Goal: Transaction & Acquisition: Purchase product/service

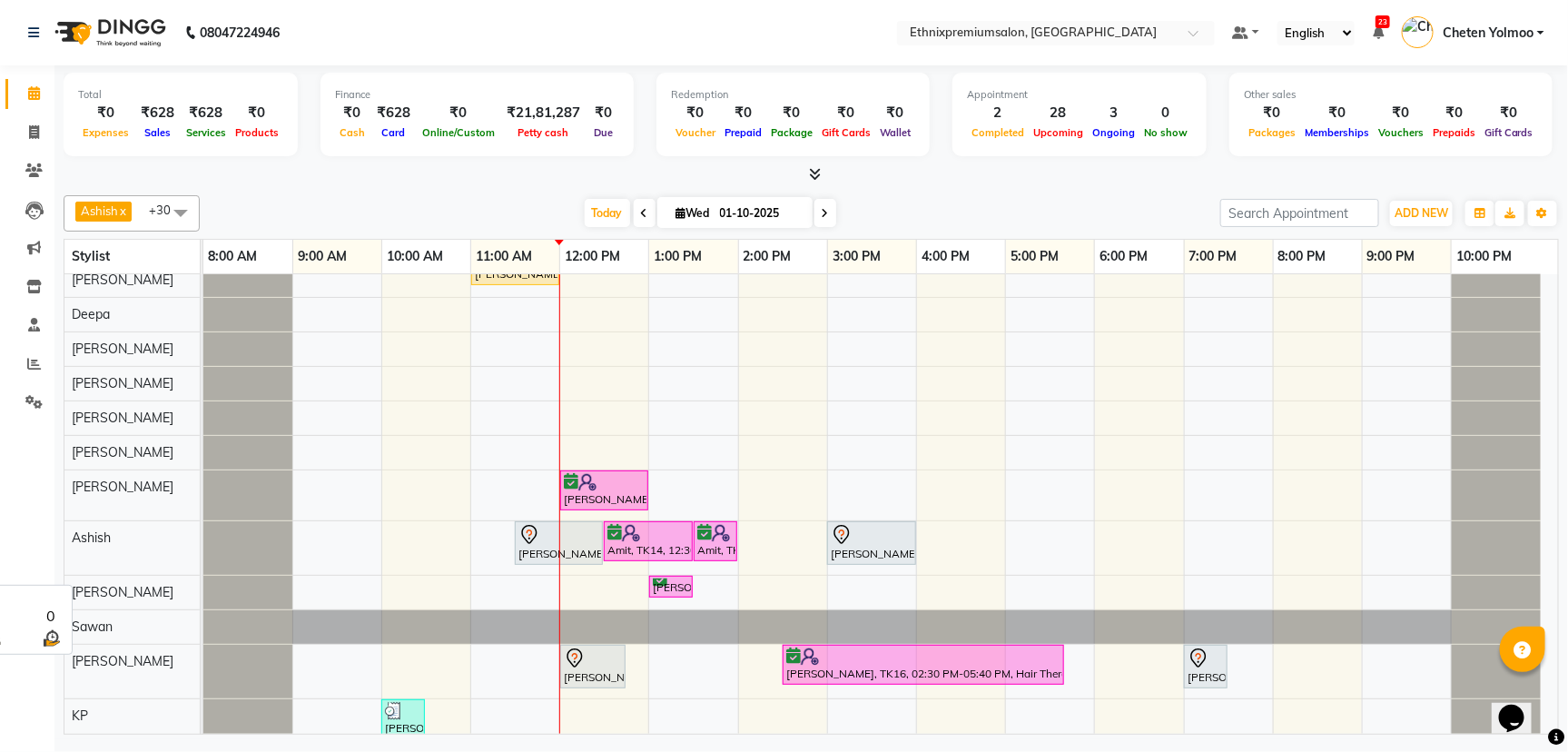
scroll to position [171, 0]
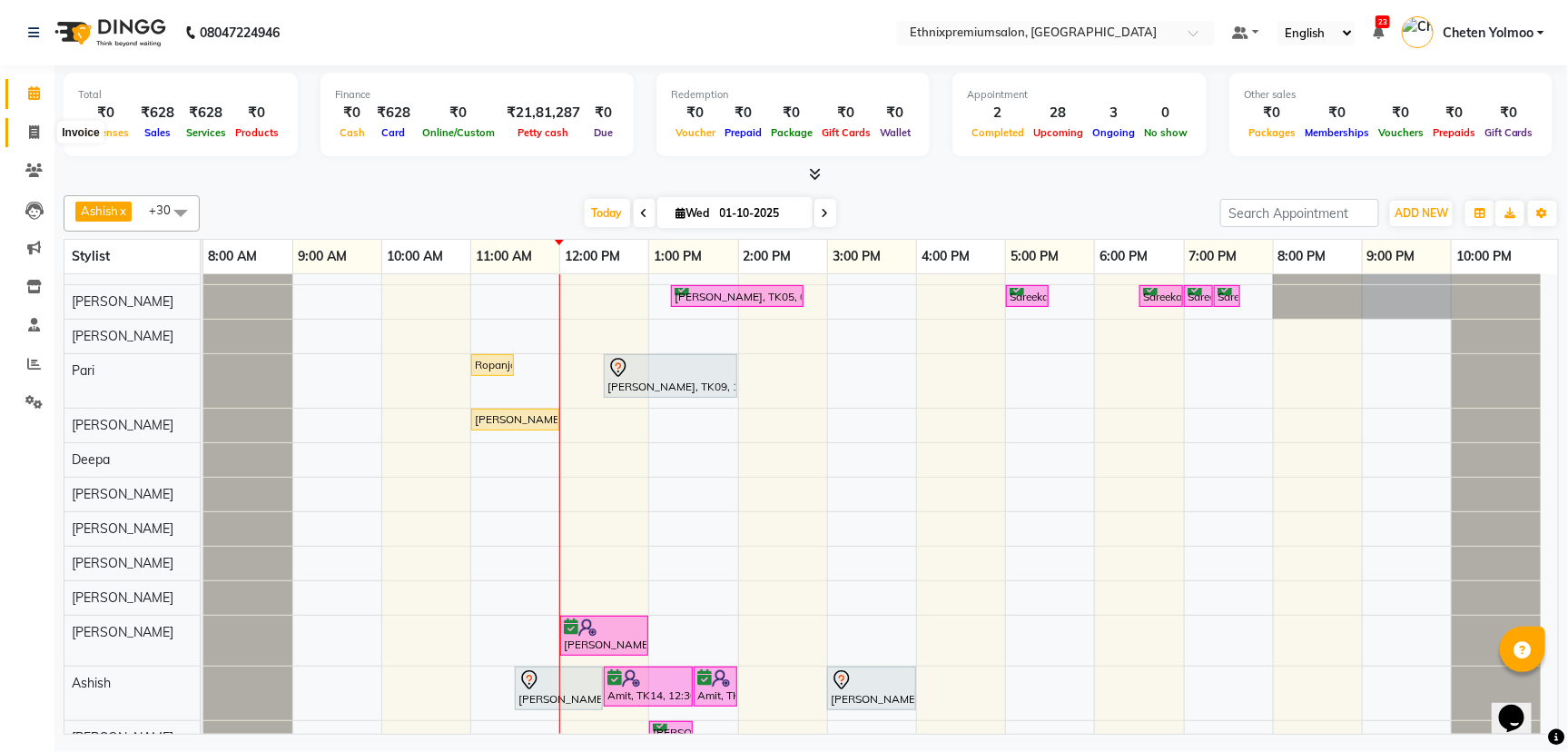
click at [34, 137] on icon at bounding box center [34, 132] width 10 height 13
select select "service"
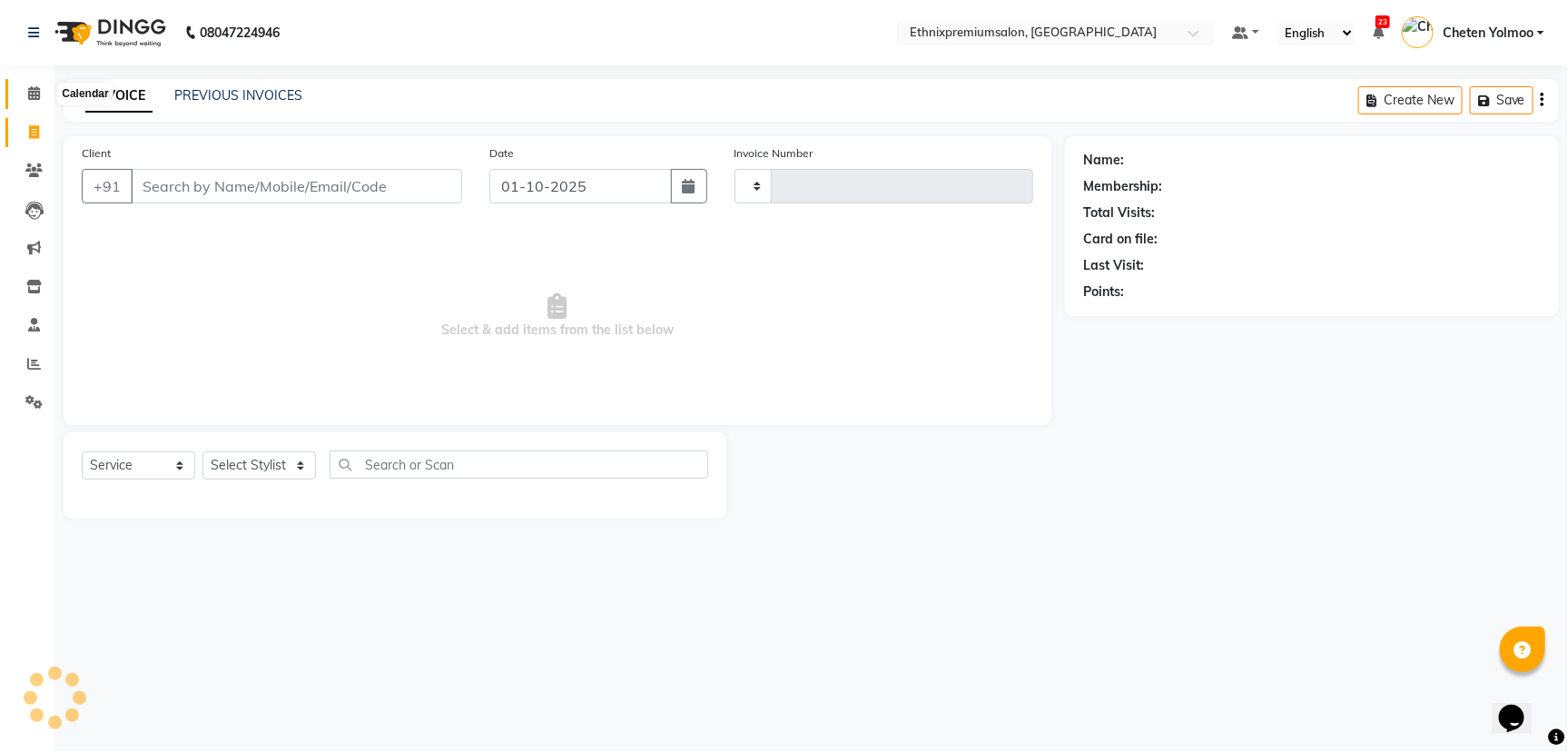
click at [39, 95] on icon at bounding box center [34, 93] width 12 height 13
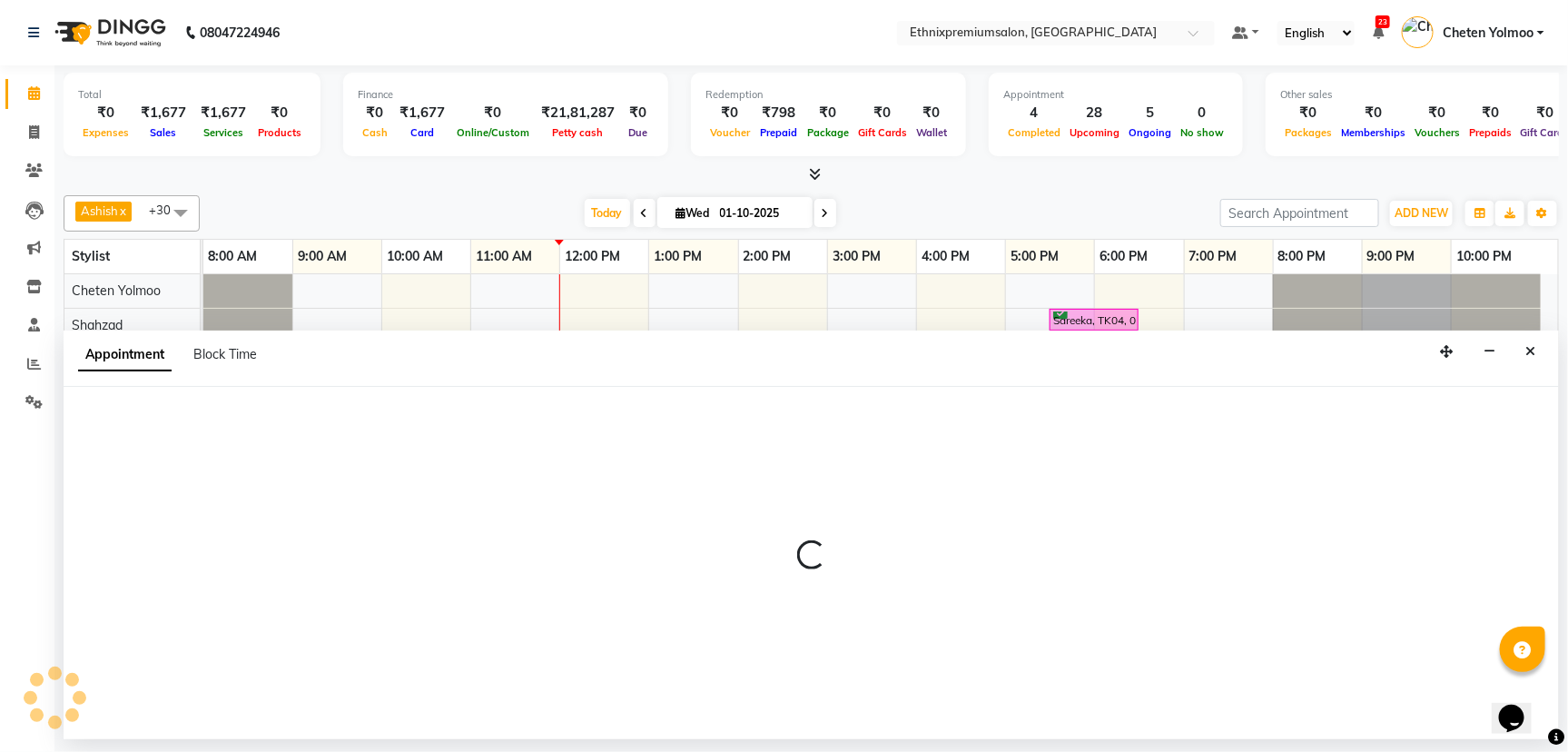
select select "28070"
select select "1020"
select select "tentative"
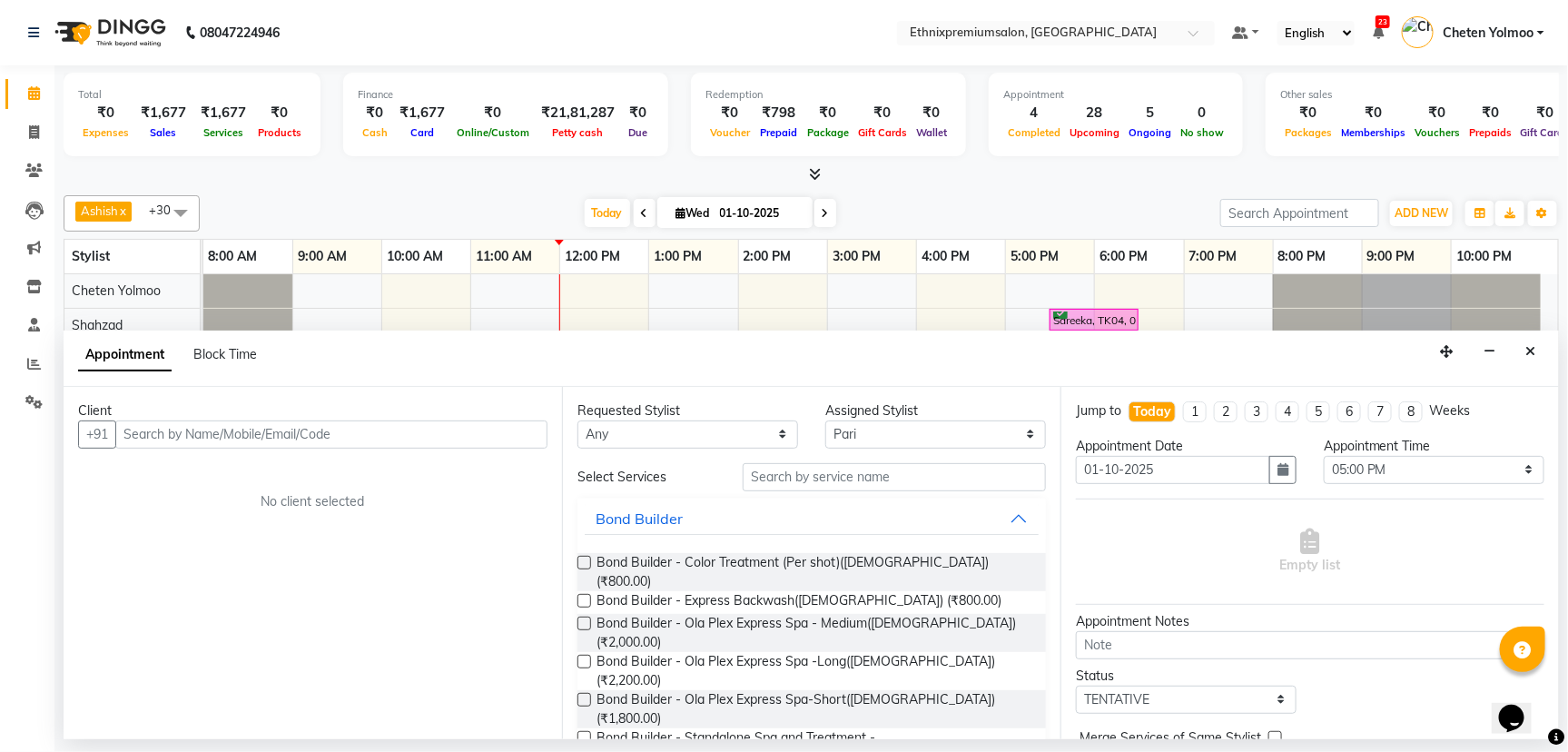
click at [187, 435] on input "text" at bounding box center [331, 435] width 432 height 28
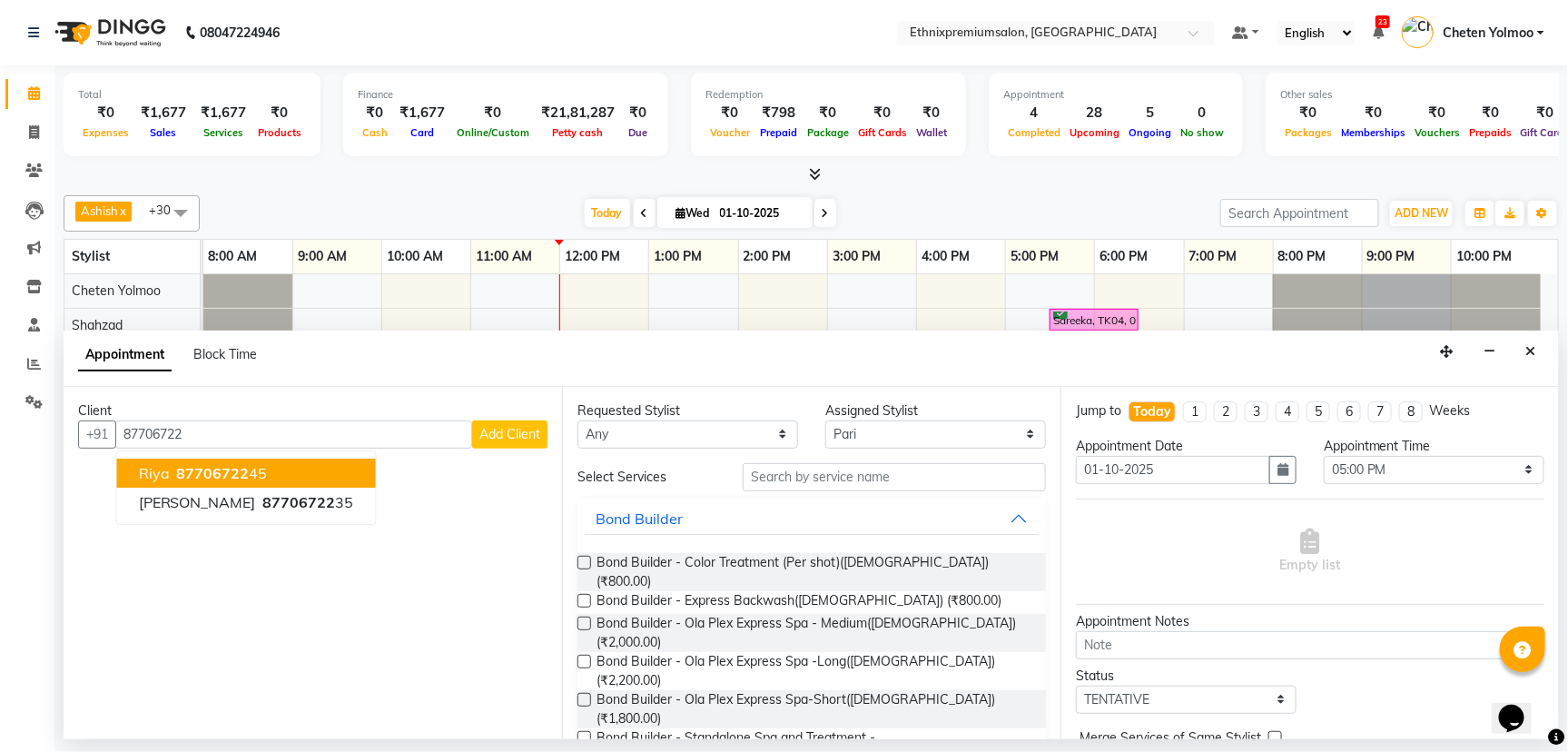
click at [255, 474] on ngb-highlight "87706722 45" at bounding box center [220, 472] width 94 height 18
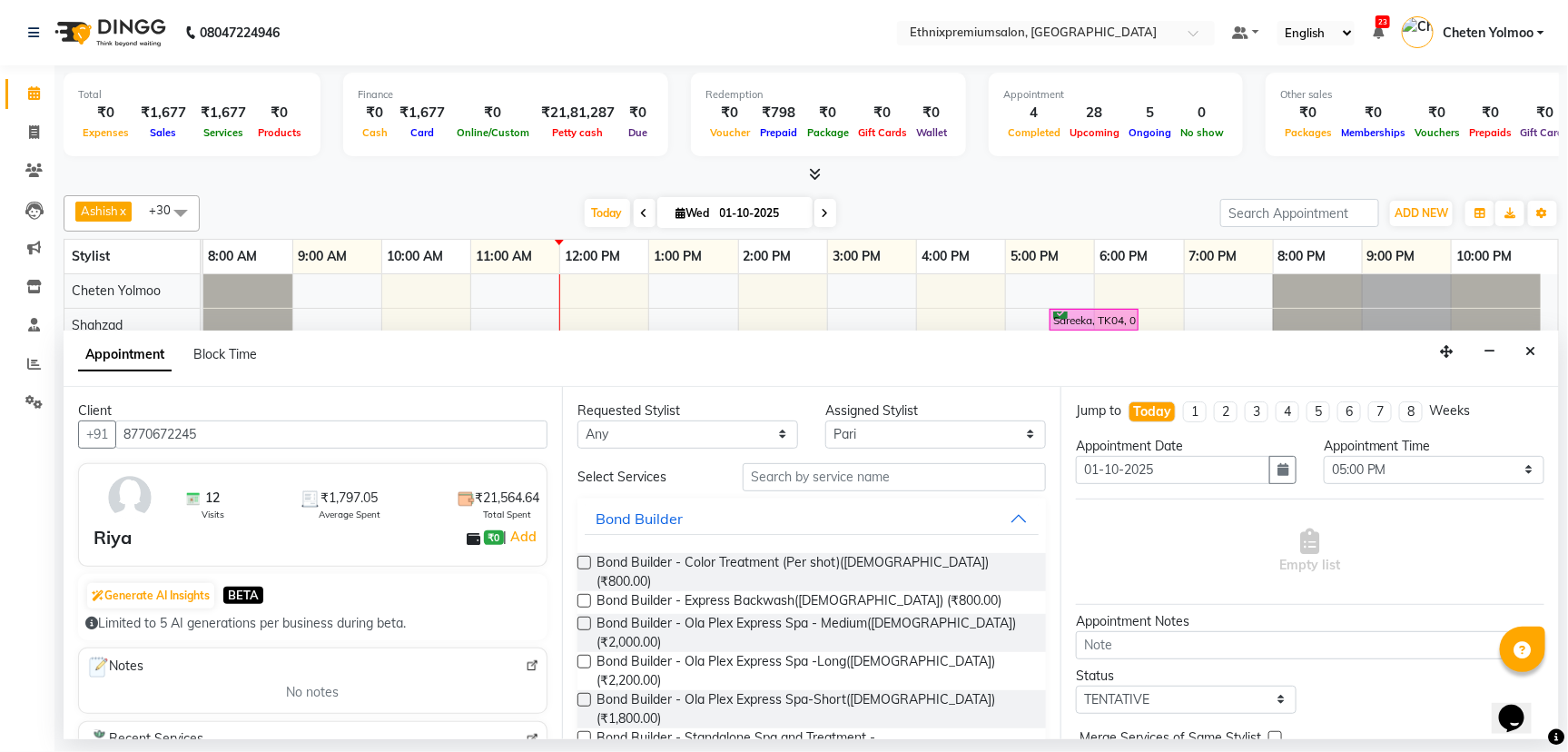
type input "8770672245"
click at [786, 485] on input "text" at bounding box center [894, 477] width 303 height 28
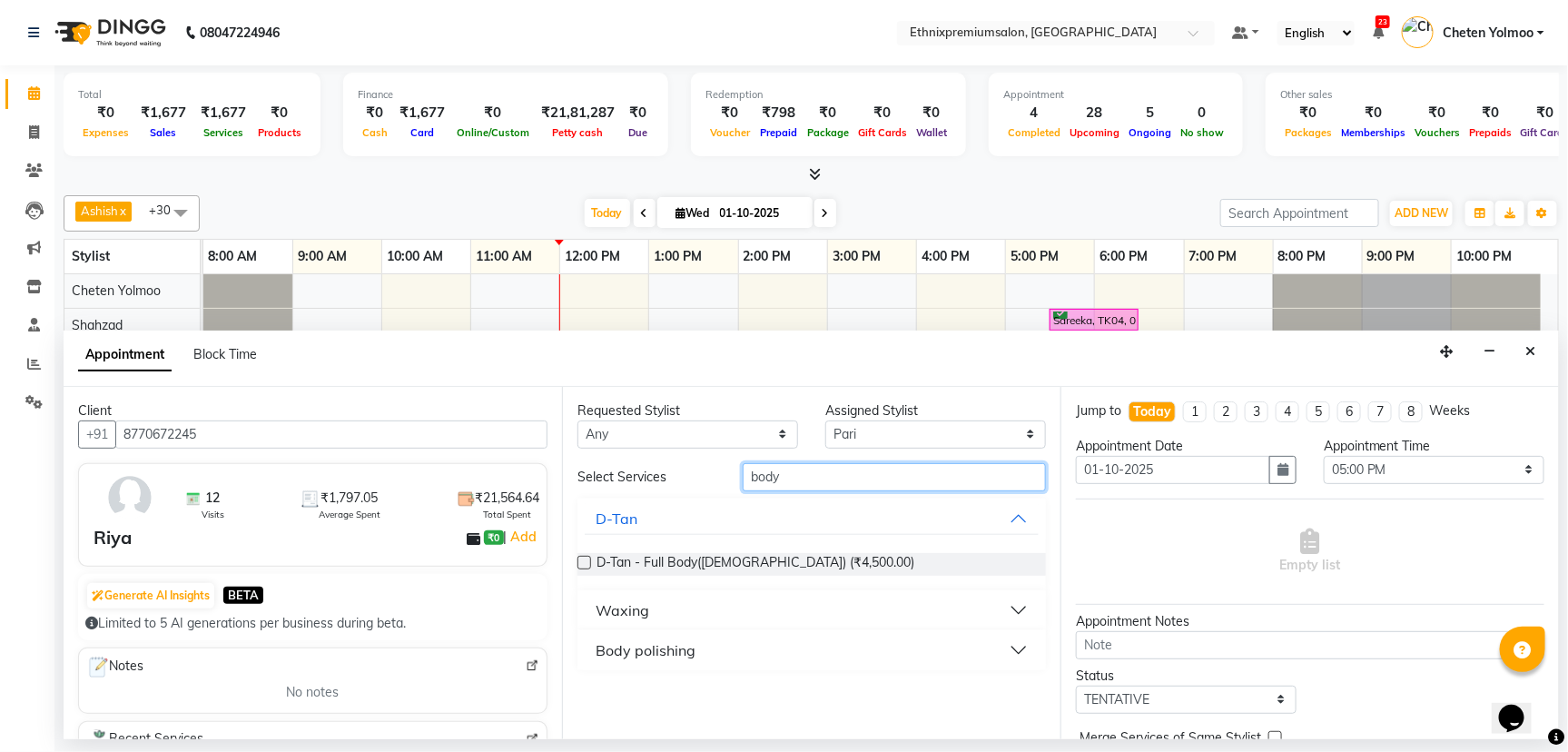
type input "body"
click at [642, 609] on div "Waxing" at bounding box center [622, 610] width 54 height 22
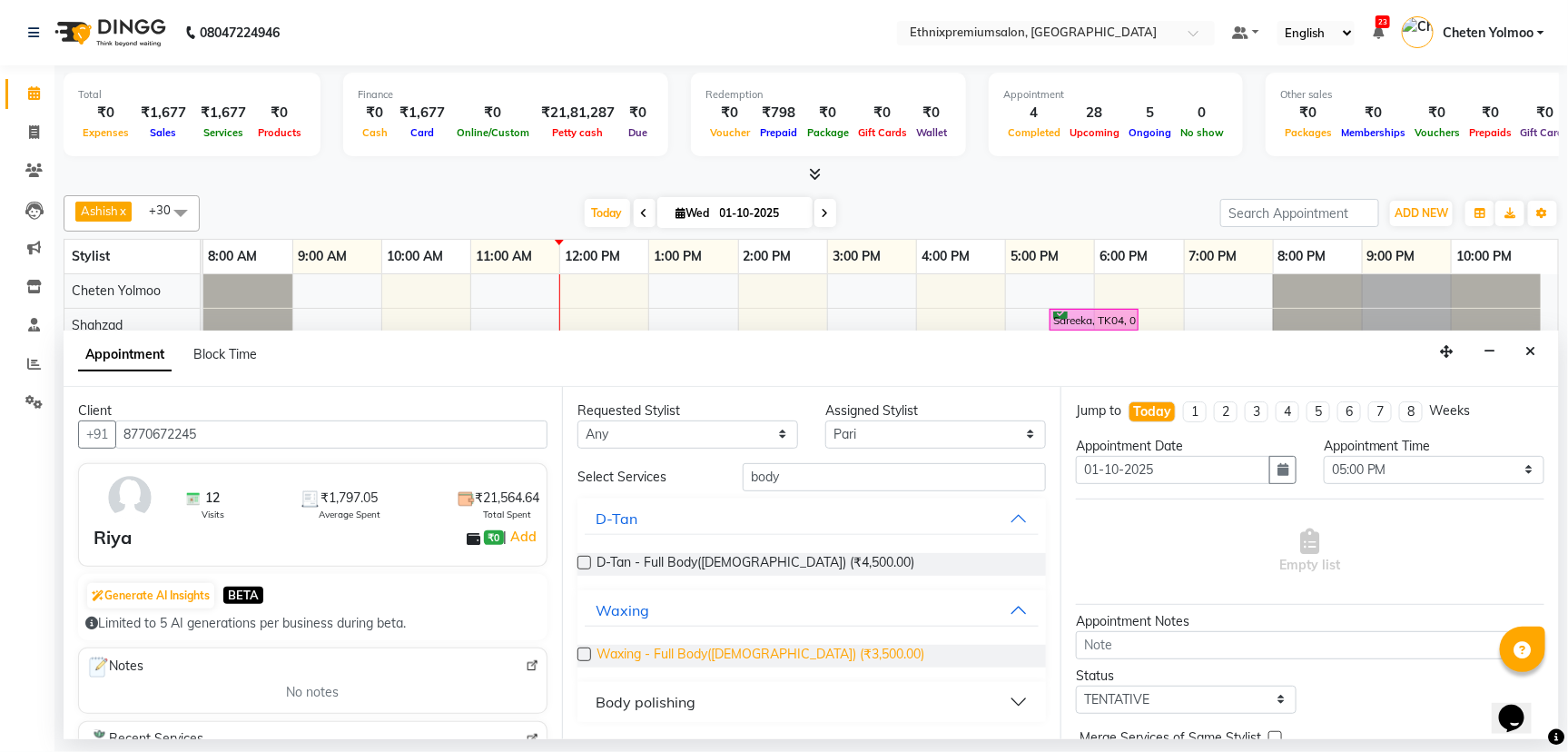
click at [657, 653] on span "Waxing - Full Body([DEMOGRAPHIC_DATA]) (₹3,500.00)" at bounding box center [760, 656] width 327 height 23
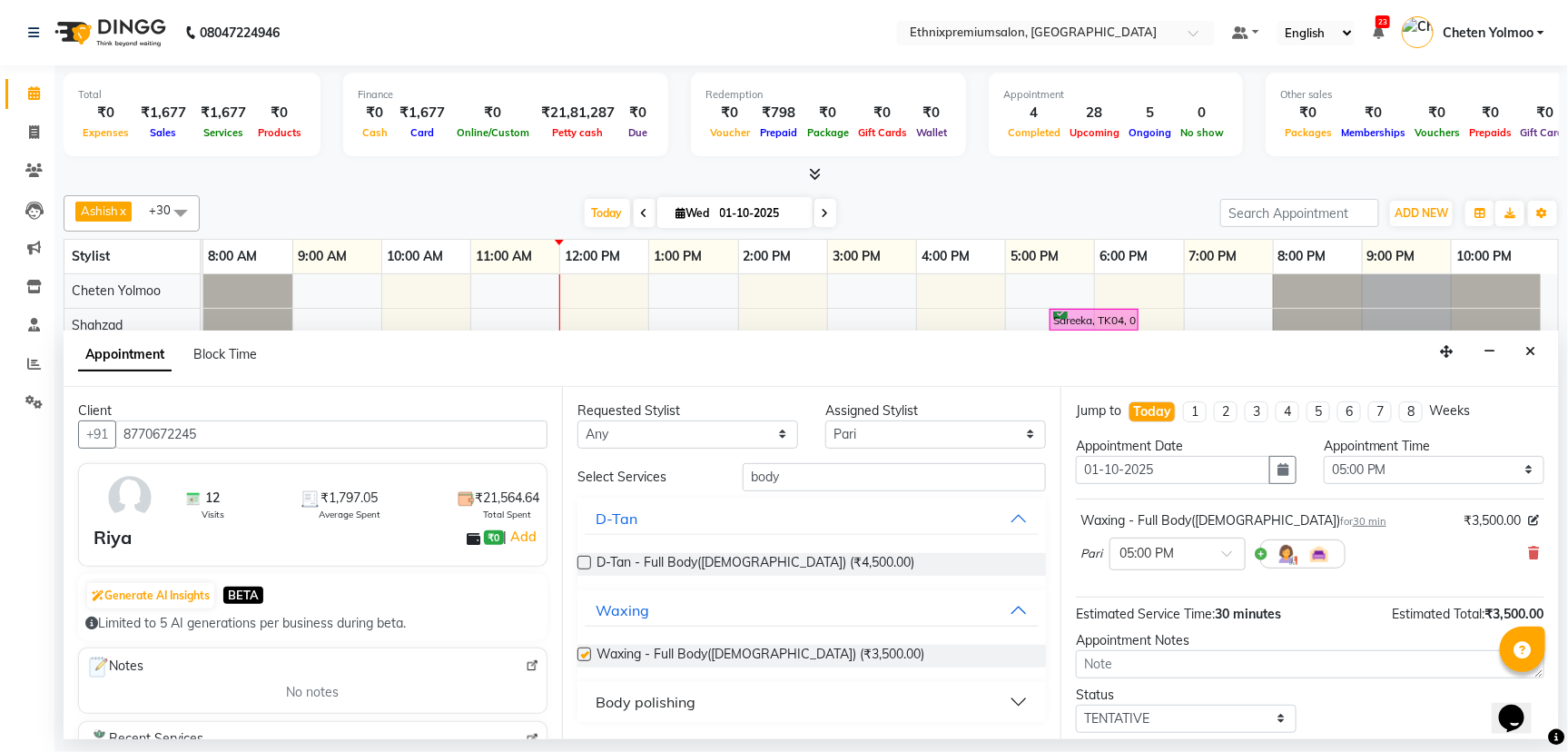
checkbox input "false"
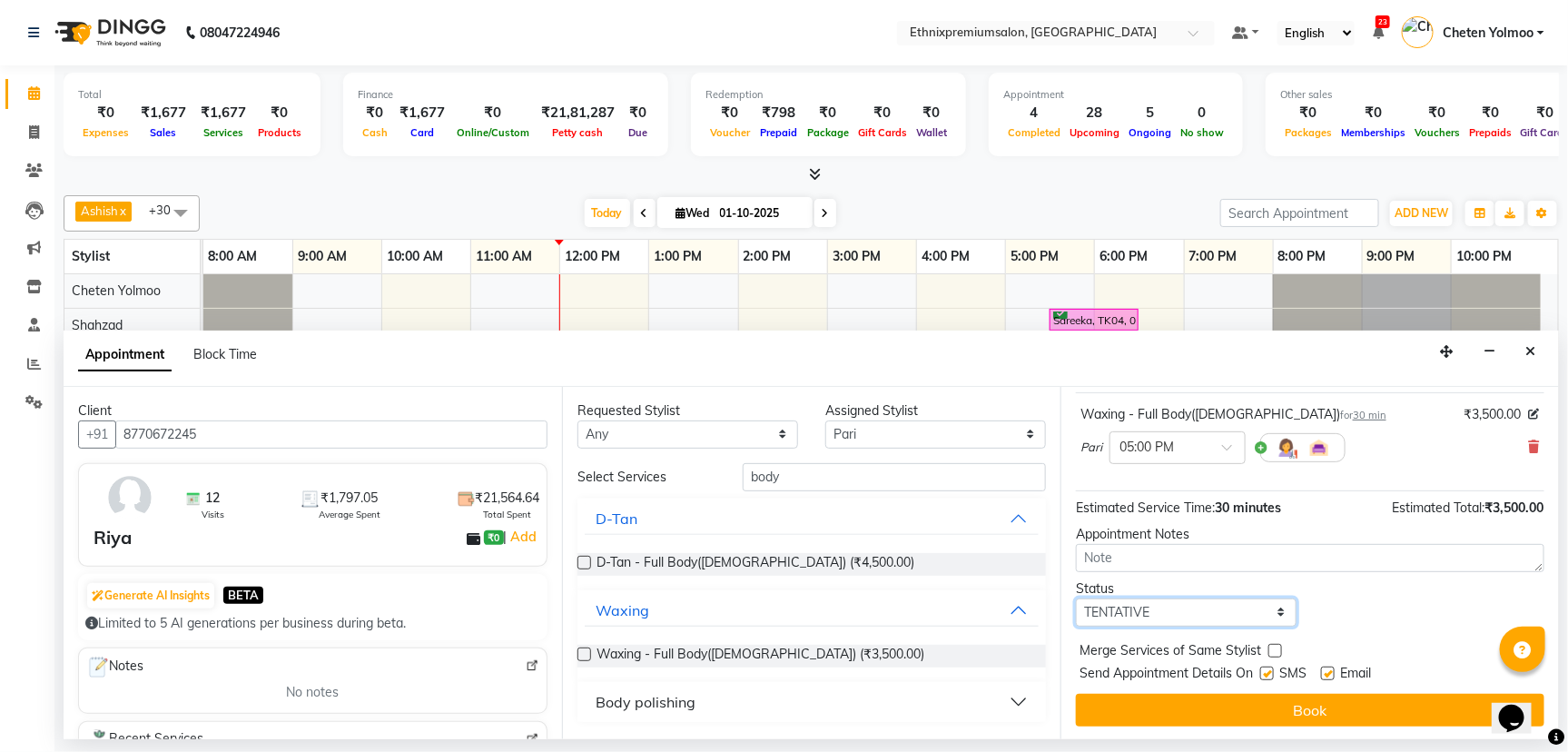
drag, startPoint x: 1224, startPoint y: 605, endPoint x: 1178, endPoint y: 642, distance: 59.0
click at [1224, 605] on select "Select TENTATIVE CONFIRM CHECK-IN UPCOMING" at bounding box center [1186, 613] width 221 height 28
select select "confirm booking"
click at [1076, 599] on select "Select TENTATIVE CONFIRM CHECK-IN UPCOMING" at bounding box center [1186, 613] width 221 height 28
click at [1327, 666] on label at bounding box center [1327, 673] width 13 height 13
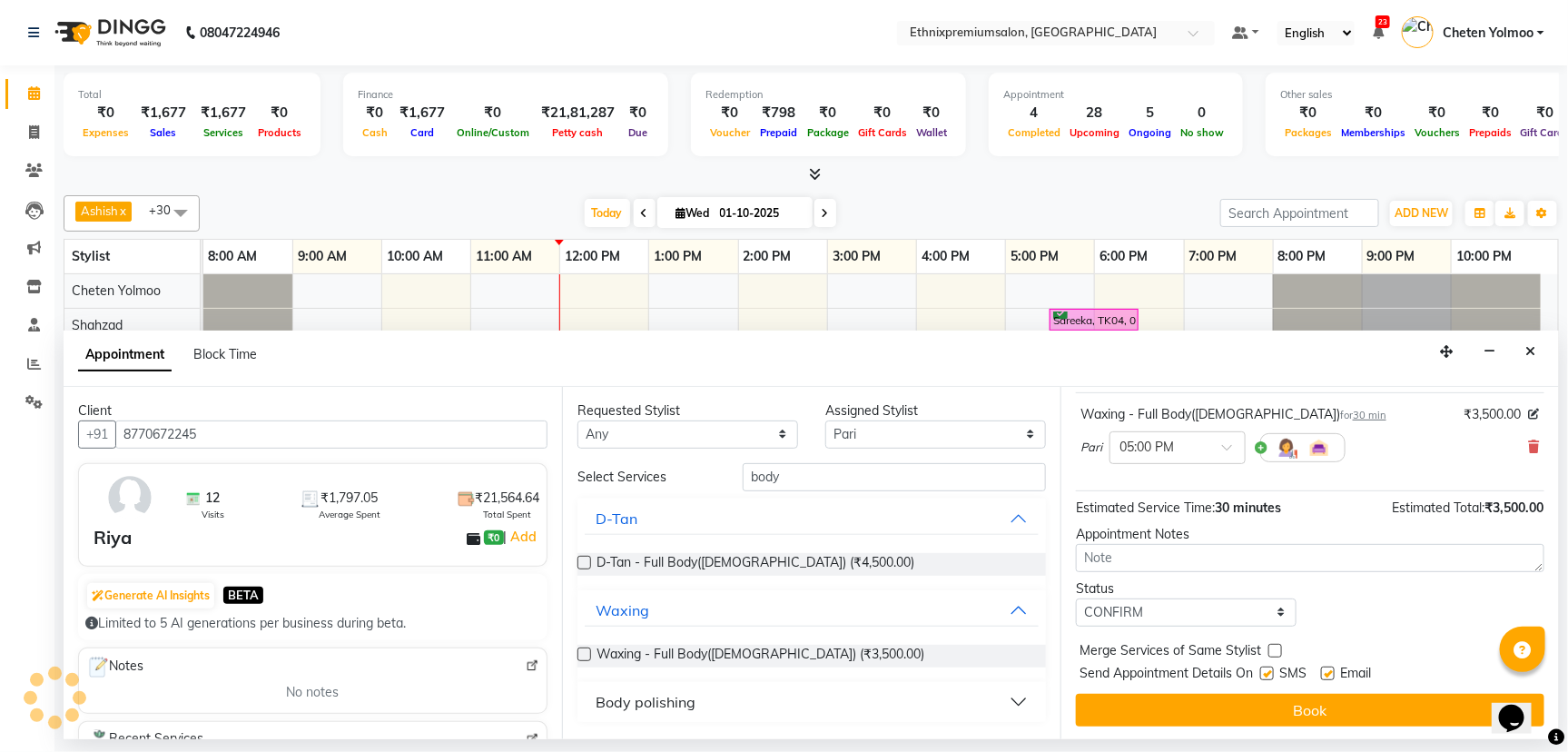
click at [1327, 669] on input "checkbox" at bounding box center [1326, 675] width 12 height 12
checkbox input "false"
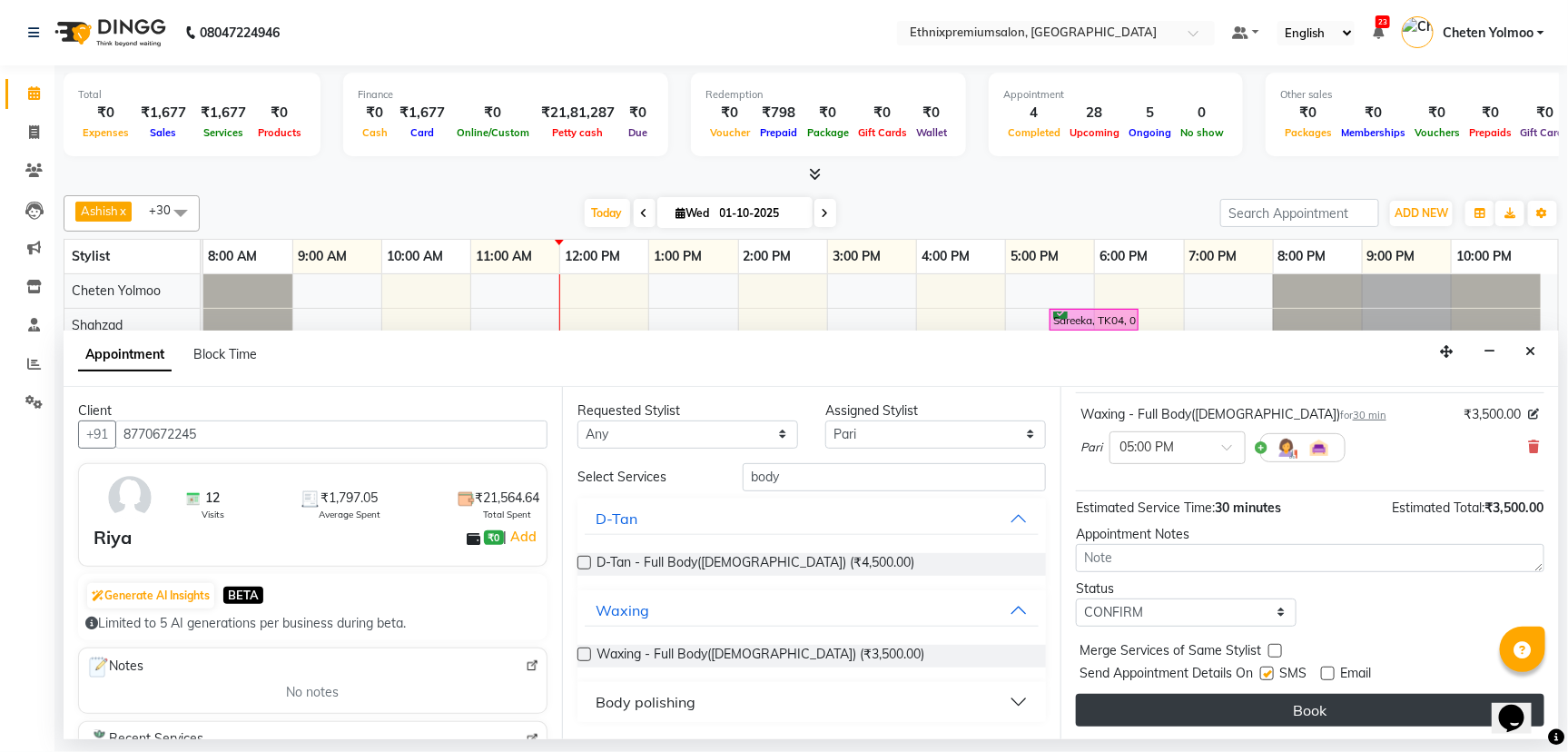
click at [1323, 712] on button "Book" at bounding box center [1310, 710] width 468 height 33
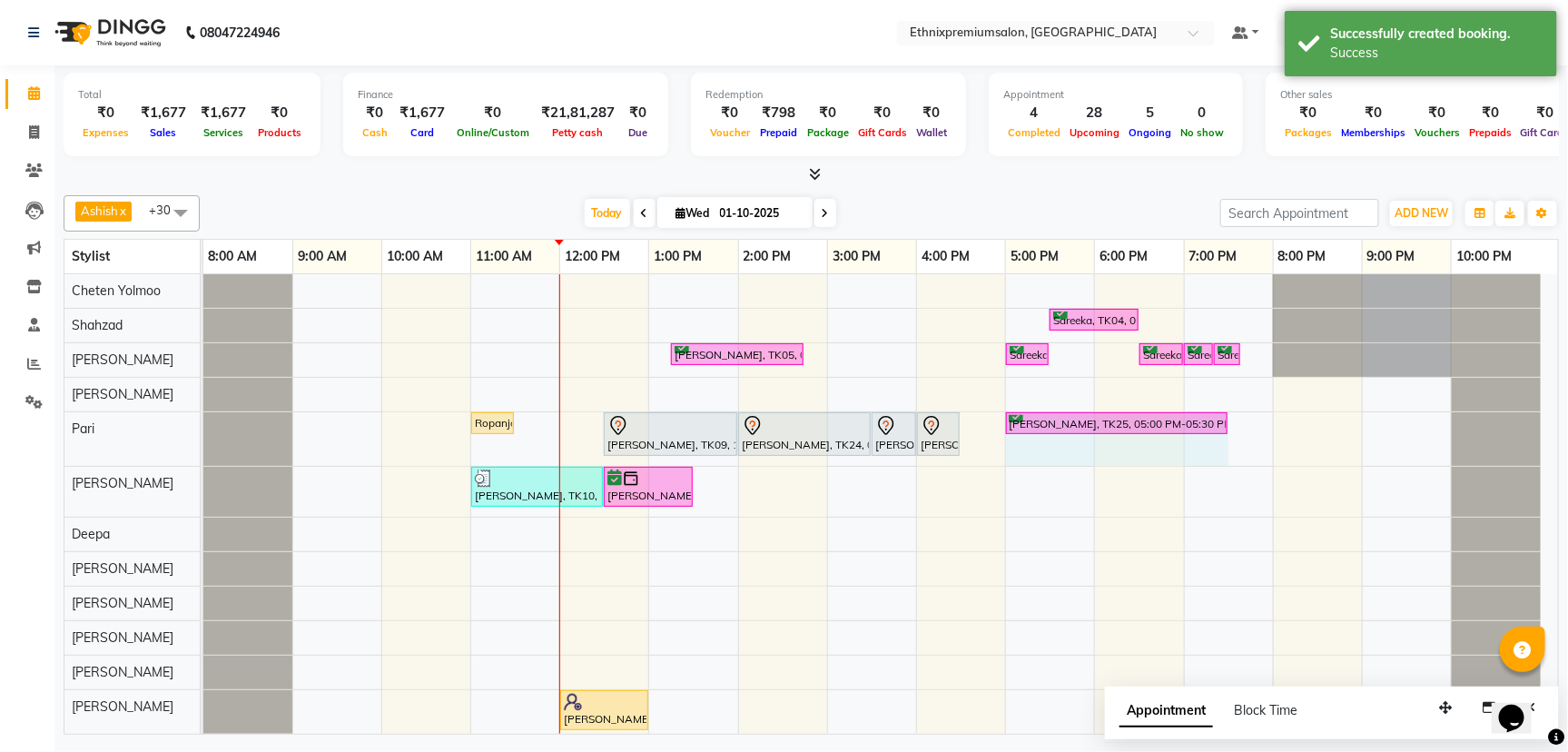
drag, startPoint x: 1048, startPoint y: 417, endPoint x: 1187, endPoint y: 426, distance: 139.3
click at [203, 426] on div "Ropanjal, TK21, 11:00 AM-11:30 AM, Waxing - Full Arms([DEMOGRAPHIC_DATA]) [PERS…" at bounding box center [203, 439] width 0 height 54
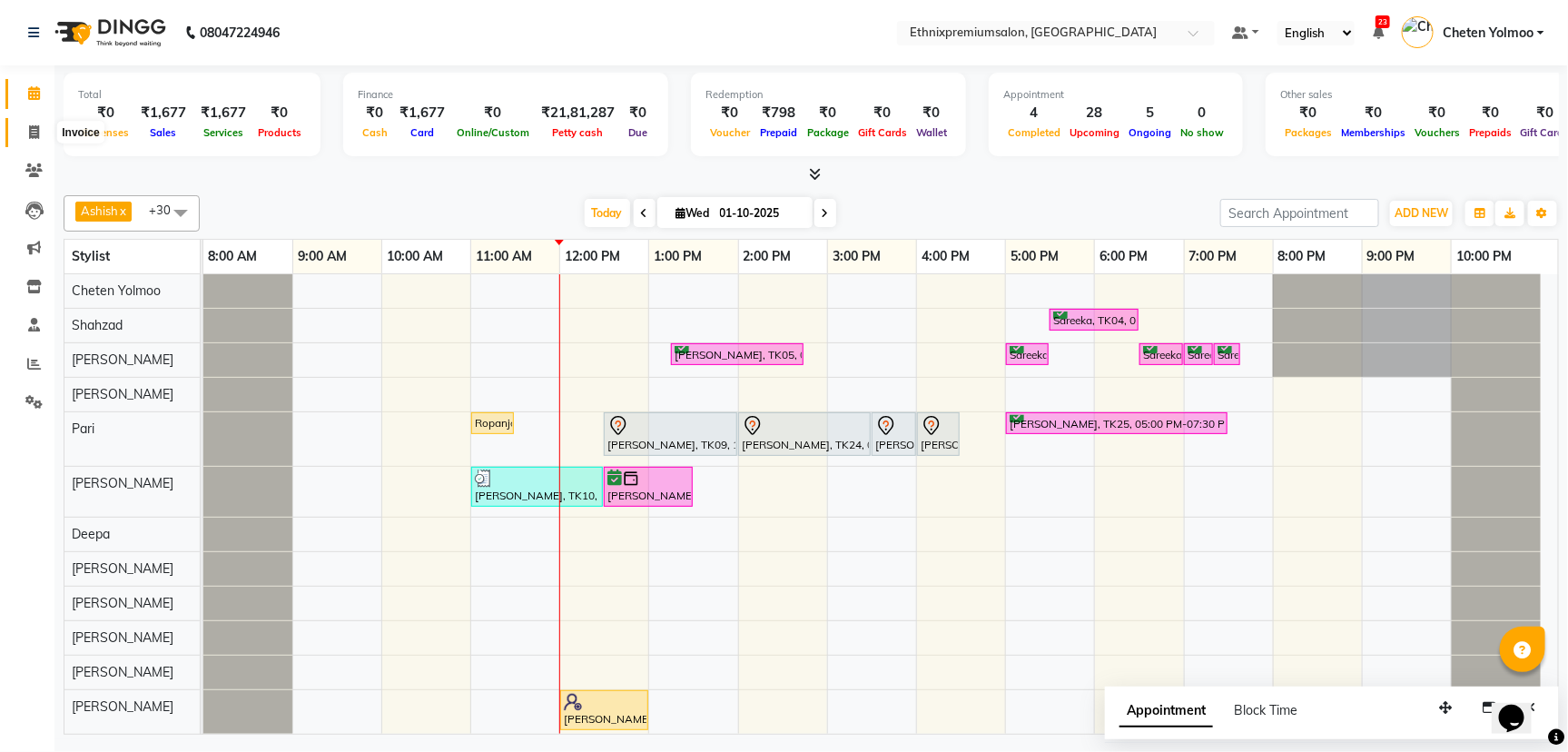
click at [29, 132] on icon at bounding box center [34, 132] width 10 height 13
select select "service"
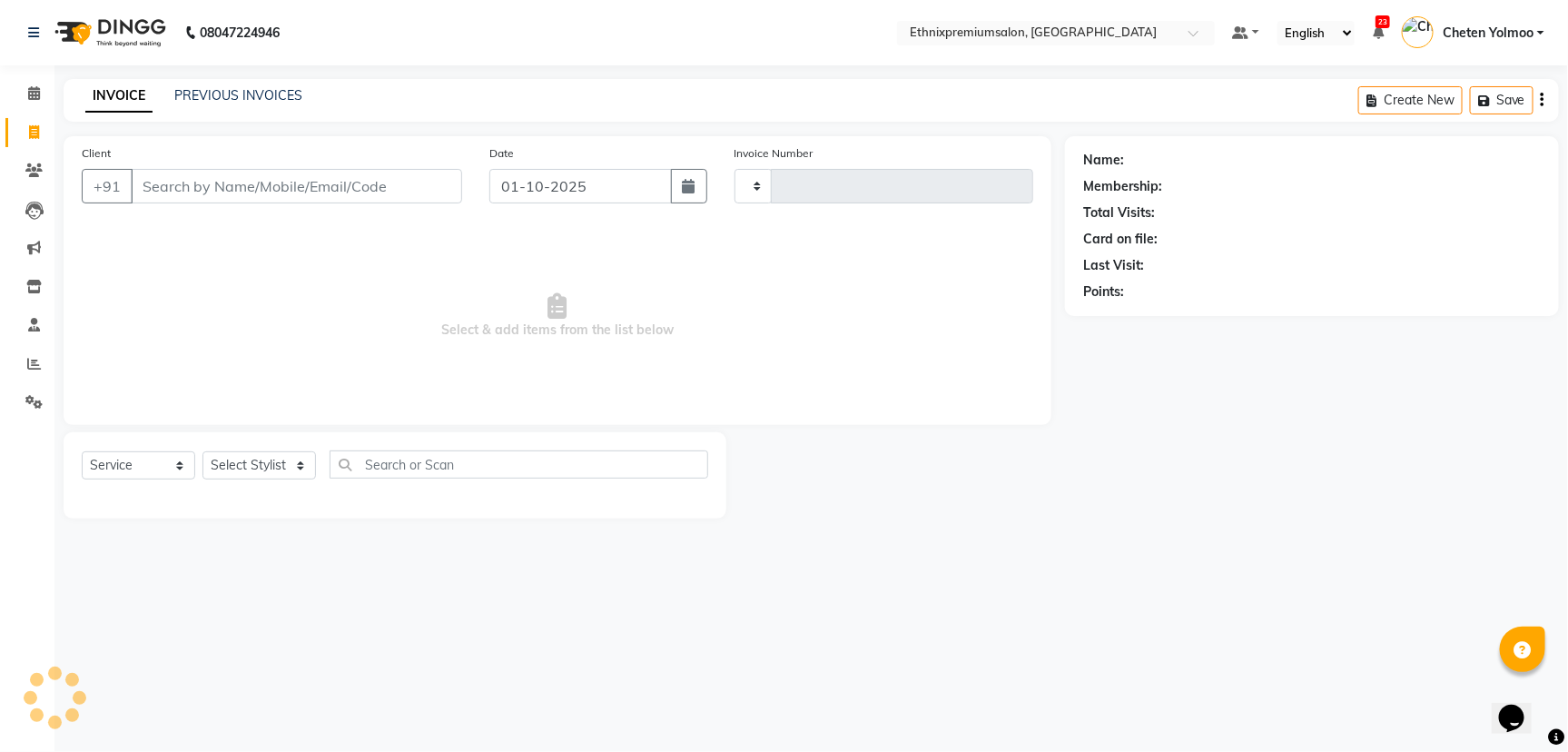
type input "10993"
select select "3625"
click at [278, 93] on link "PREVIOUS INVOICES" at bounding box center [238, 95] width 128 height 16
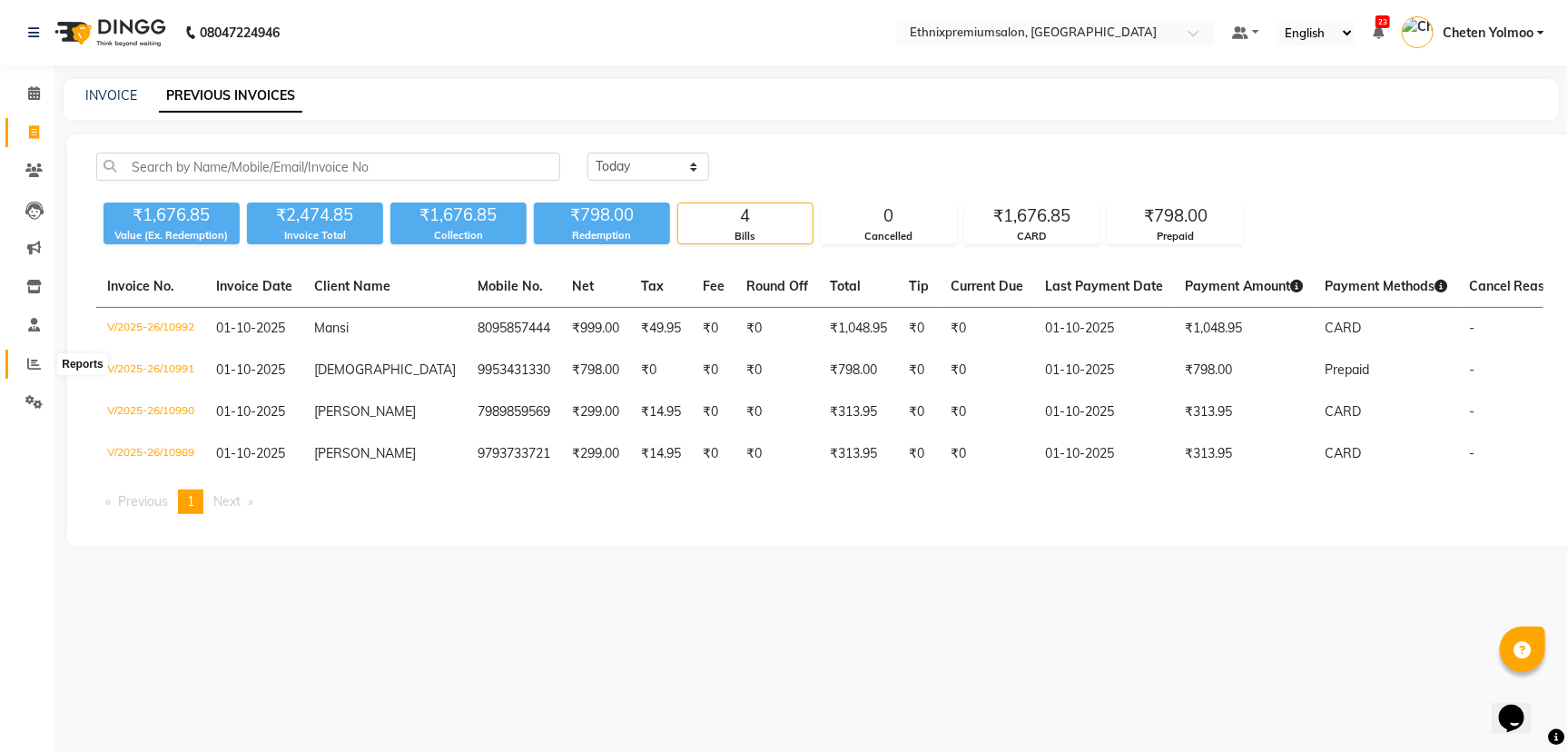
click at [30, 369] on icon at bounding box center [34, 363] width 13 height 13
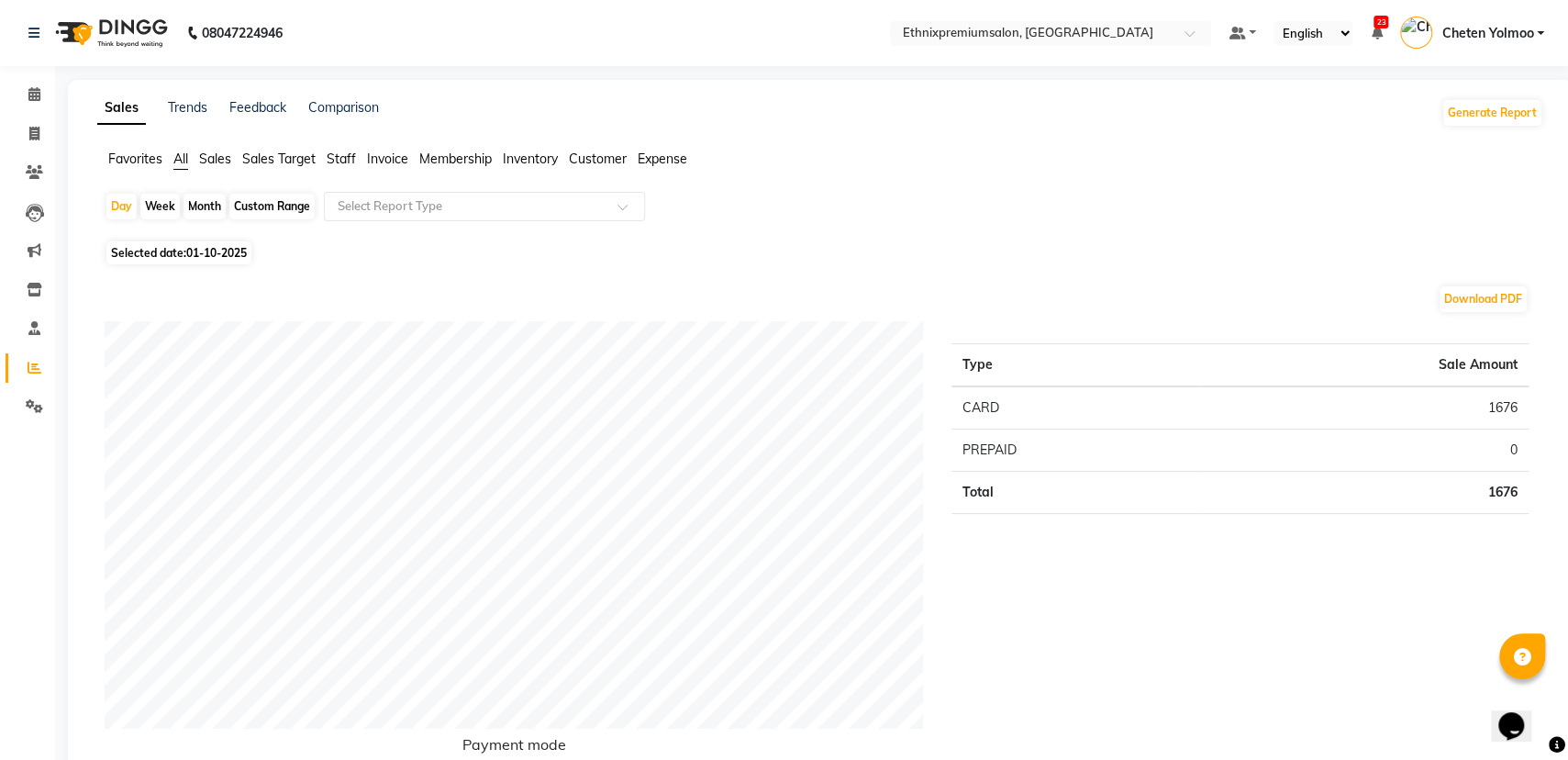
click at [208, 194] on div "Month" at bounding box center [204, 206] width 42 height 26
select select "10"
select select "2025"
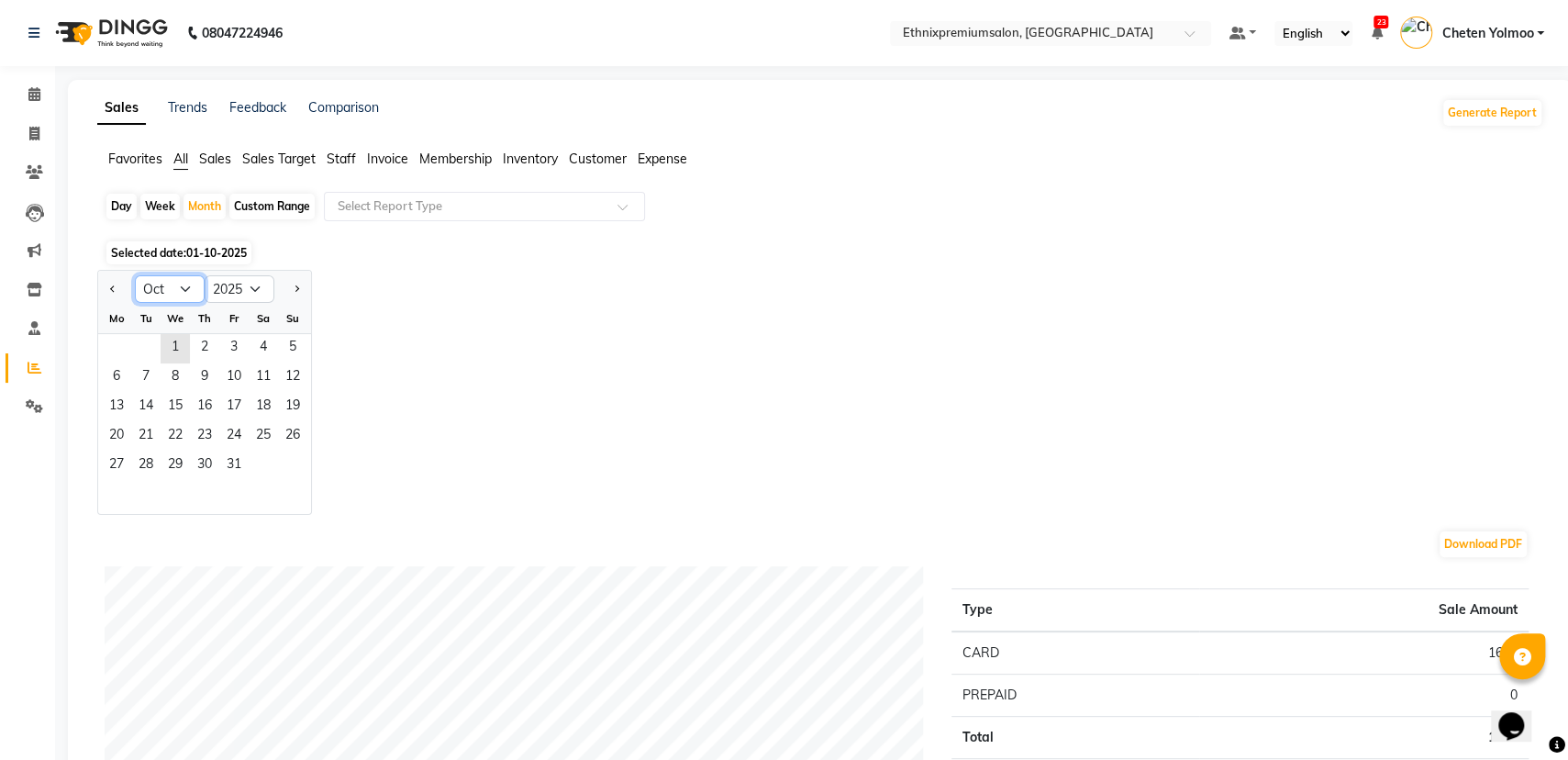
click at [177, 277] on select "Jan Feb Mar Apr May Jun [DATE] Aug Sep Oct Nov Dec" at bounding box center [169, 289] width 69 height 28
select select "9"
click at [135, 276] on select "Jan Feb Mar Apr May Jun [DATE] Aug Sep Oct Nov Dec" at bounding box center [169, 289] width 69 height 28
click at [115, 345] on span "1" at bounding box center [116, 348] width 29 height 29
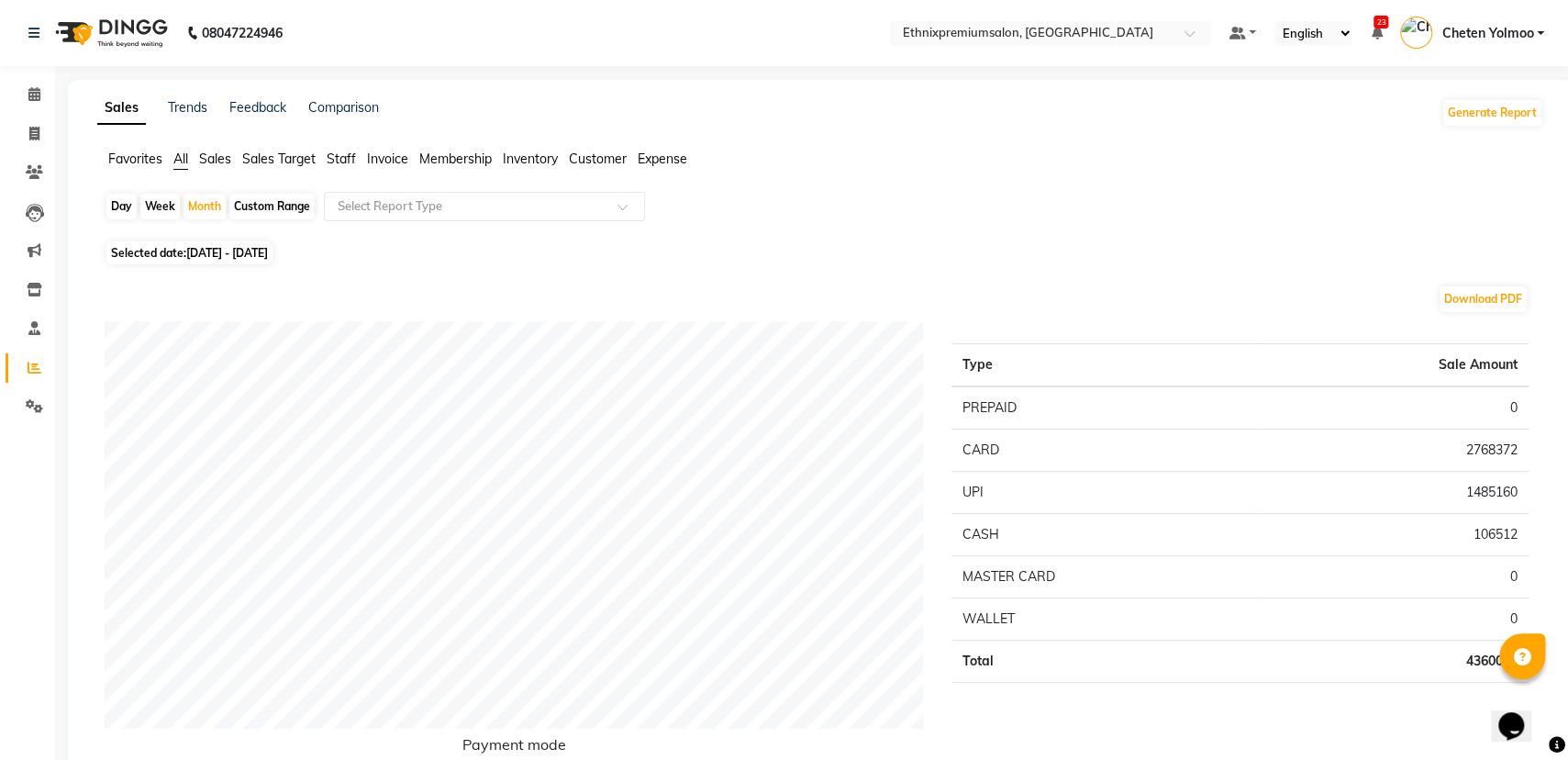
scroll to position [115, 0]
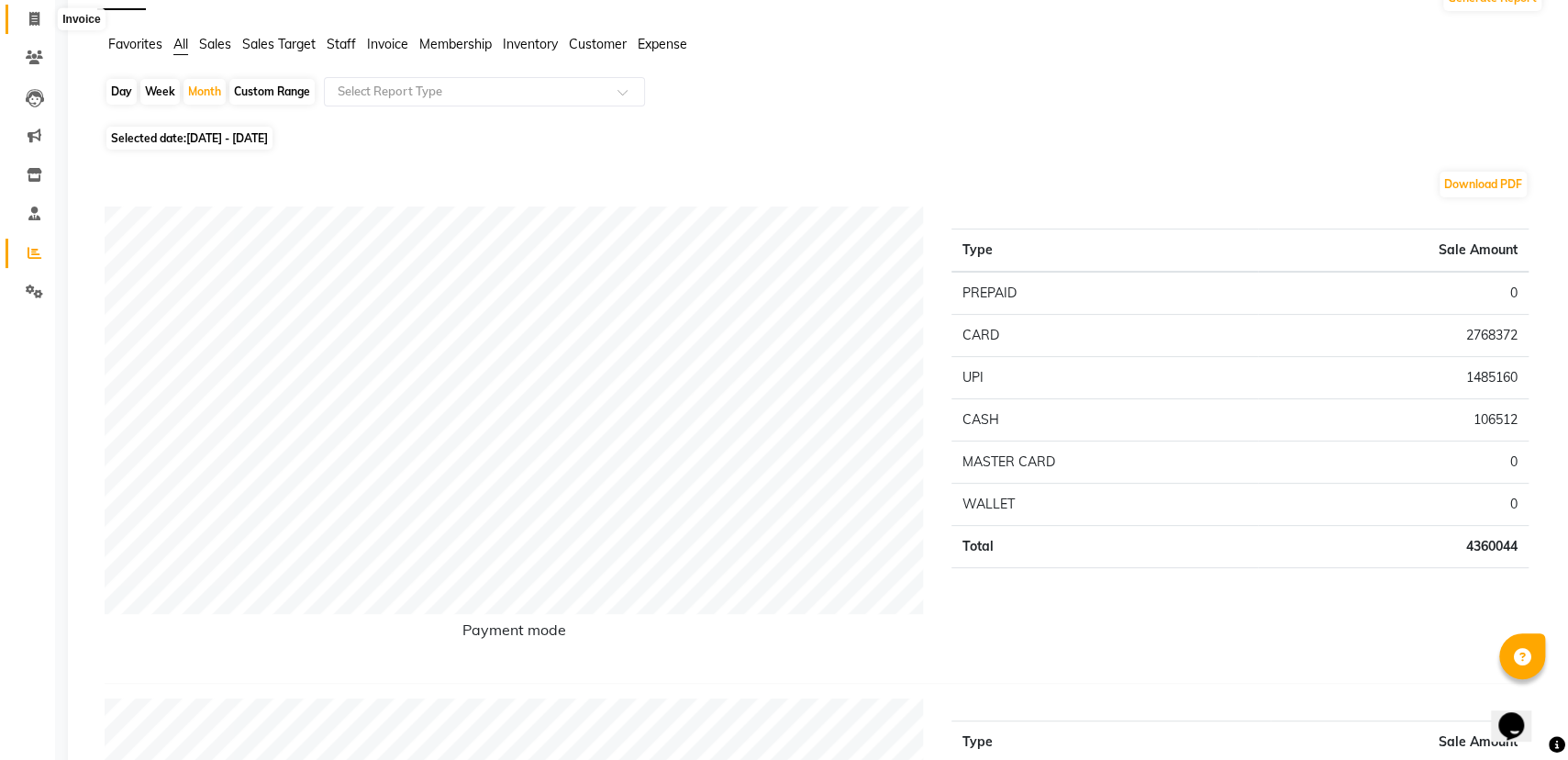
click at [30, 21] on icon at bounding box center [34, 19] width 10 height 13
select select "service"
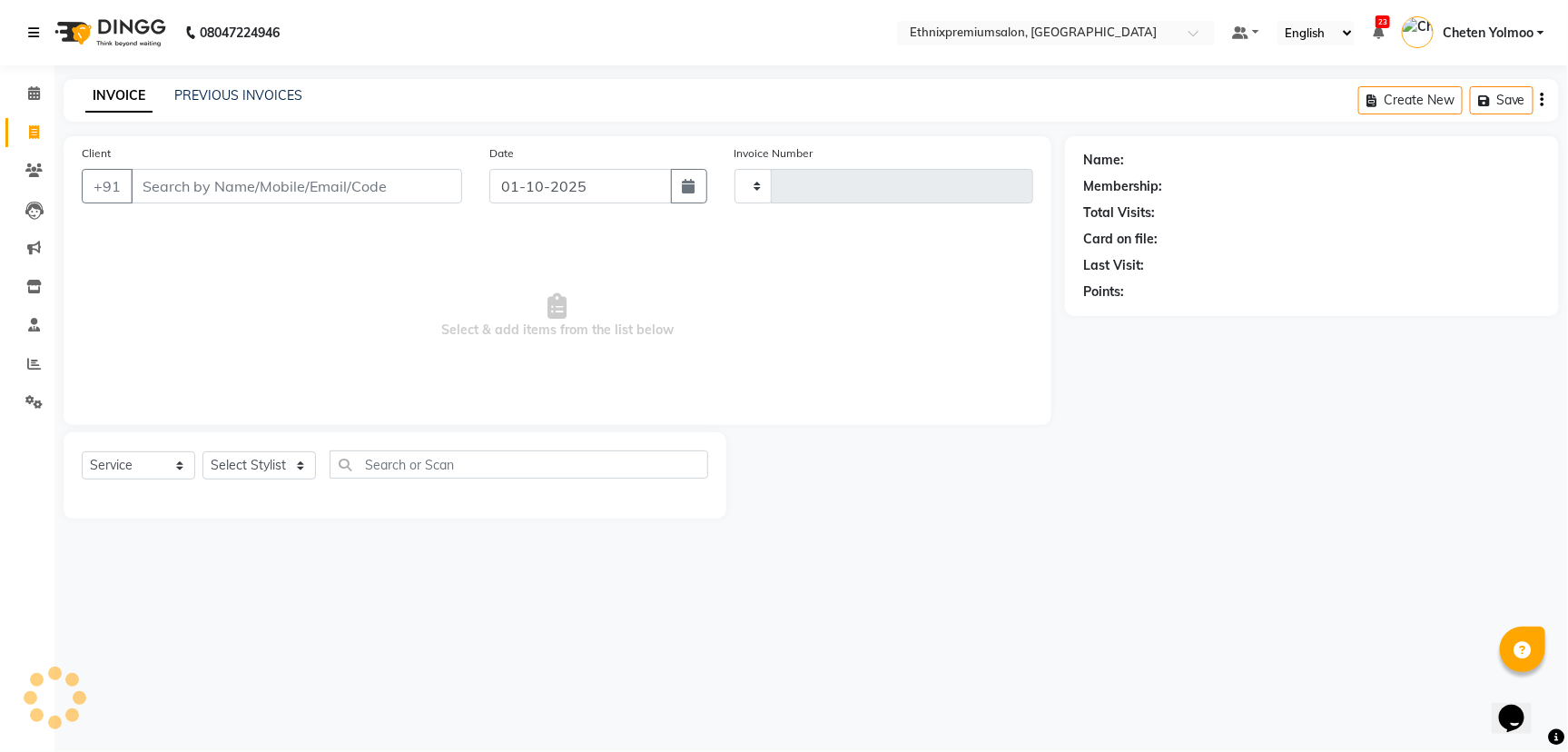
type input "10993"
select select "3625"
click at [29, 87] on icon at bounding box center [34, 93] width 12 height 13
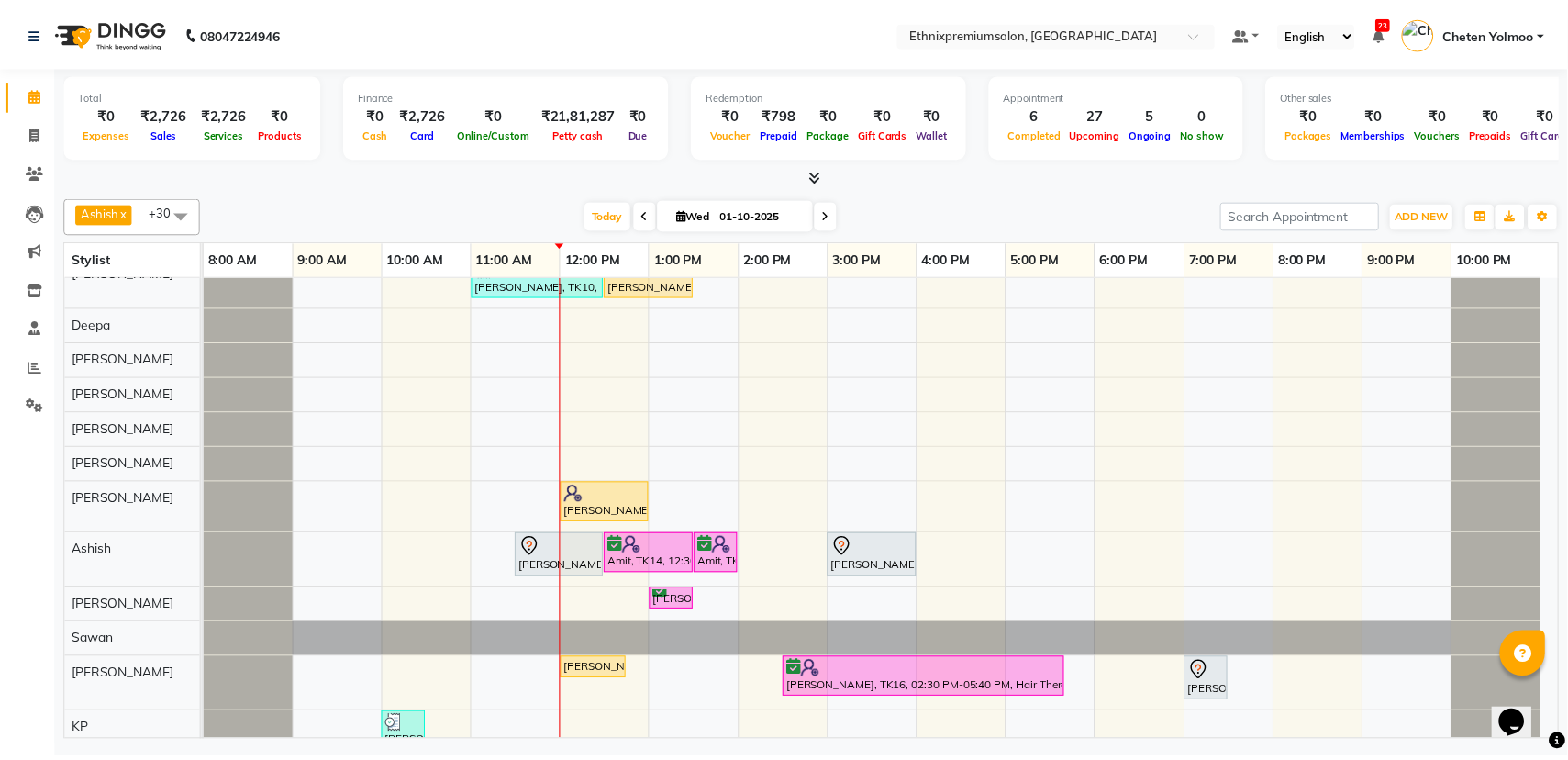
scroll to position [344, 0]
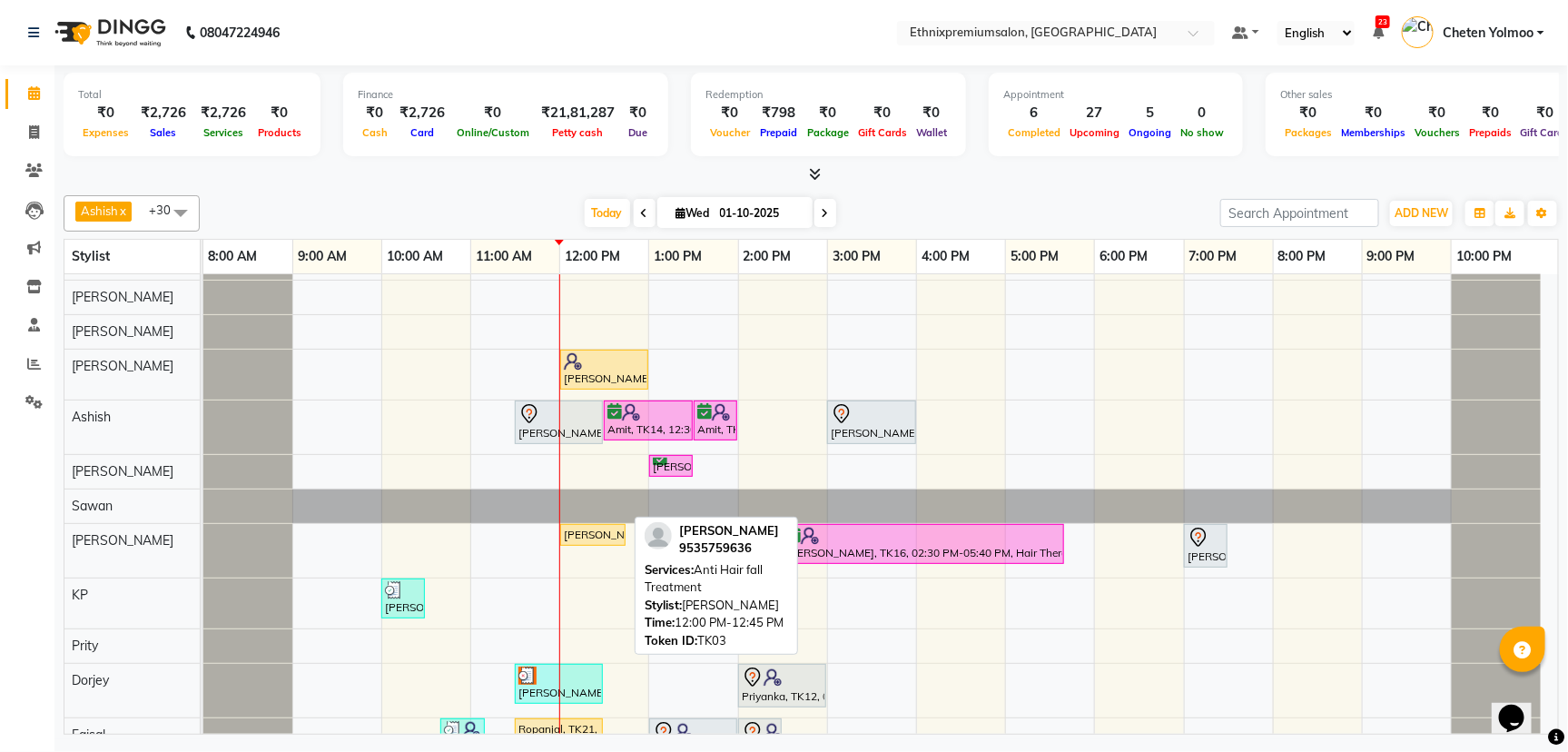
click at [592, 536] on div "[PERSON_NAME], TK03, 12:00 PM-12:45 PM, Anti Hair fall Treatment" at bounding box center [593, 535] width 62 height 16
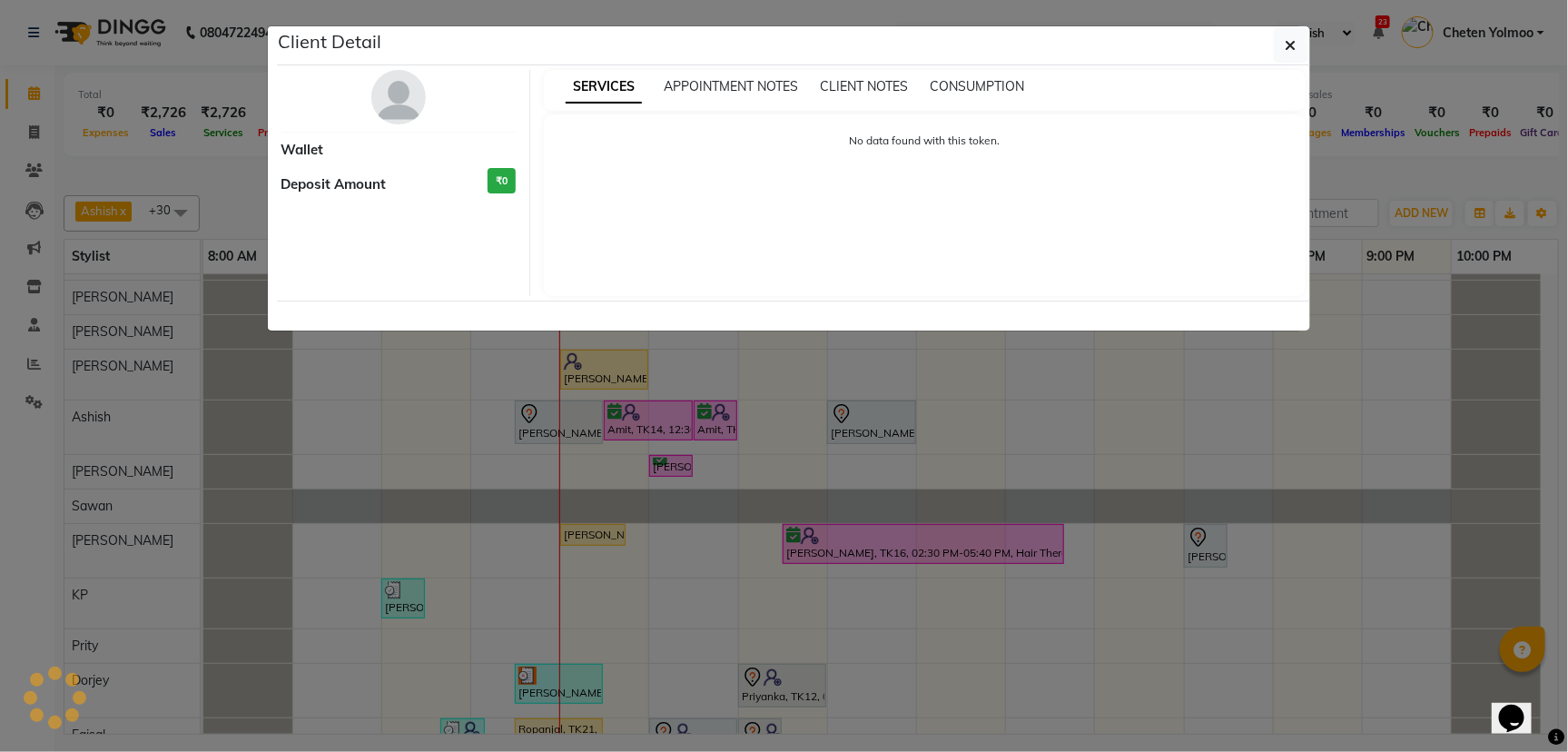
select select "1"
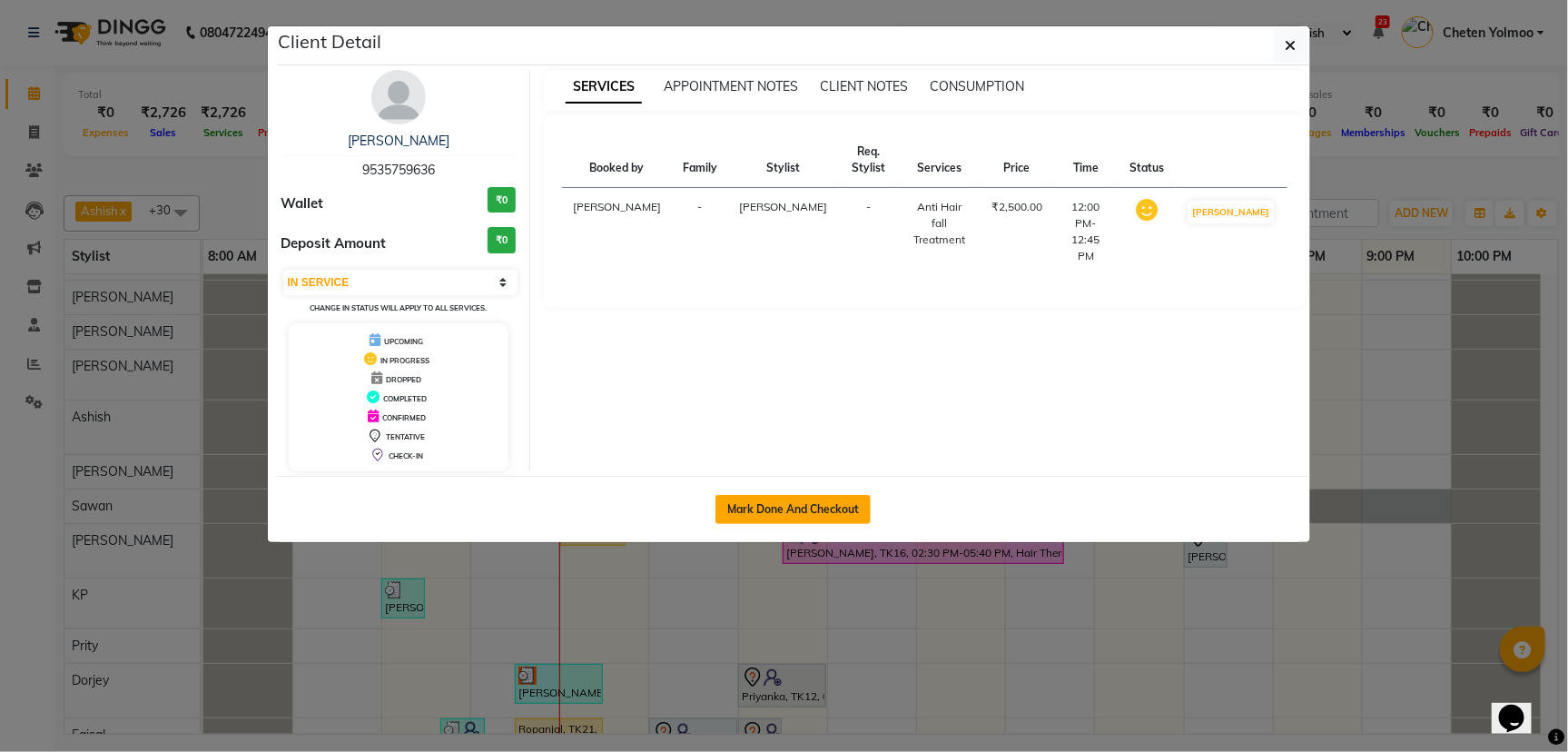
click at [834, 516] on button "Mark Done And Checkout" at bounding box center [792, 509] width 155 height 29
select select "service"
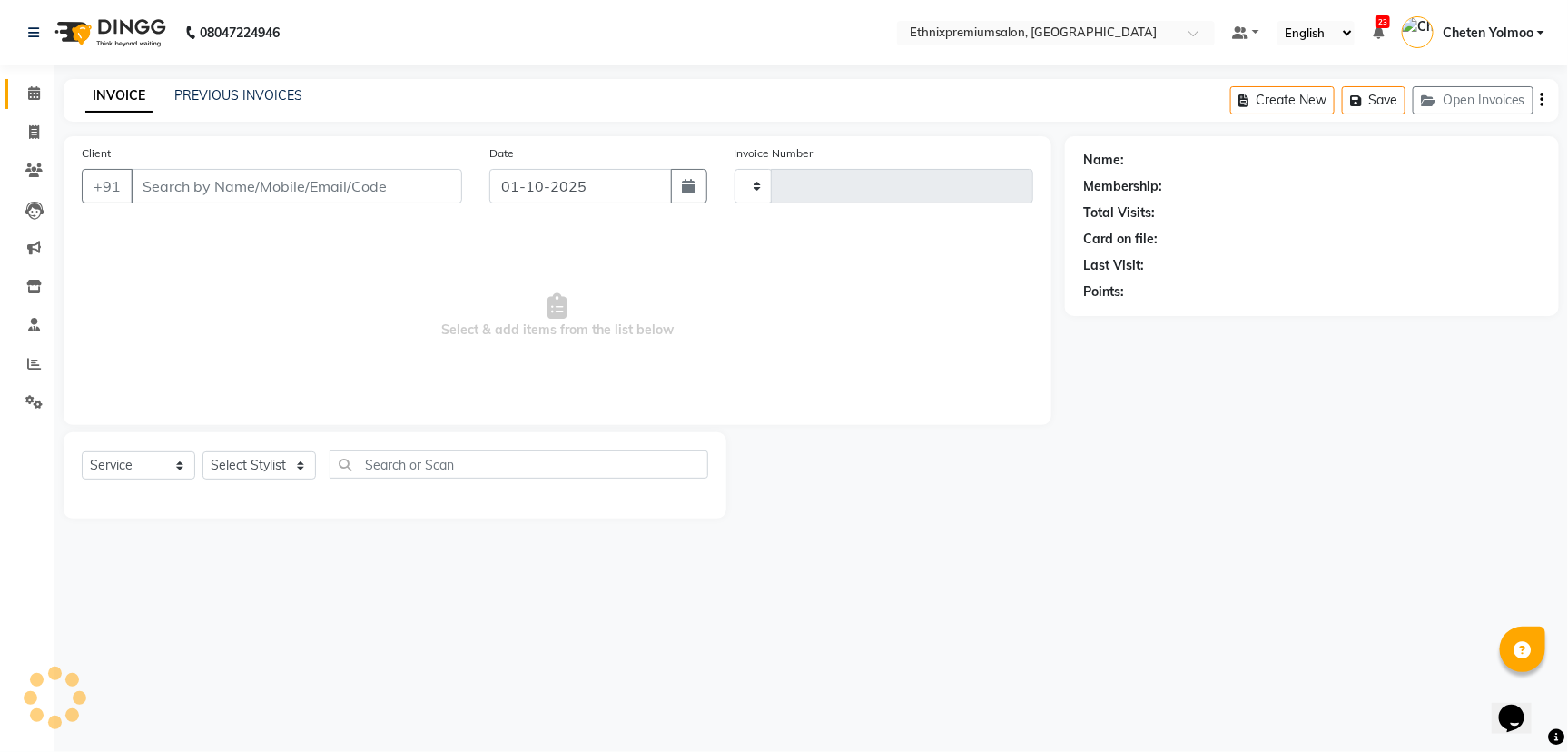
type input "10995"
select select "3625"
type input "9535759636"
select select "73939"
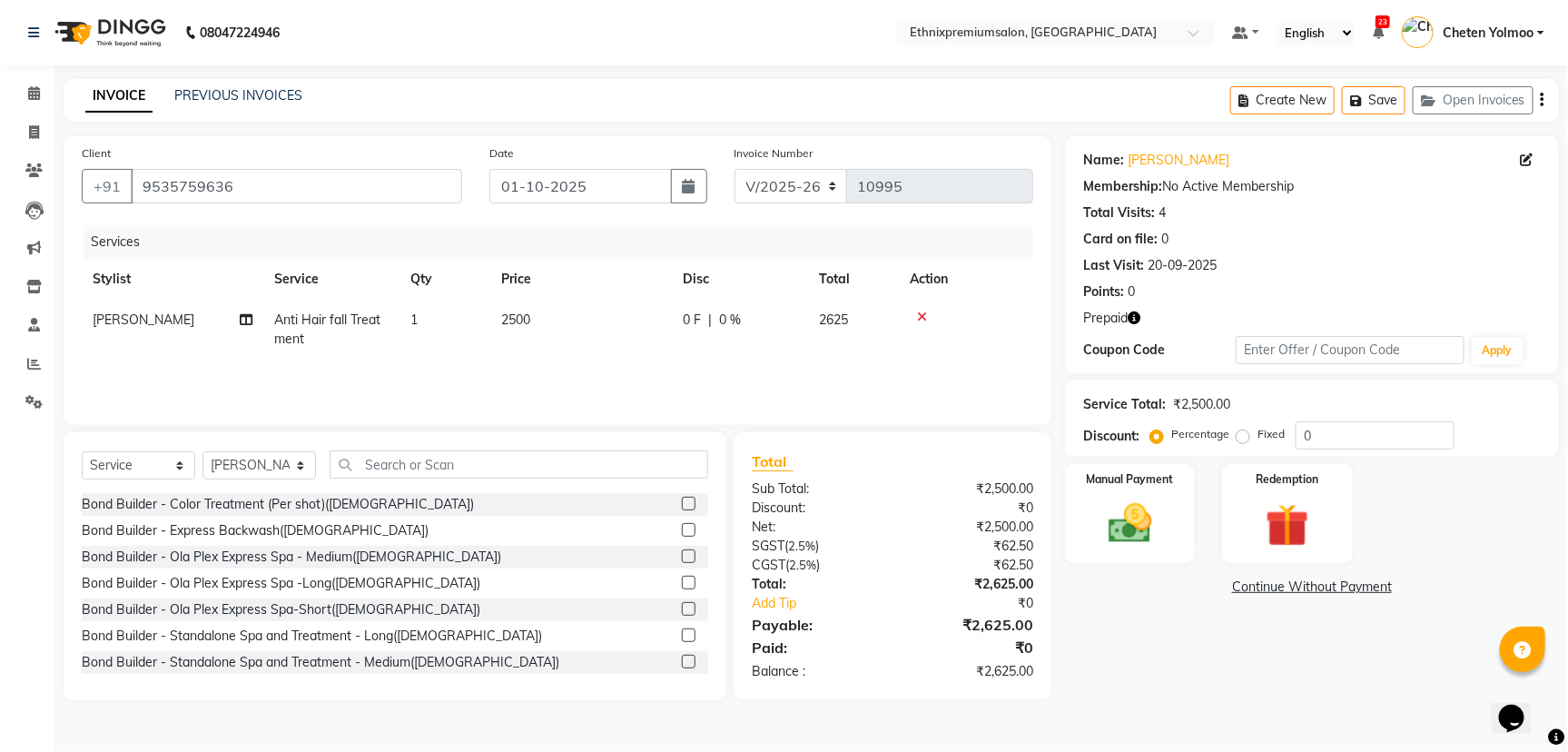
click at [1134, 318] on icon "button" at bounding box center [1134, 318] width 13 height 13
click at [1423, 488] on div "Manual Payment Redemption" at bounding box center [1312, 513] width 521 height 99
drag, startPoint x: 1132, startPoint y: 309, endPoint x: 1145, endPoint y: 320, distance: 17.0
click at [1140, 316] on button "button" at bounding box center [1134, 318] width 13 height 19
click at [139, 315] on td "[PERSON_NAME]" at bounding box center [172, 329] width 182 height 60
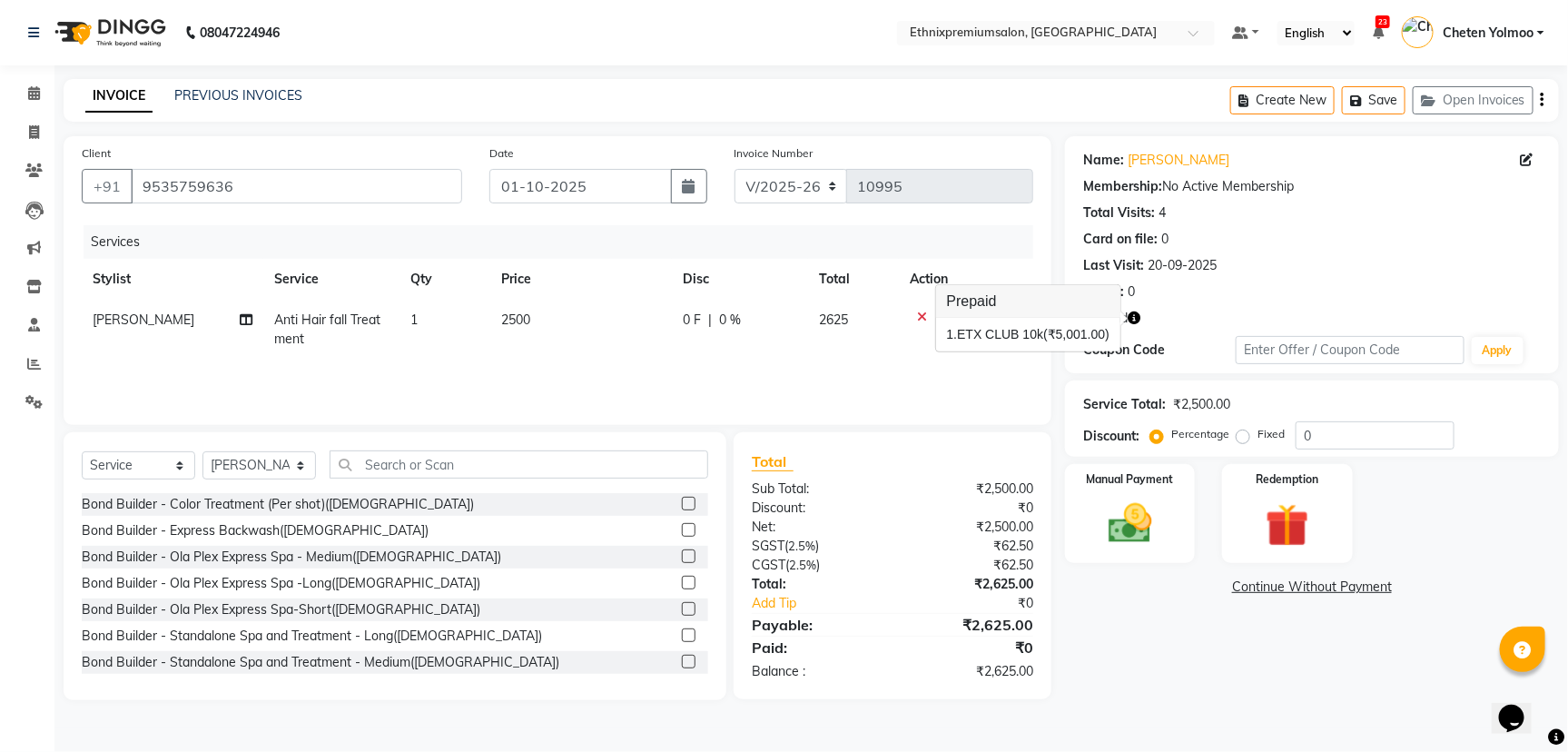
select select "73939"
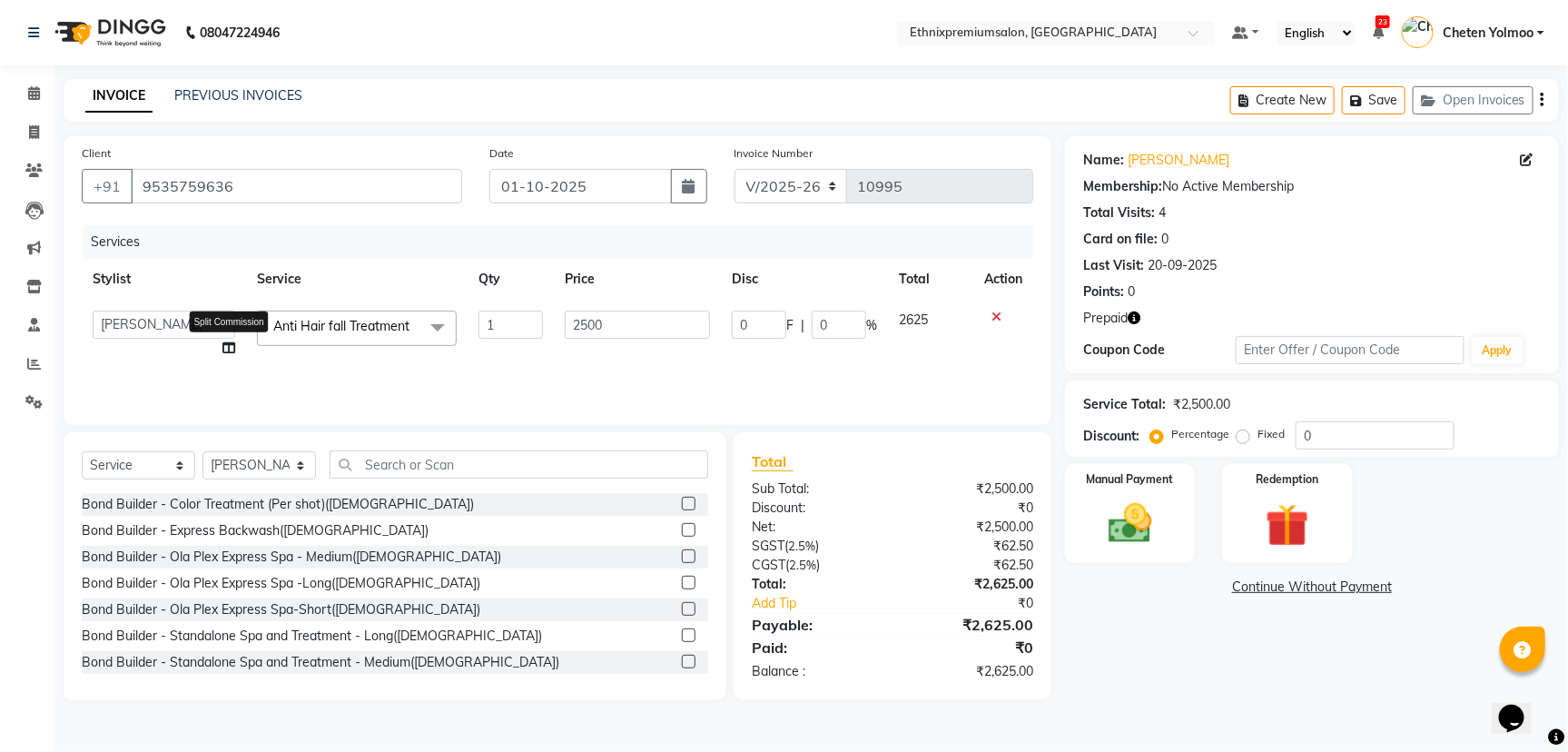
click at [234, 350] on icon at bounding box center [229, 348] width 13 height 13
select select "73939"
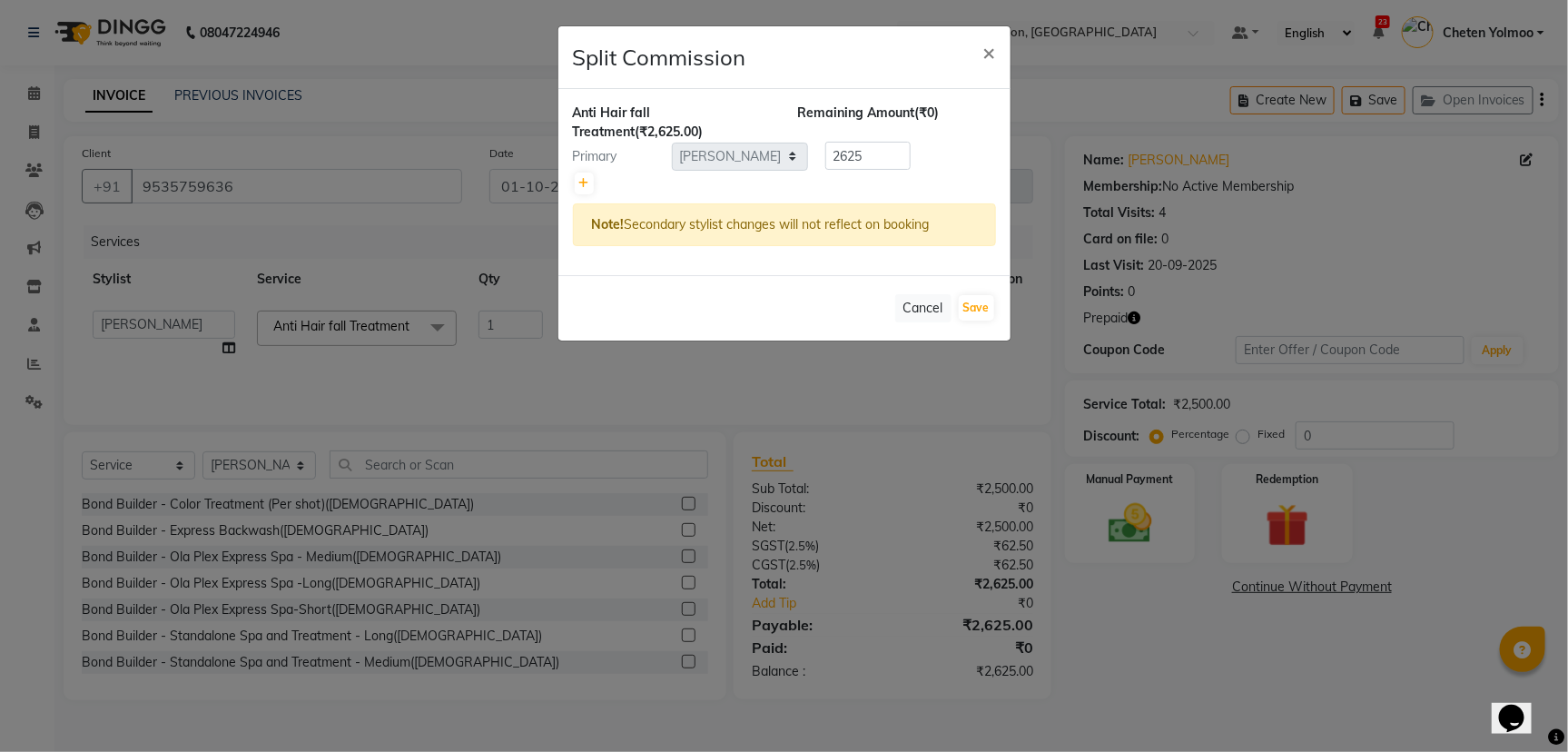
click at [445, 281] on ngb-modal-window "Split Commission × Anti Hair fall Treatment (₹2,625.00) Remaining Amount (₹0) P…" at bounding box center [784, 376] width 1568 height 752
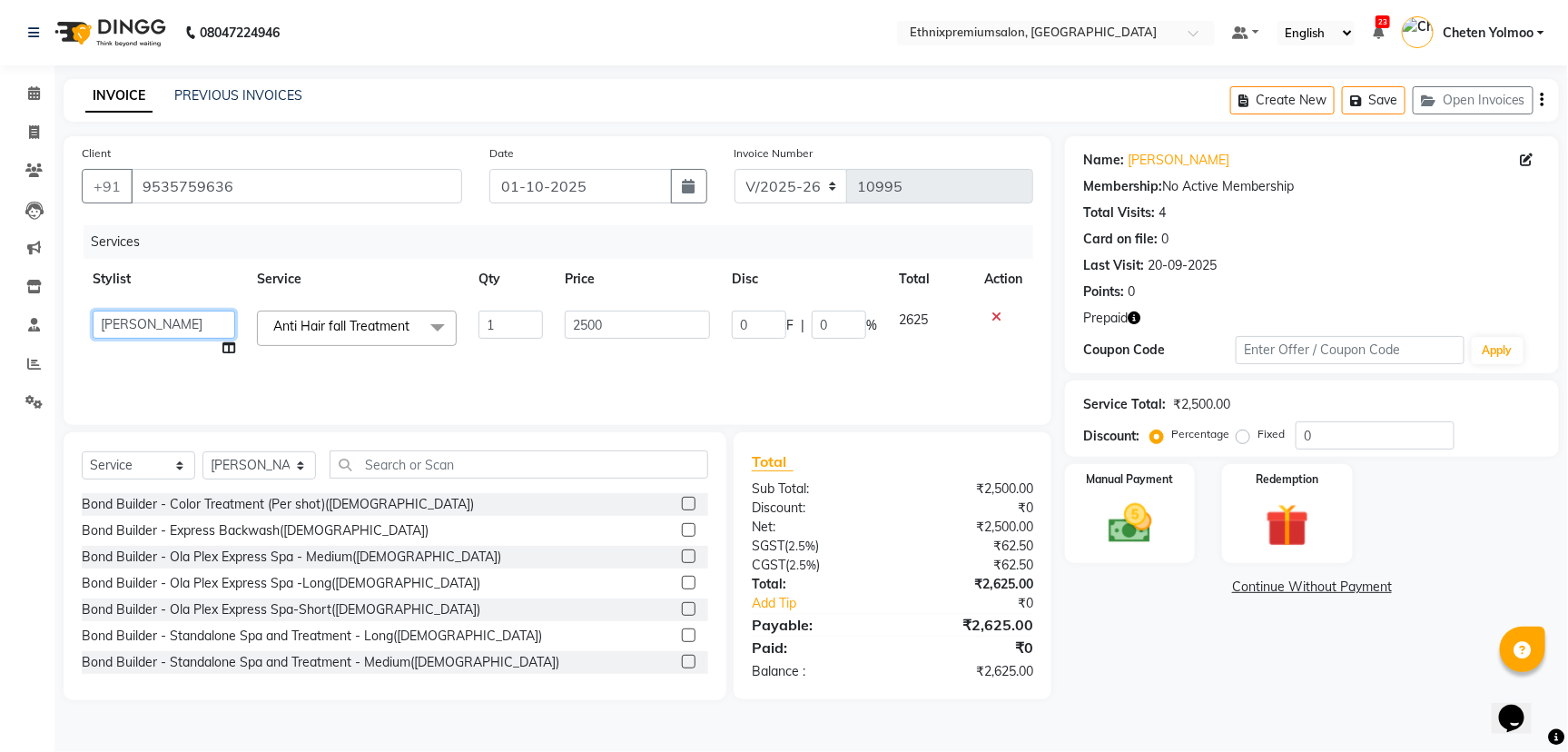
click at [170, 317] on select "Amoi [PERSON_NAME] [PERSON_NAME] Yolmoo Deepa Dorjey [PERSON_NAME] [PERSON_NAME…" at bounding box center [164, 325] width 143 height 28
select select "80424"
click at [1138, 319] on icon "button" at bounding box center [1134, 318] width 13 height 13
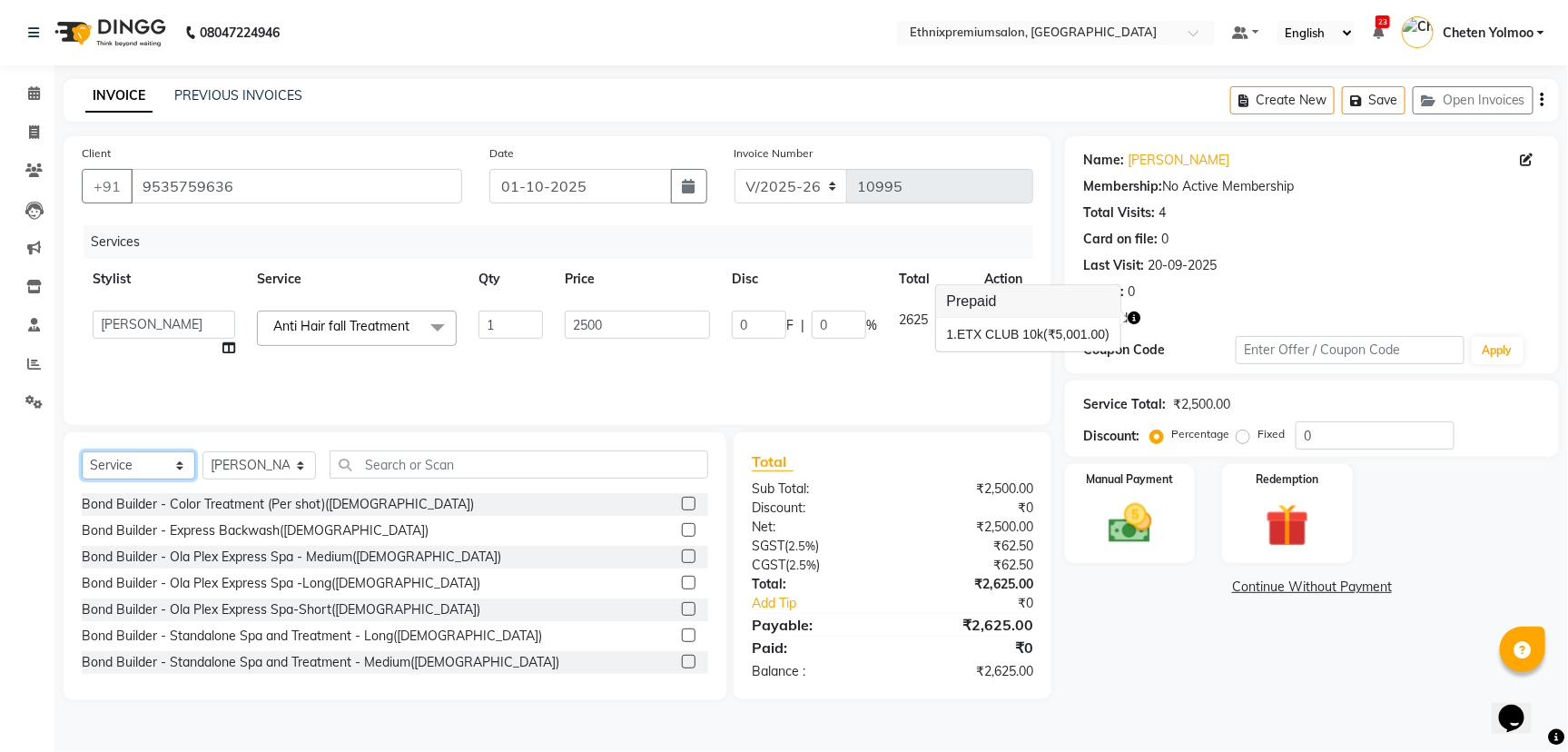
click at [112, 471] on select "Select Service Product Membership Package Voucher Prepaid Gift Card" at bounding box center [138, 466] width 114 height 28
select select "product"
click at [82, 453] on select "Select Service Product Membership Package Voucher Prepaid Gift Card" at bounding box center [138, 466] width 114 height 28
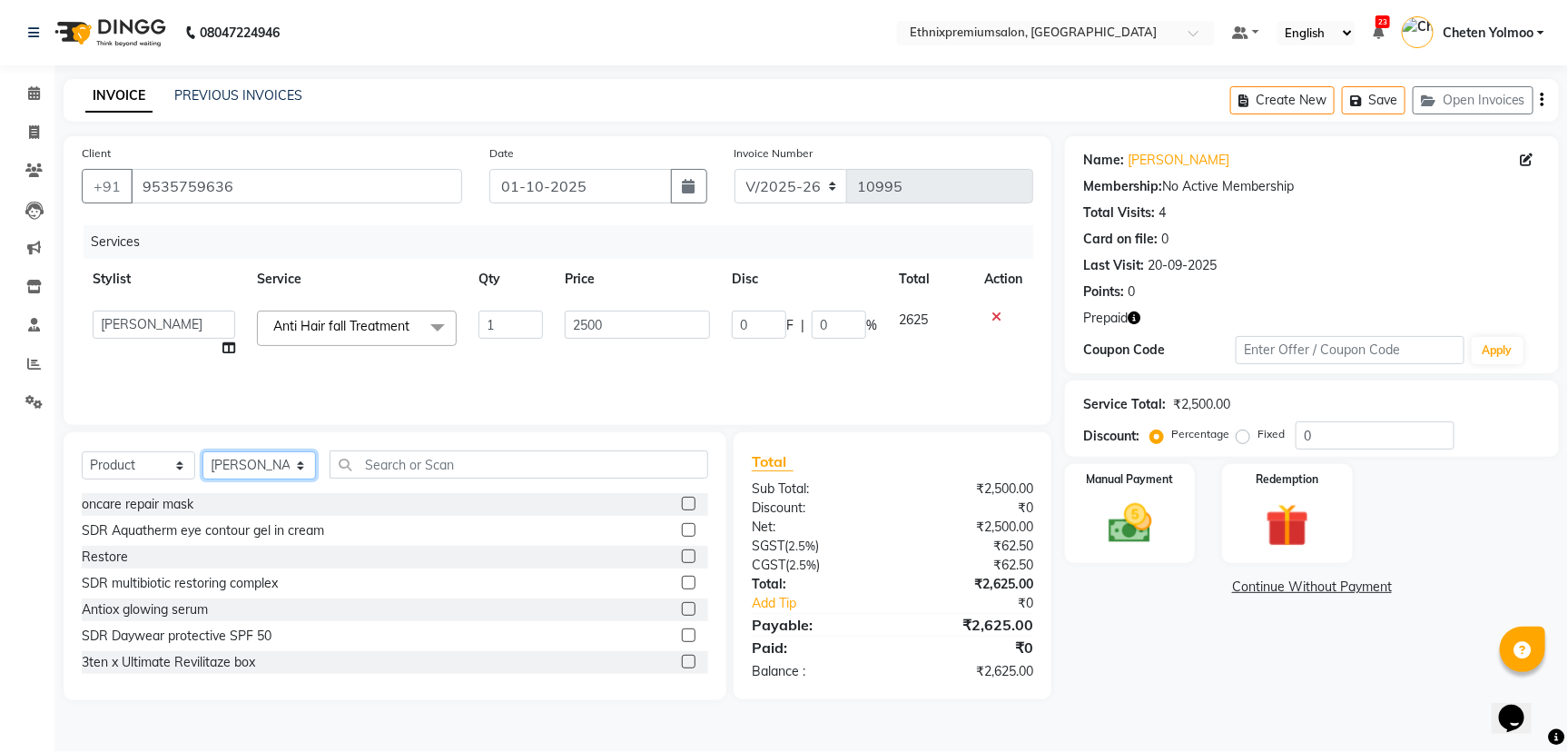
click at [258, 471] on select "Select Stylist Amoi [PERSON_NAME] [PERSON_NAME] Yolmoo Deepa Dorjey [PERSON_NAM…" at bounding box center [259, 466] width 114 height 28
select select "80424"
click at [202, 453] on select "Select Stylist Amoi [PERSON_NAME] [PERSON_NAME] Yolmoo Deepa Dorjey [PERSON_NAM…" at bounding box center [259, 466] width 114 height 28
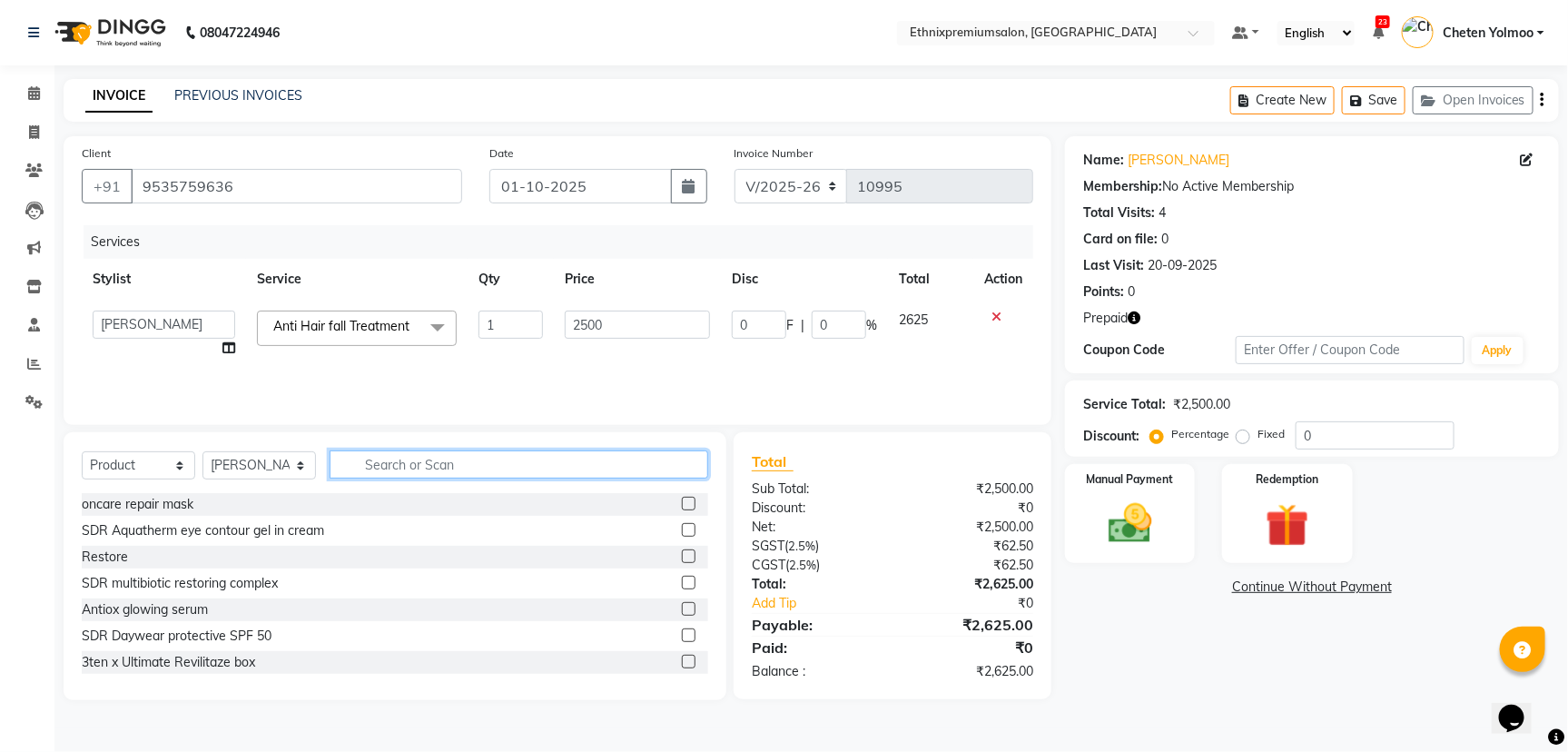
click at [436, 456] on input "text" at bounding box center [518, 465] width 378 height 28
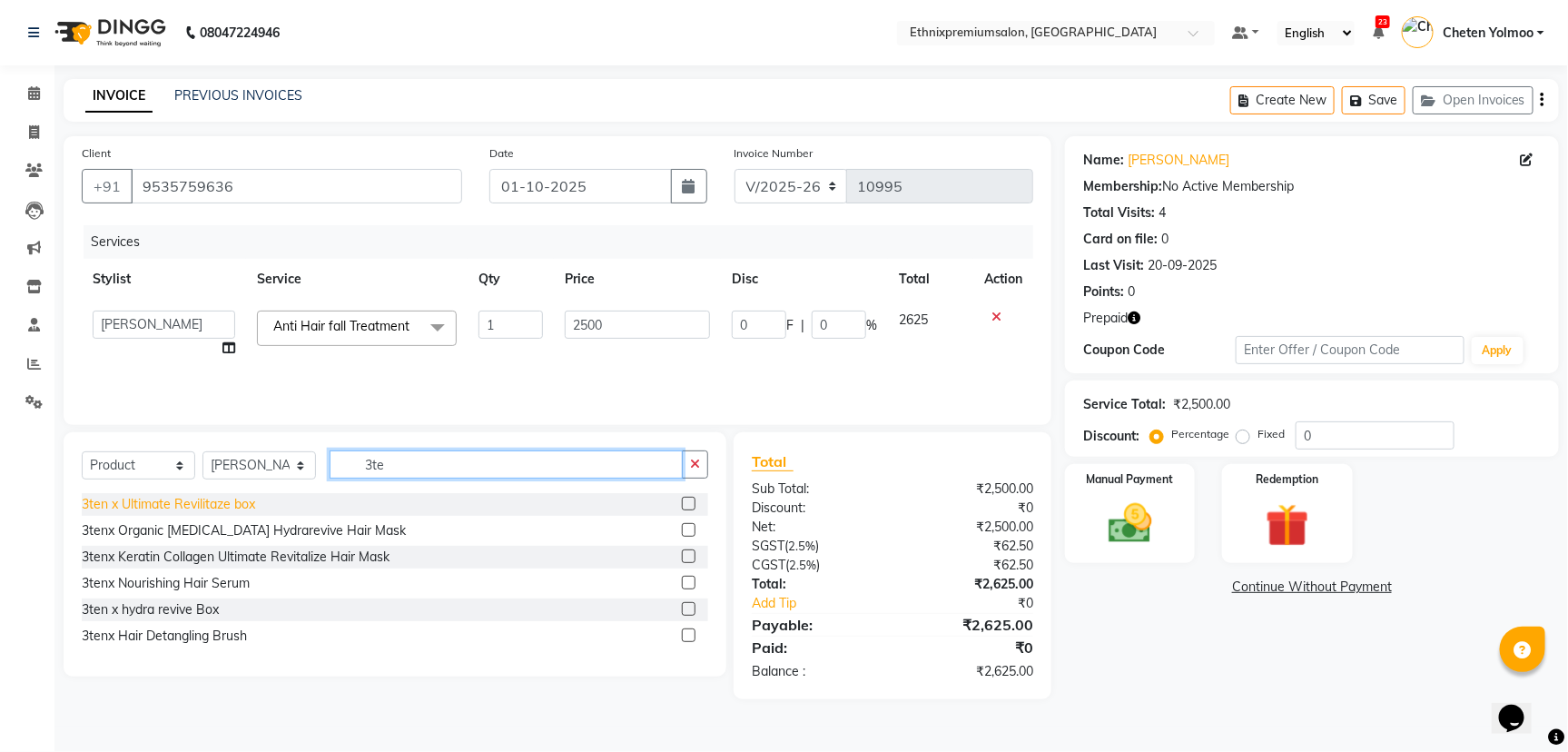
type input "3te"
click at [223, 501] on div "3ten x Ultimate Revilitaze box" at bounding box center [168, 504] width 173 height 19
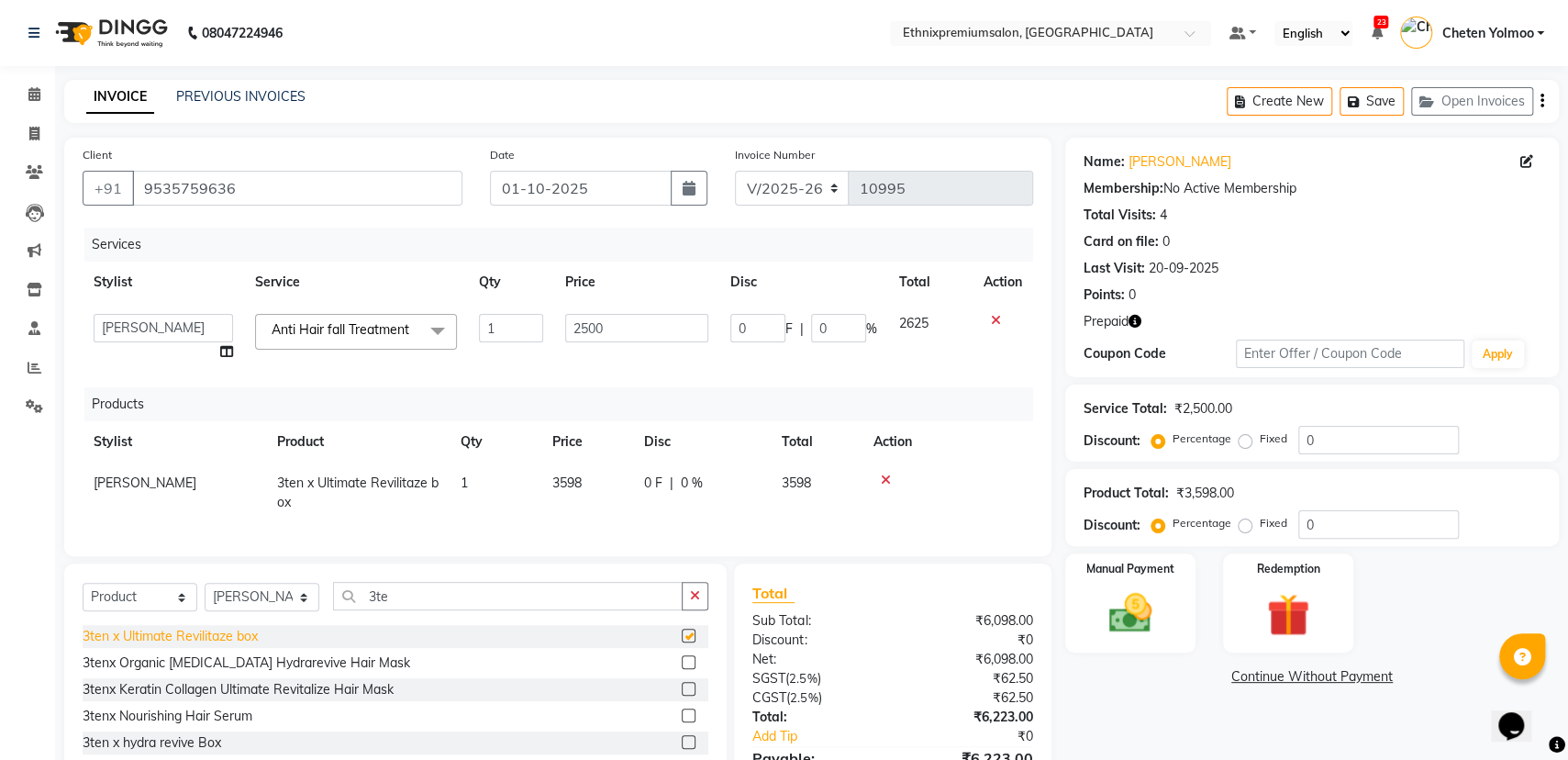
checkbox input "false"
click at [270, 192] on input "9535759636" at bounding box center [297, 188] width 330 height 35
click at [29, 161] on link "Clients" at bounding box center [28, 173] width 44 height 30
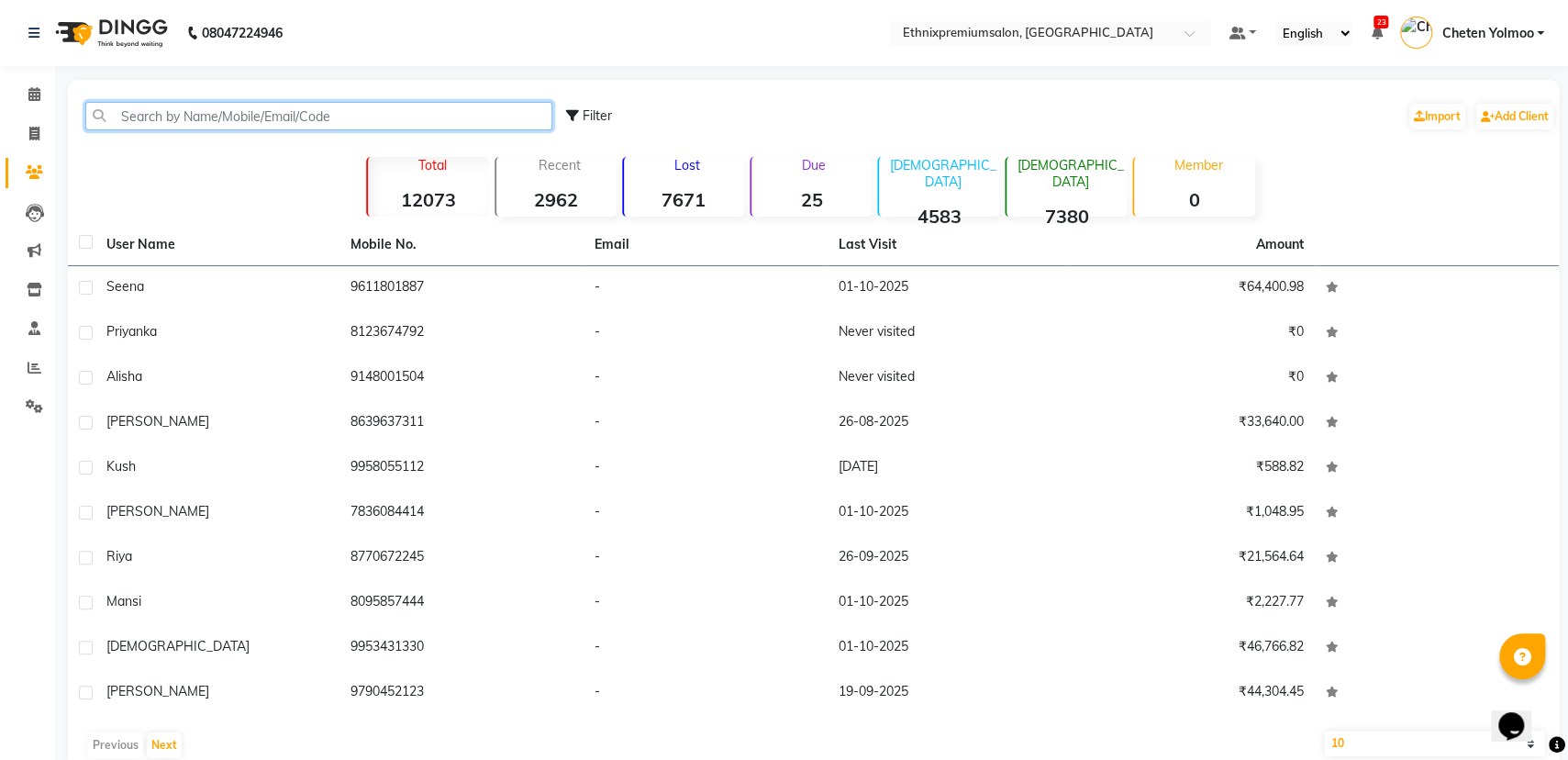
click at [285, 122] on input "text" at bounding box center [319, 116] width 467 height 29
paste input "9535759636"
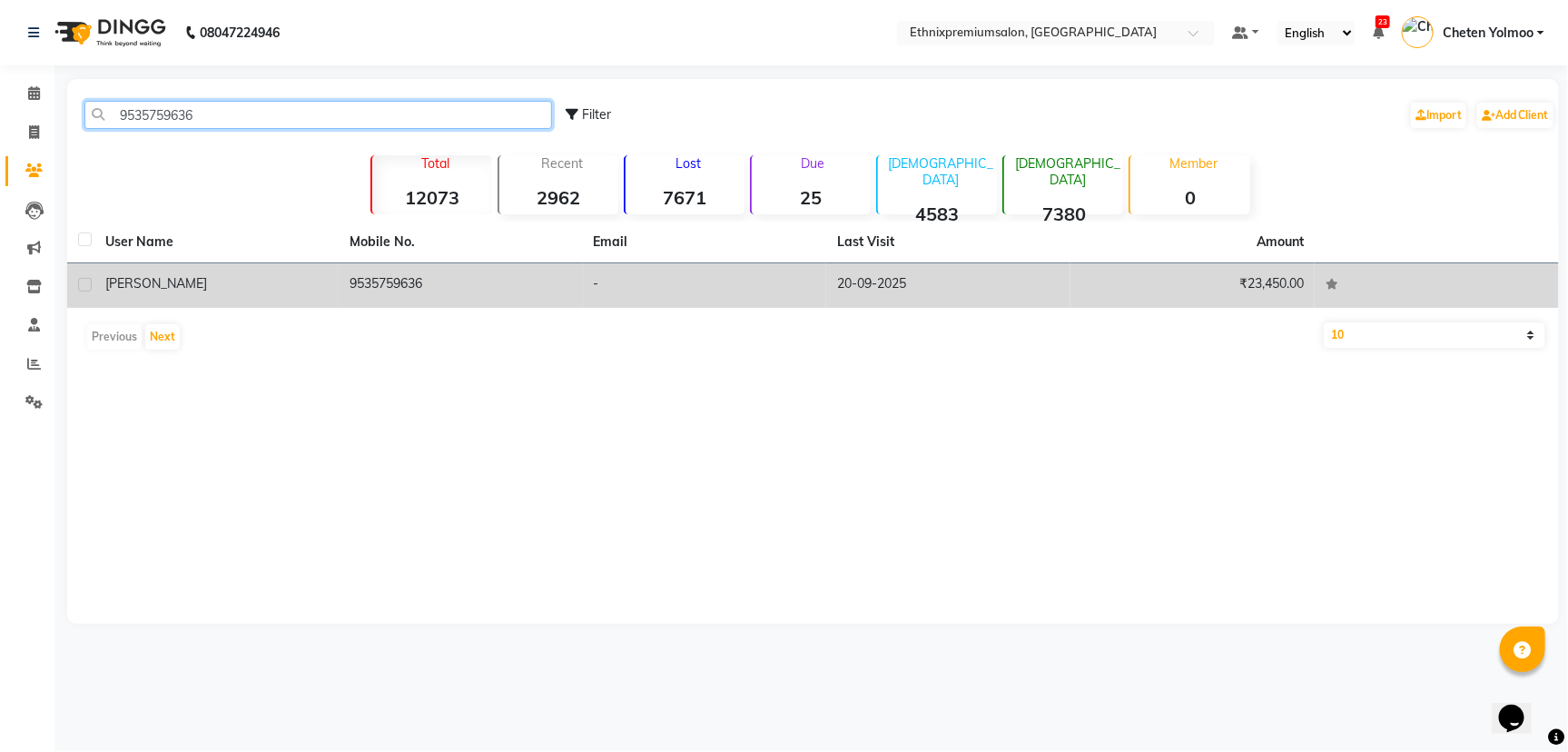
type input "9535759636"
click at [288, 277] on div "[PERSON_NAME]" at bounding box center [216, 283] width 222 height 19
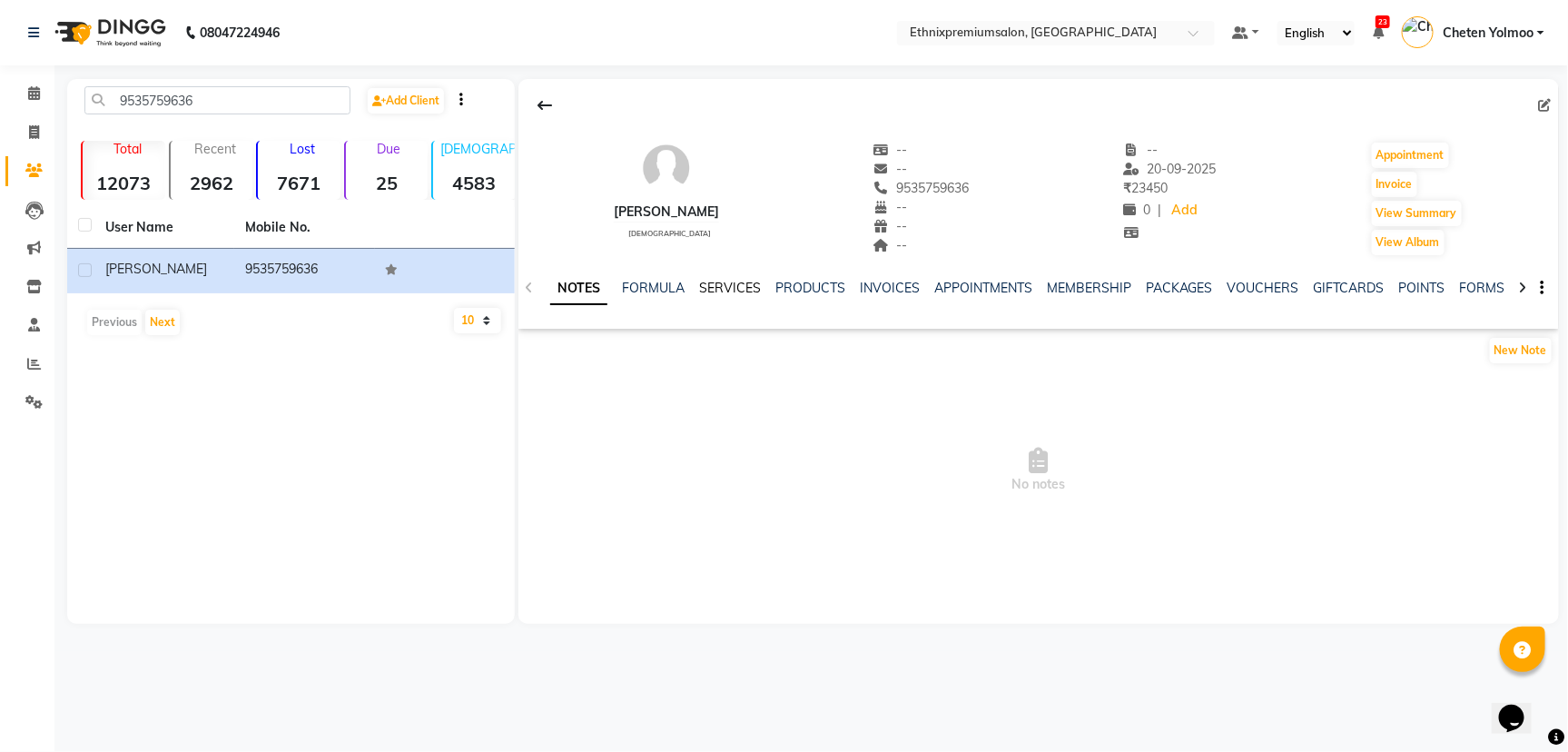
click at [715, 291] on link "SERVICES" at bounding box center [730, 287] width 62 height 16
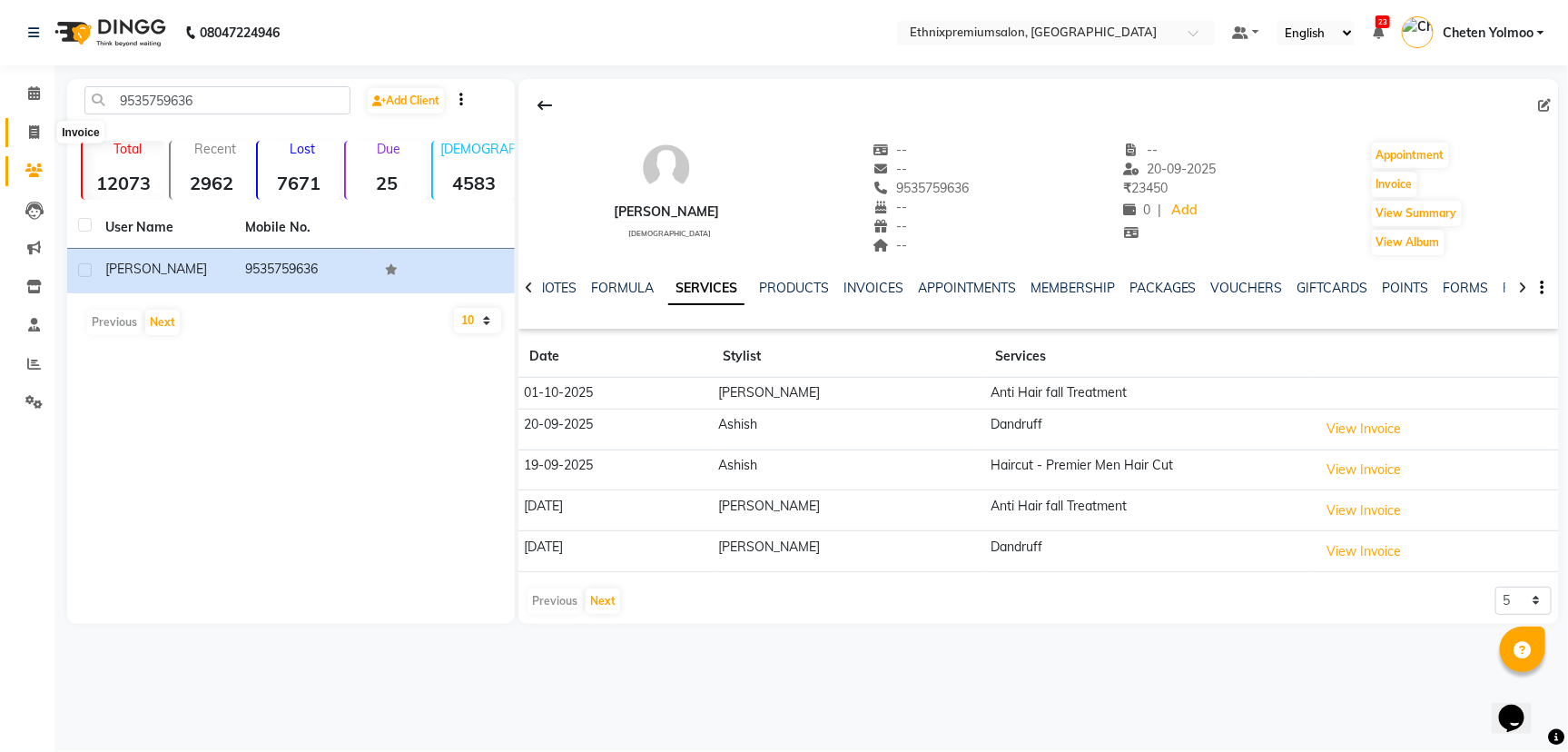
click at [37, 130] on icon at bounding box center [34, 132] width 10 height 13
select select "service"
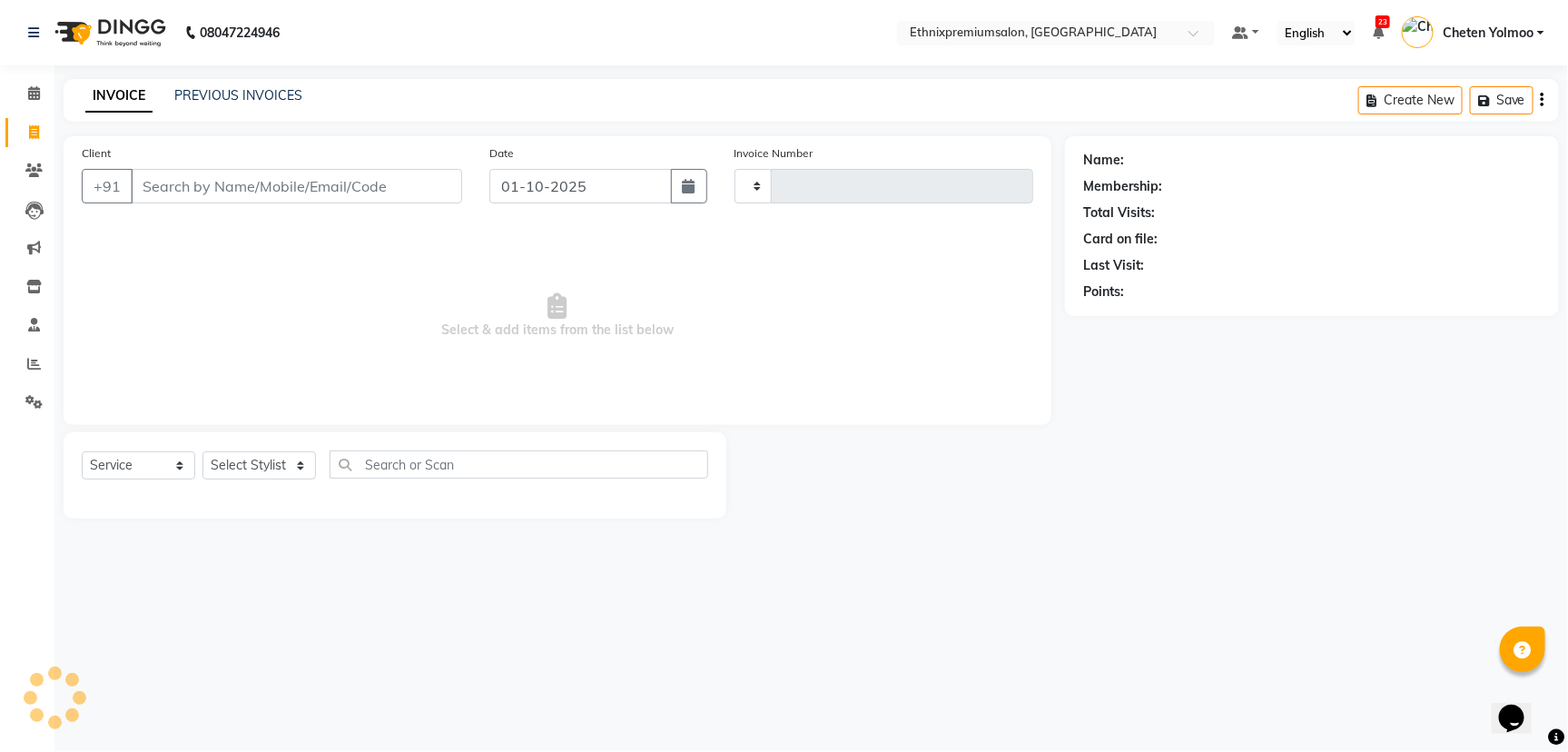
type input "10995"
select select "3625"
click at [236, 184] on input "Client" at bounding box center [296, 186] width 331 height 35
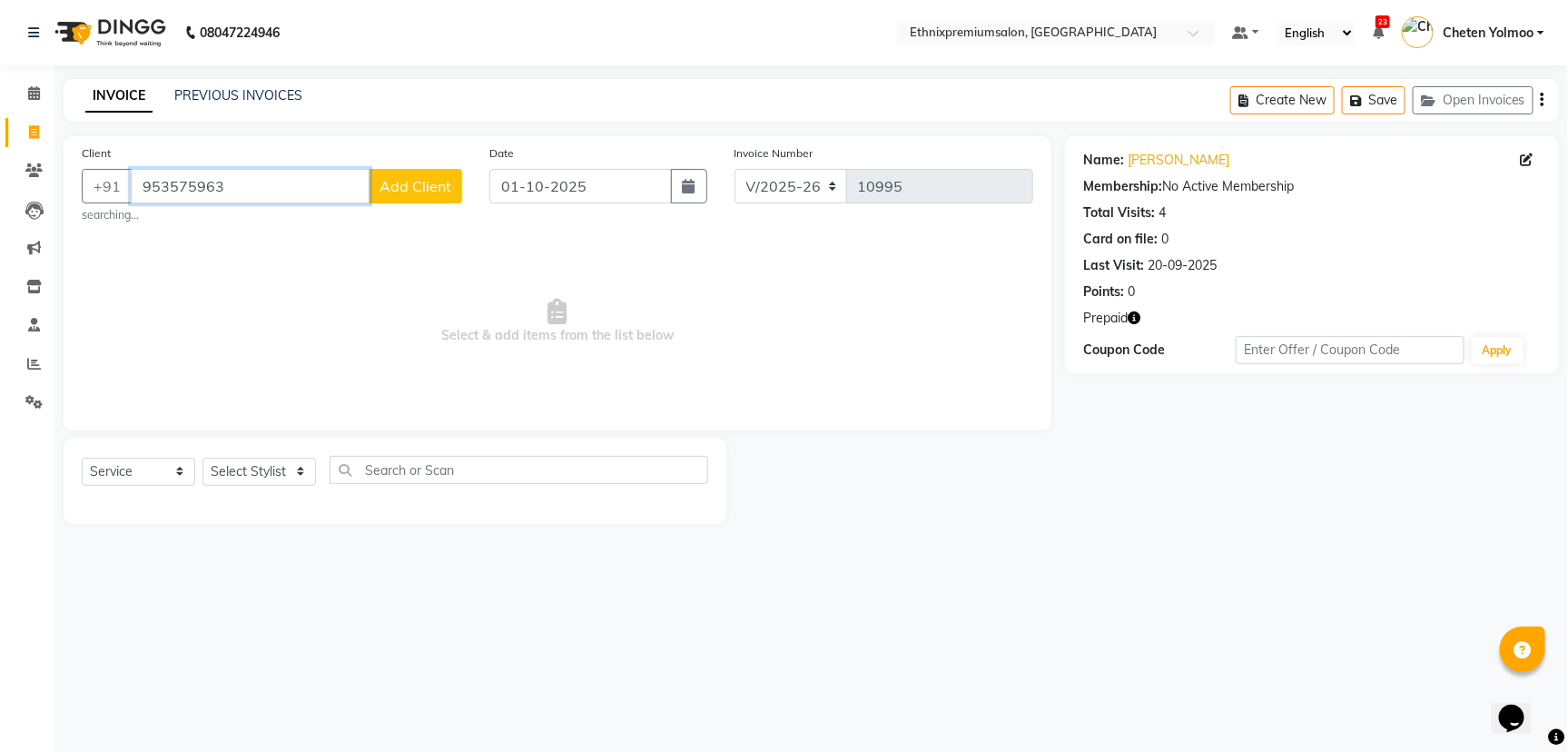
click at [238, 184] on input "953575963" at bounding box center [250, 186] width 239 height 35
click at [258, 189] on input "9535759636" at bounding box center [296, 186] width 331 height 35
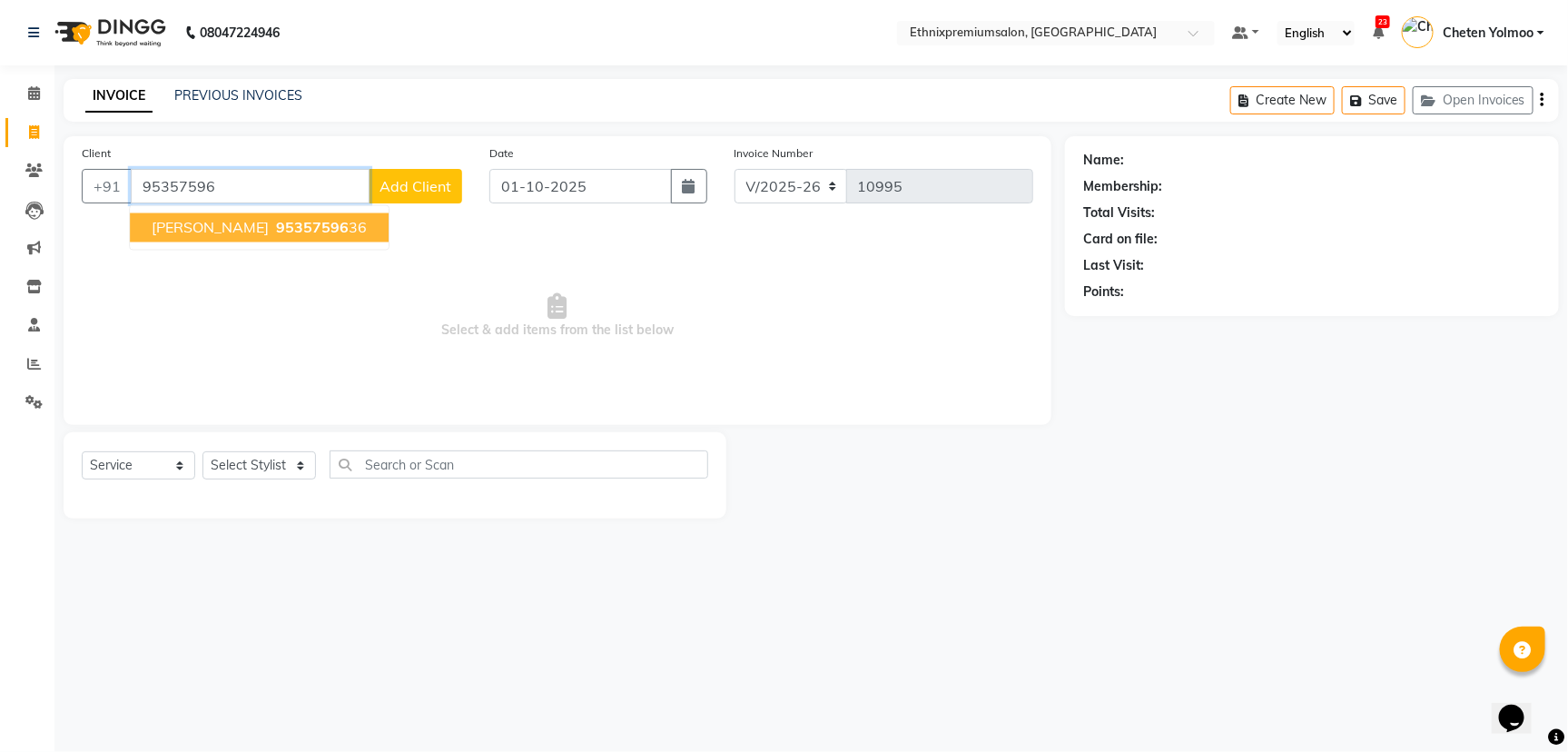
click at [276, 232] on span "95357596" at bounding box center [311, 228] width 72 height 18
type input "9535759636"
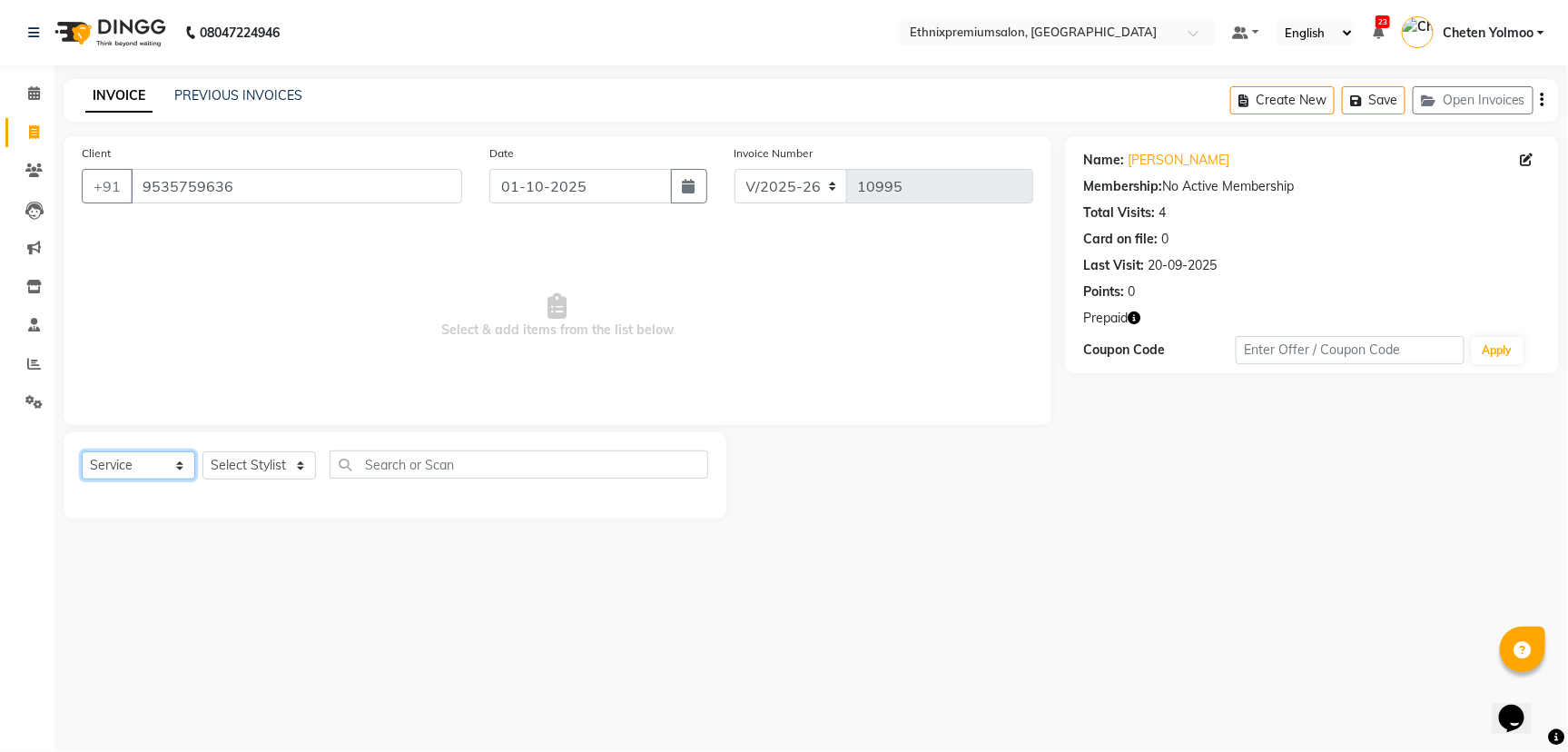
click at [145, 466] on select "Select Service Product Membership Package Voucher Prepaid Gift Card" at bounding box center [138, 466] width 114 height 28
click at [277, 467] on select "Select Stylist Amoi [PERSON_NAME] [PERSON_NAME] Yolmoo Deepa Dorjey [PERSON_NAM…" at bounding box center [259, 466] width 114 height 28
select select "80424"
click at [202, 452] on select "Select Stylist Amoi [PERSON_NAME] [PERSON_NAME] Yolmoo Deepa Dorjey [PERSON_NAM…" at bounding box center [259, 466] width 114 height 28
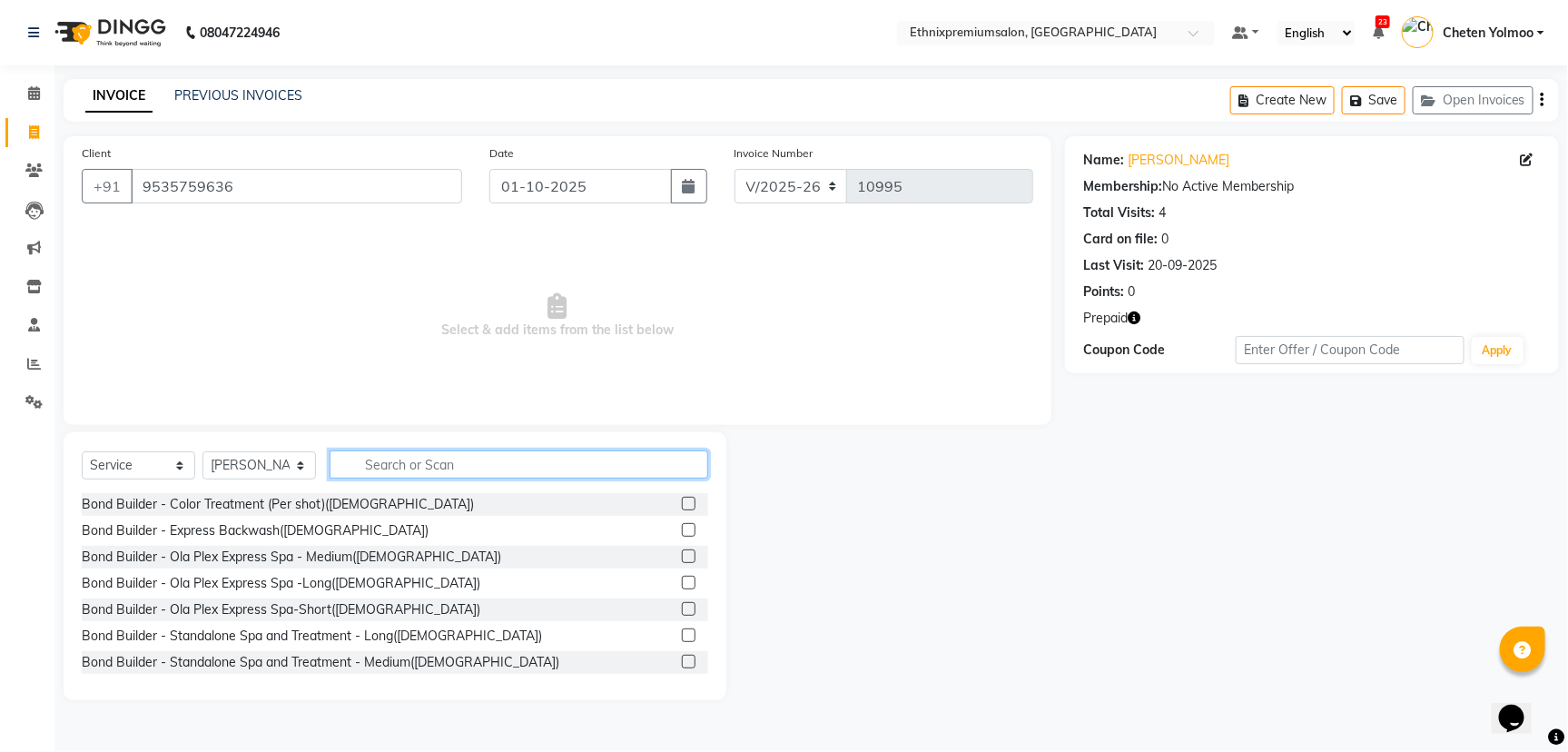
click at [402, 464] on input "text" at bounding box center [518, 465] width 378 height 28
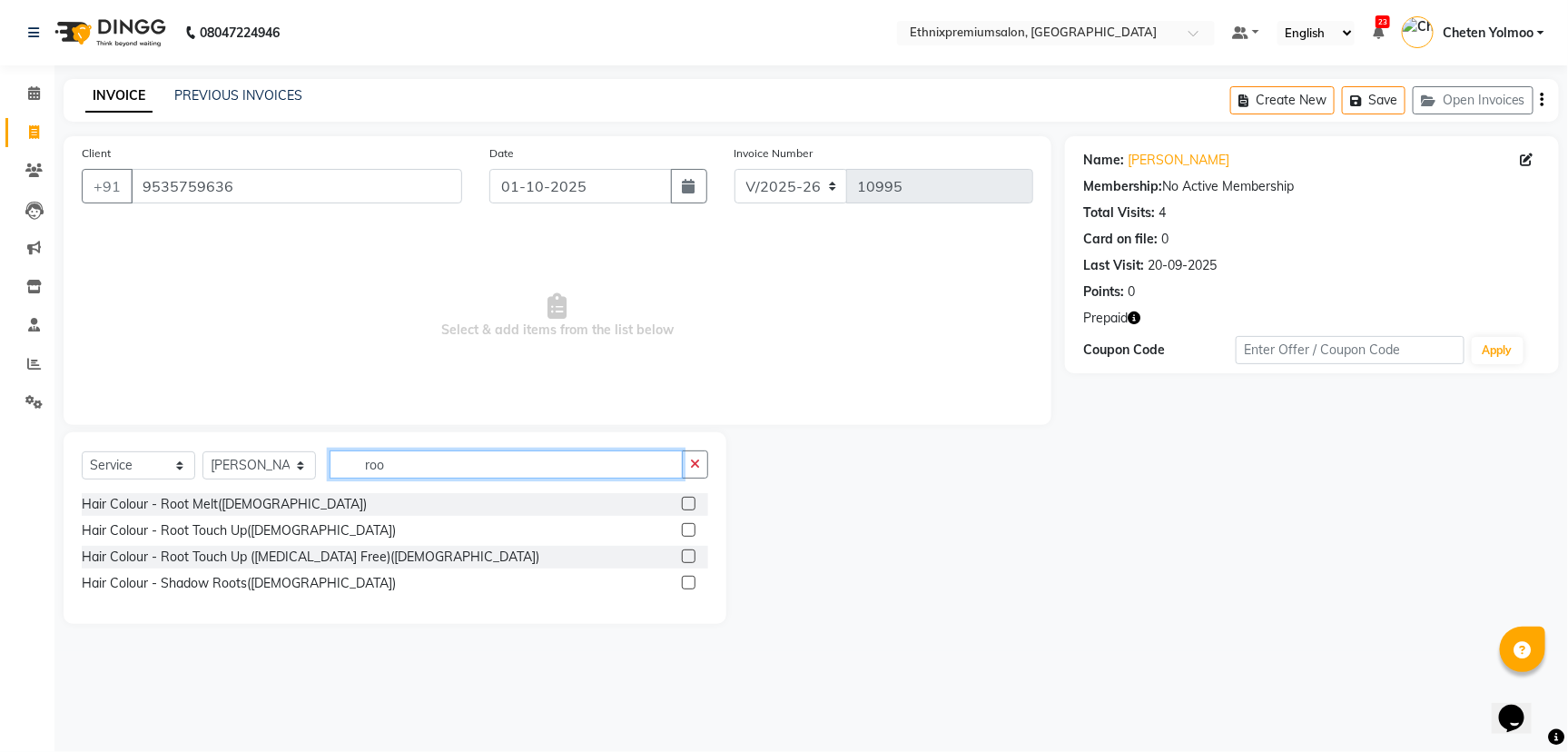
click at [420, 471] on input "roo" at bounding box center [505, 465] width 353 height 28
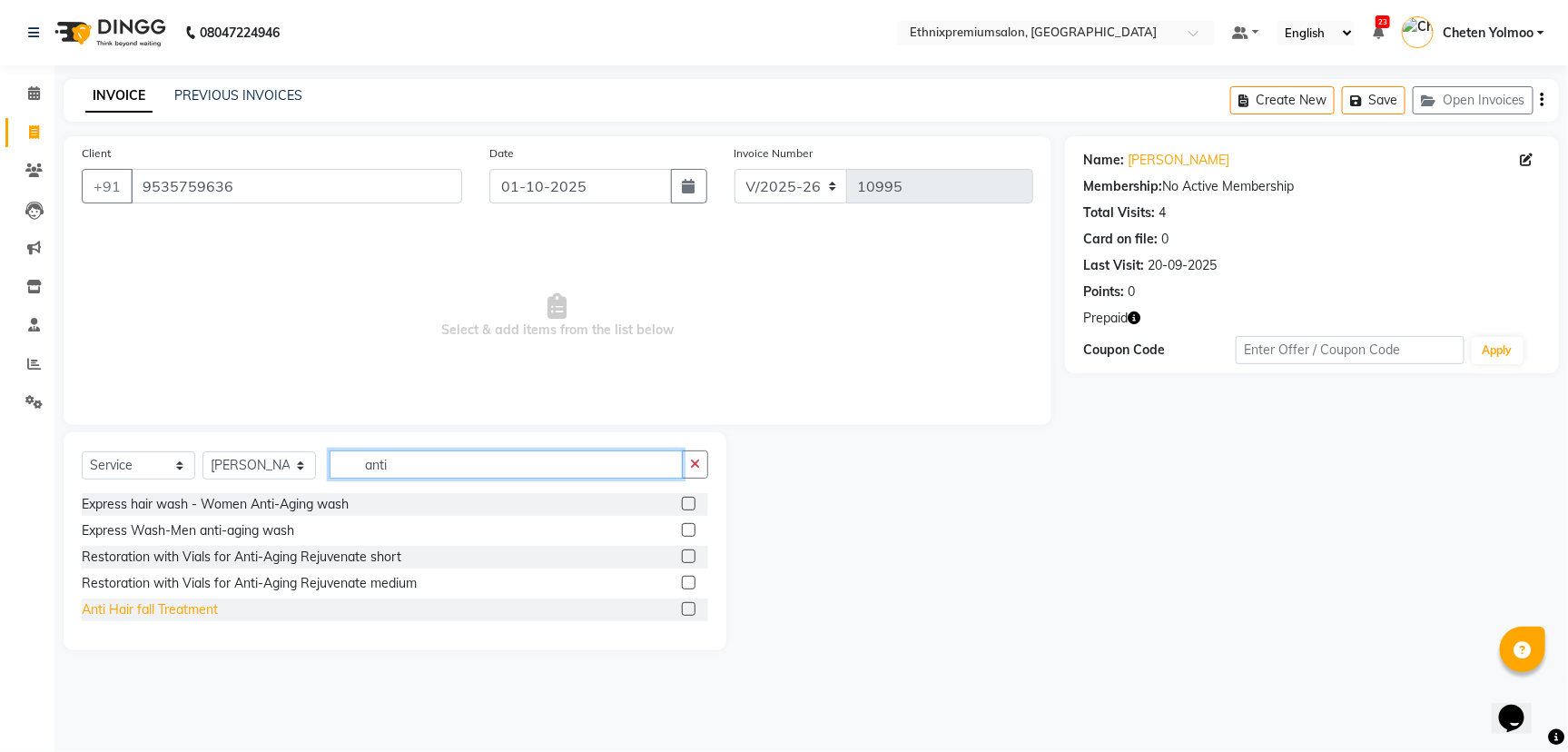
type input "anti"
click at [170, 605] on div "Anti Hair fall Treatment" at bounding box center [150, 610] width 136 height 19
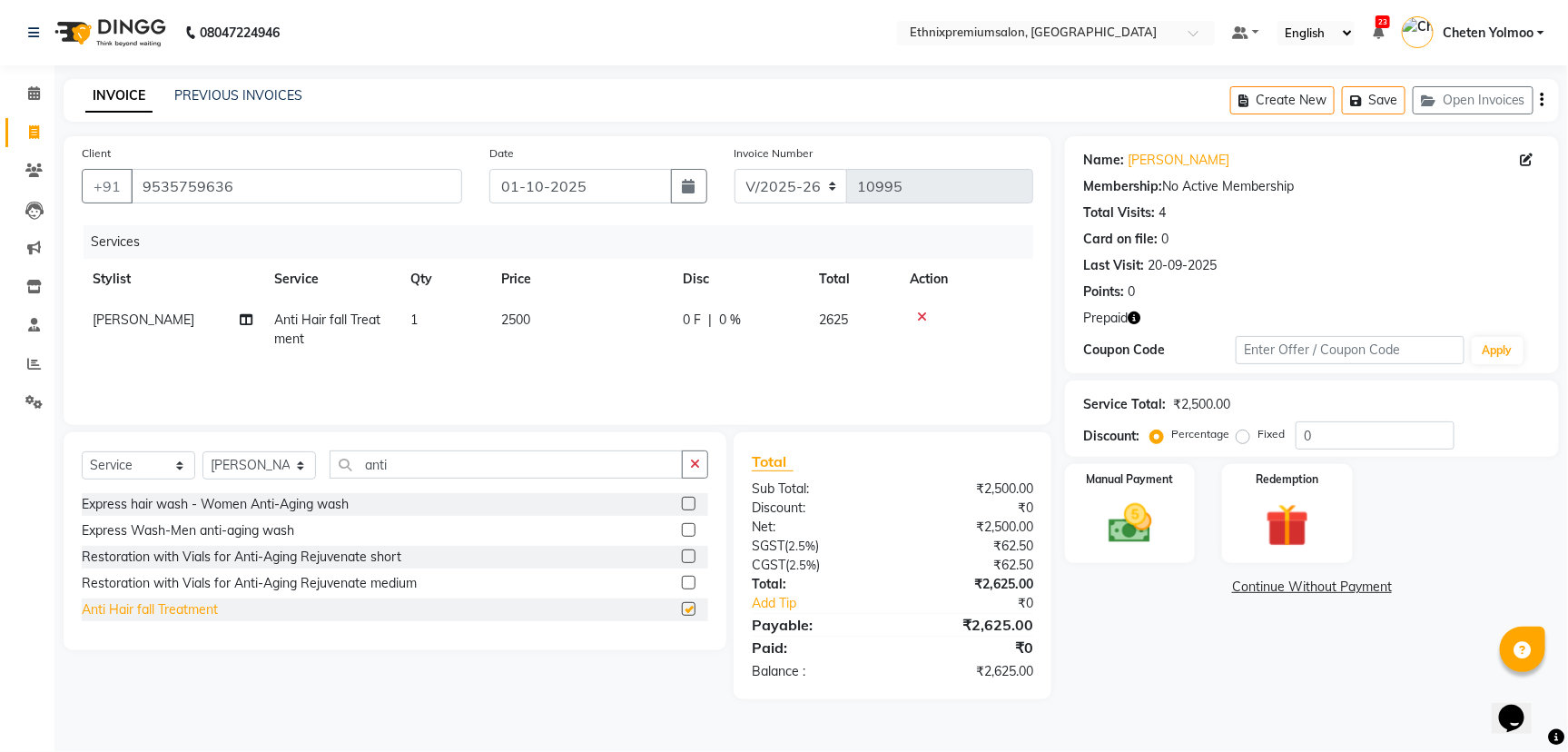
checkbox input "false"
click at [120, 457] on select "Select Service Product Membership Package Voucher Prepaid Gift Card" at bounding box center [138, 466] width 114 height 28
select select "product"
click at [82, 452] on select "Select Service Product Membership Package Voucher Prepaid Gift Card" at bounding box center [138, 466] width 114 height 28
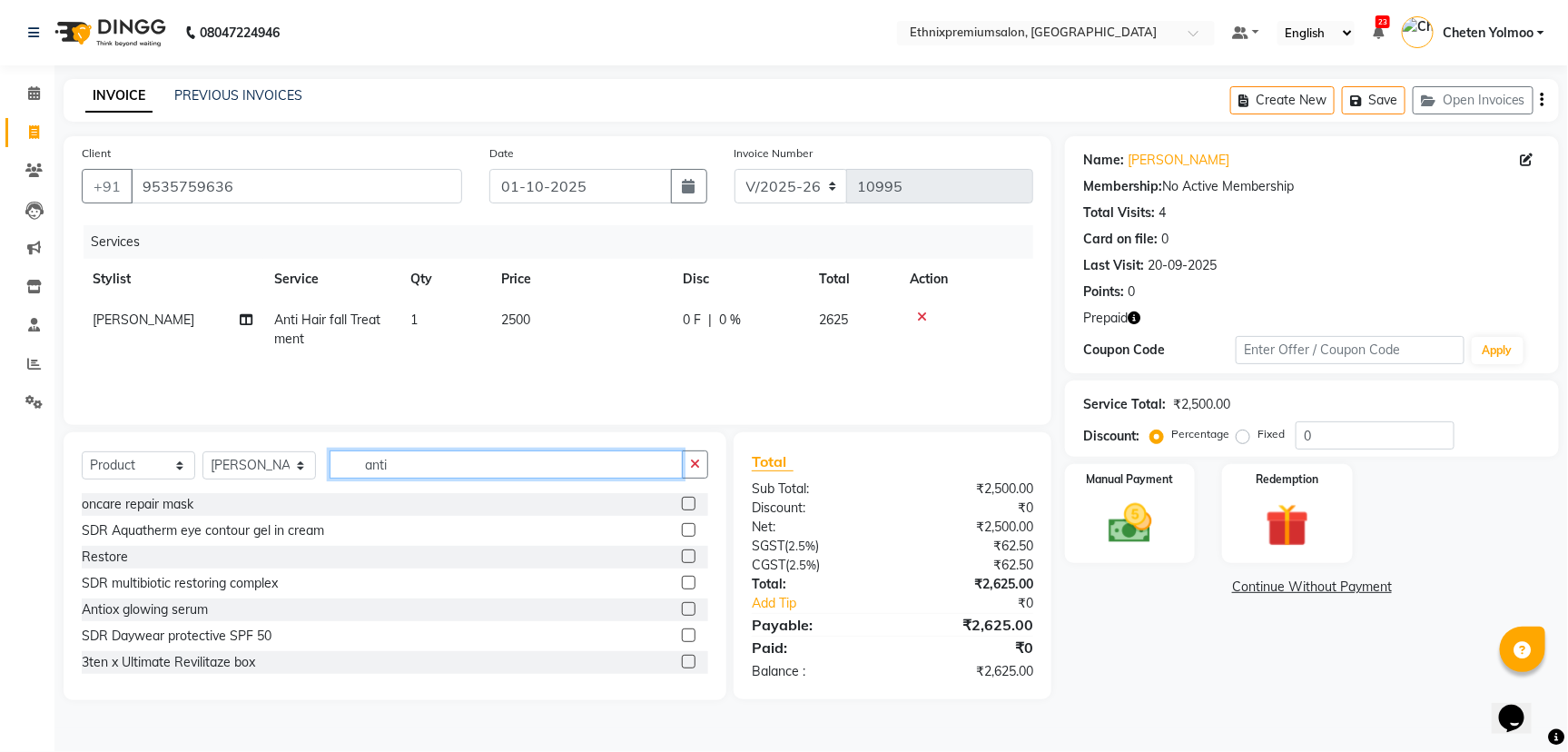
drag, startPoint x: 436, startPoint y: 466, endPoint x: 255, endPoint y: 507, distance: 185.6
click at [255, 507] on div "Select Service Product Membership Package Voucher Prepaid Gift Card Select Styl…" at bounding box center [395, 566] width 663 height 268
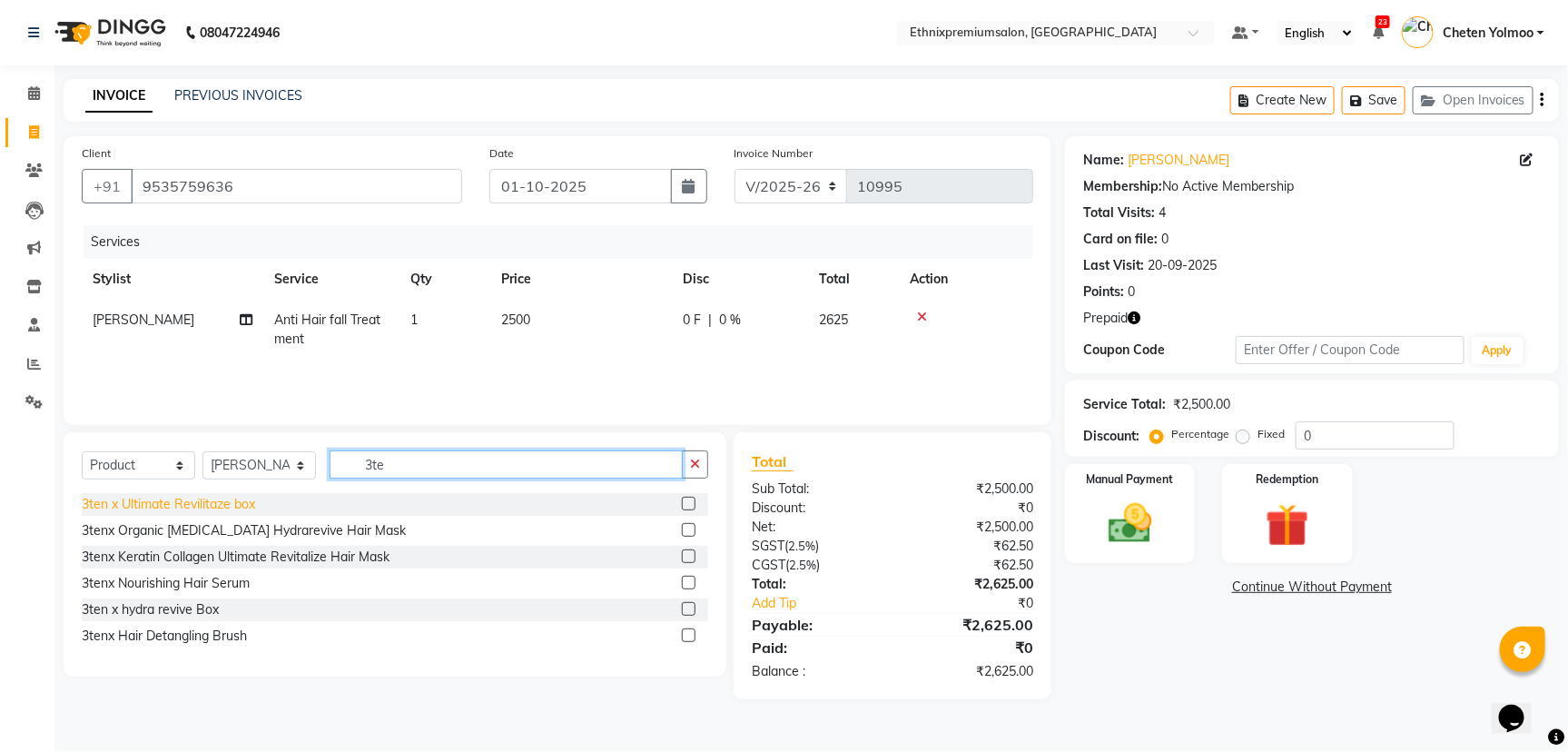
type input "3te"
click at [220, 501] on div "3ten x Ultimate Revilitaze box" at bounding box center [168, 504] width 173 height 19
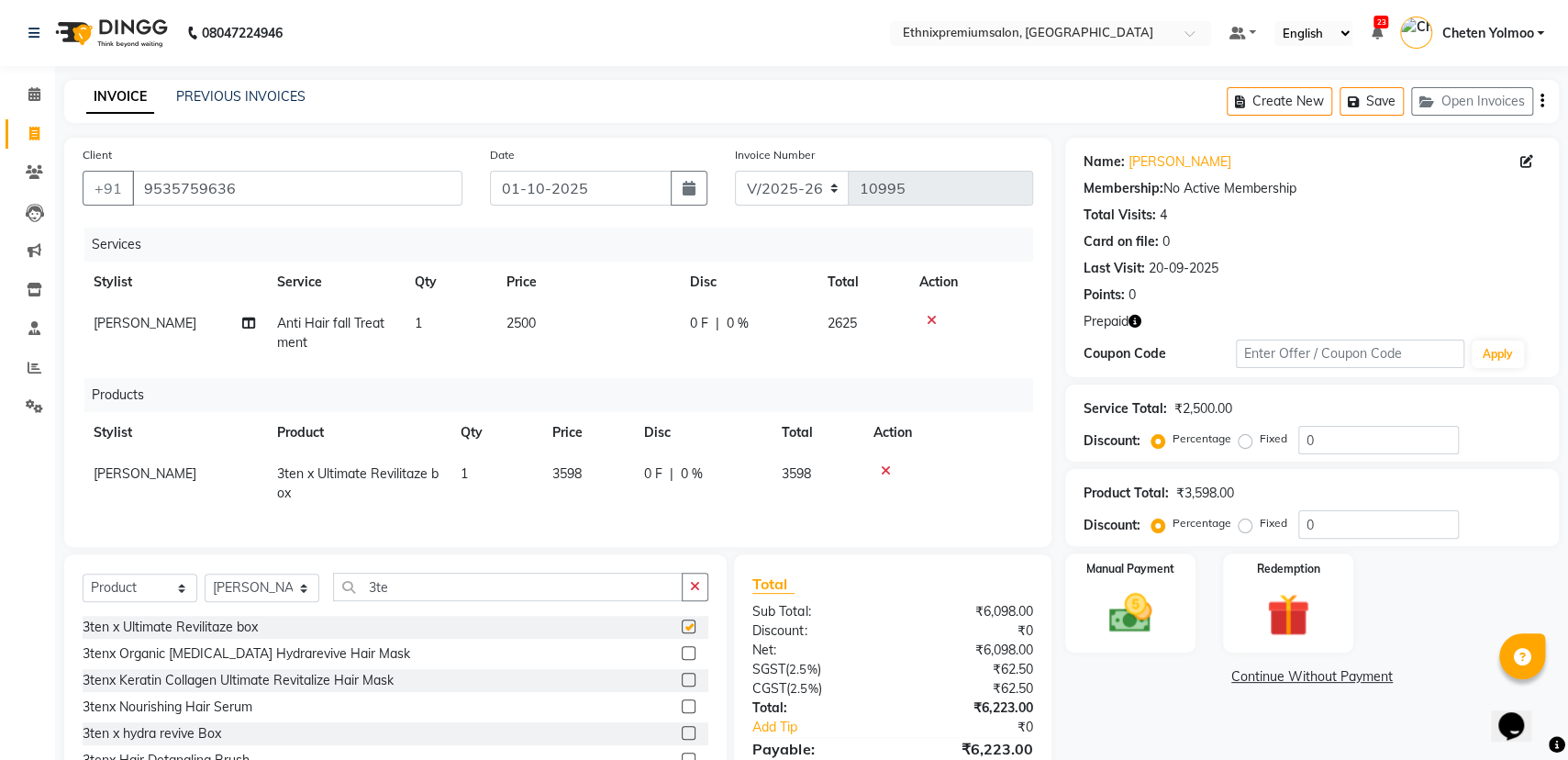
checkbox input "false"
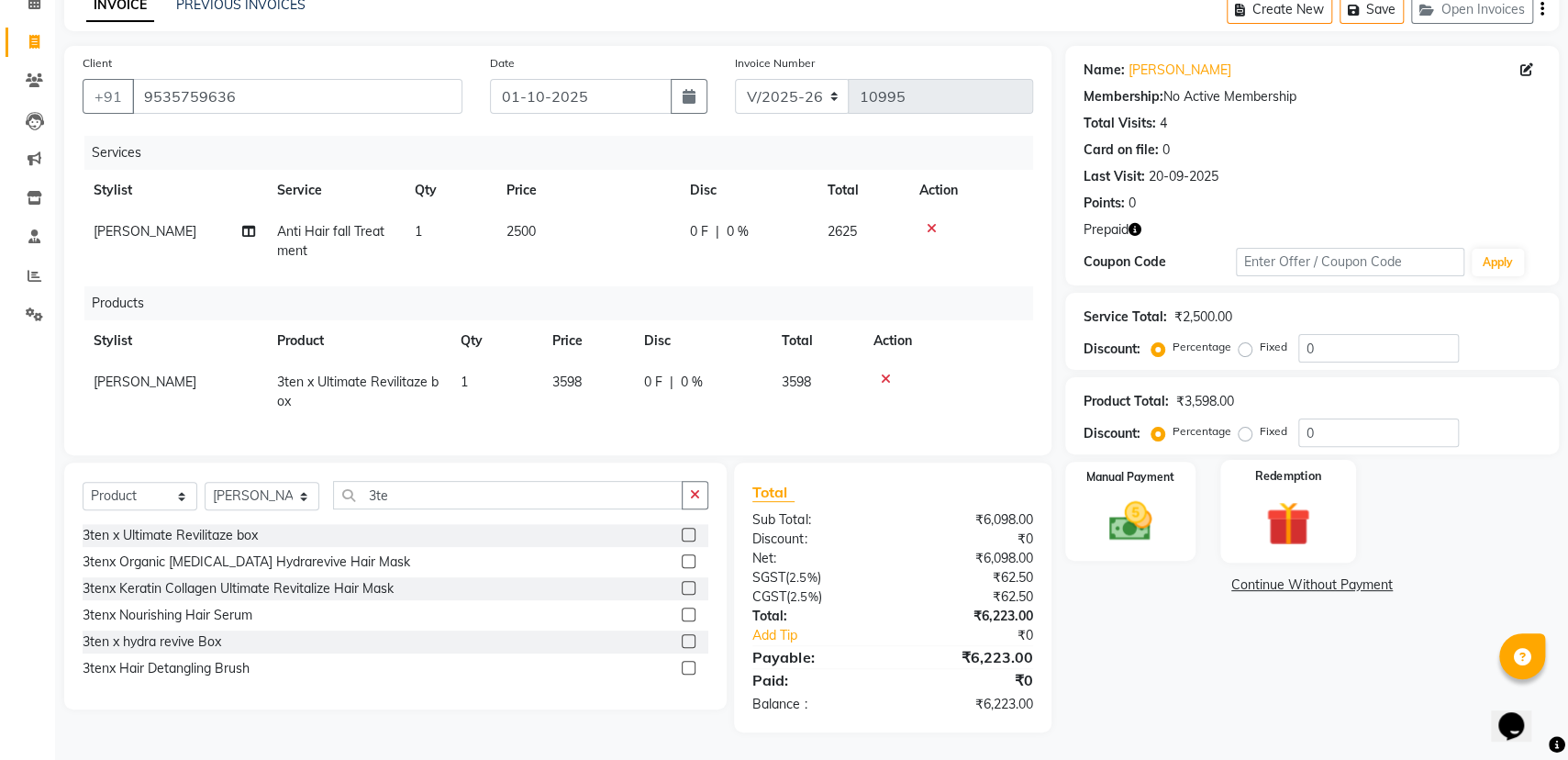
click at [1293, 520] on img at bounding box center [1287, 523] width 73 height 56
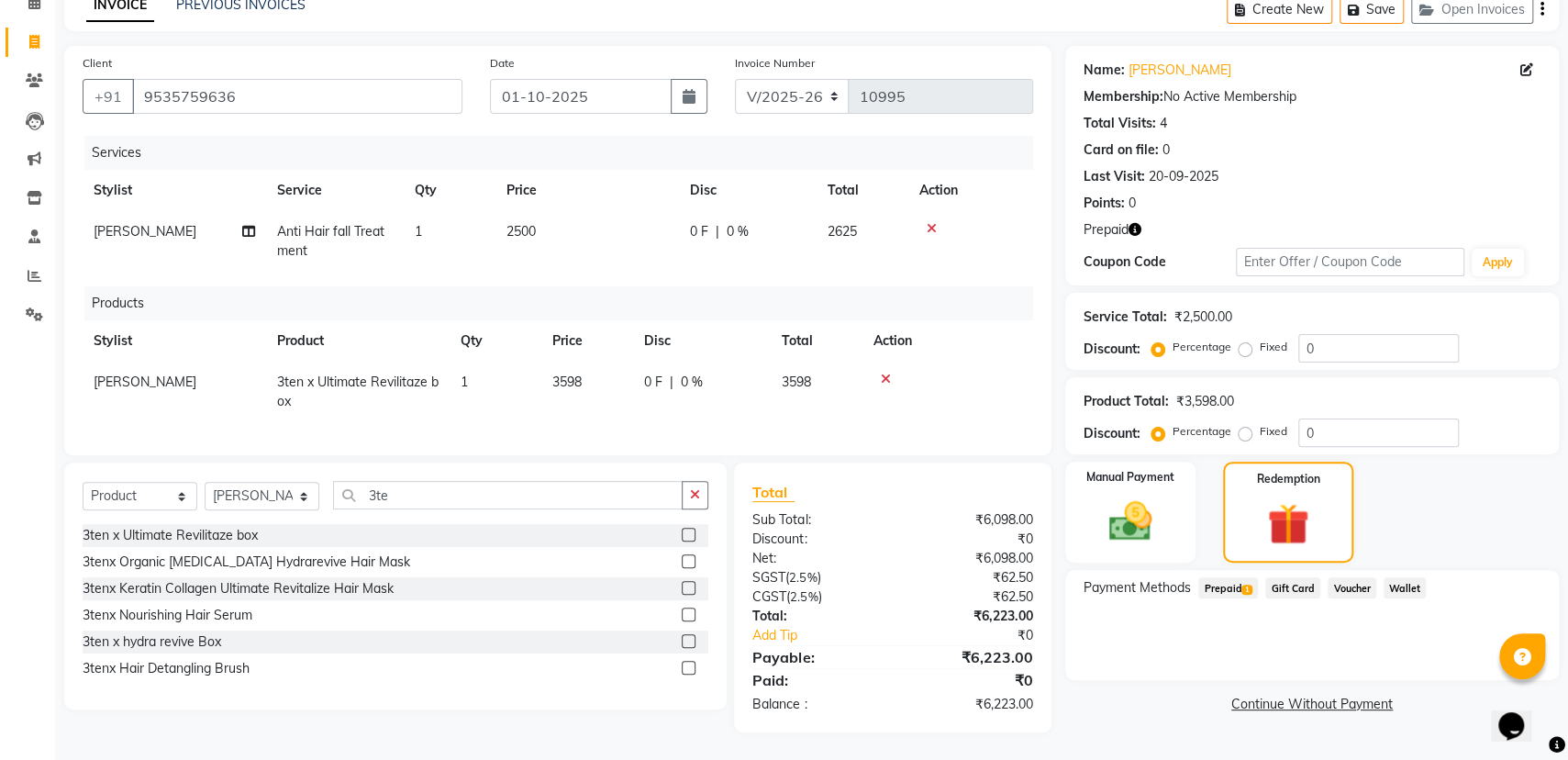
click at [1226, 577] on span "Prepaid 1" at bounding box center [1228, 588] width 60 height 21
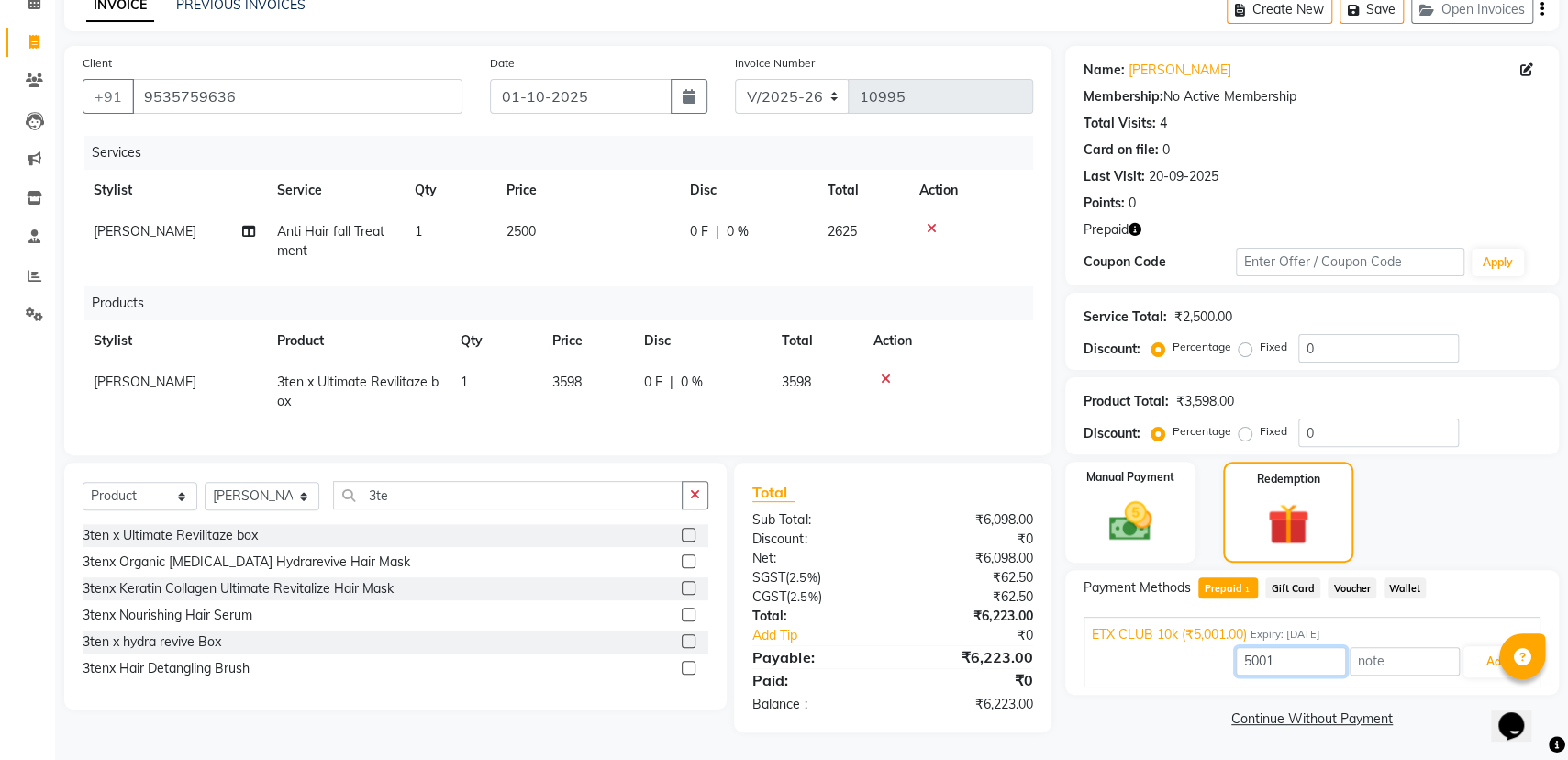
drag, startPoint x: 1313, startPoint y: 650, endPoint x: 1178, endPoint y: 658, distance: 135.2
click at [1183, 658] on div "5001 Add" at bounding box center [1311, 661] width 440 height 35
type input "2500"
click at [1475, 646] on button "Add" at bounding box center [1497, 661] width 67 height 31
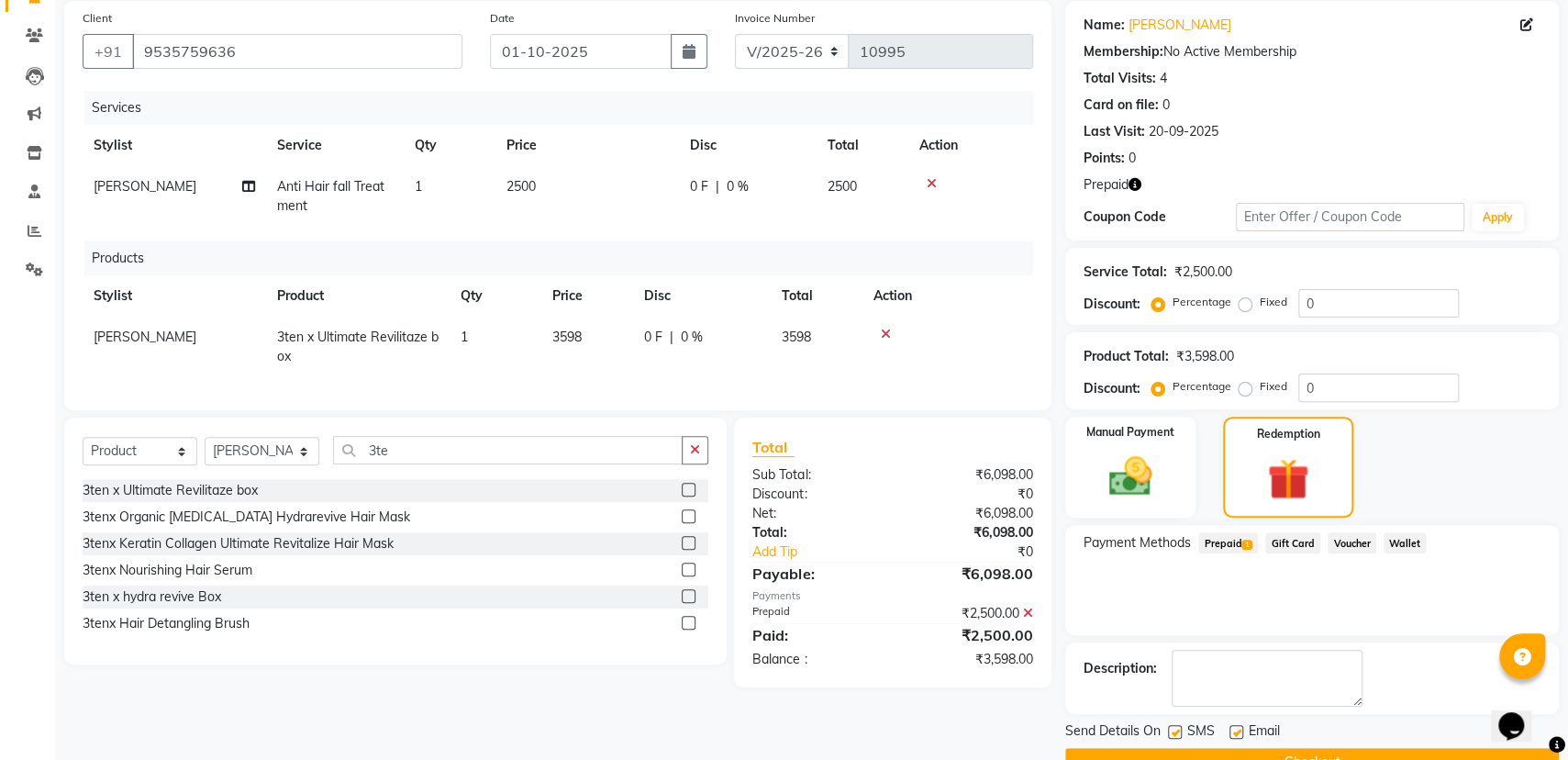
scroll to position [180, 0]
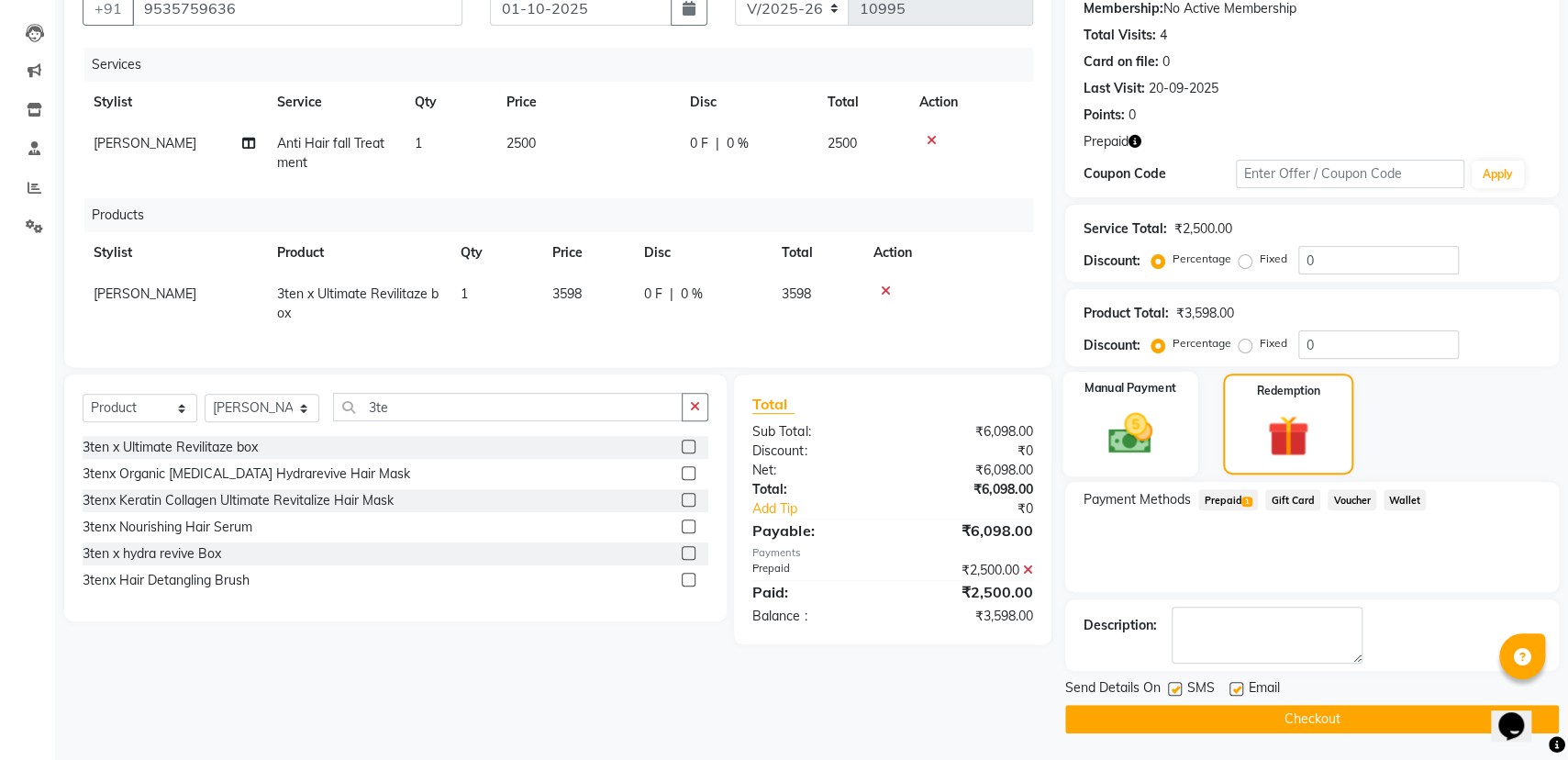
click at [1132, 440] on img at bounding box center [1130, 434] width 73 height 51
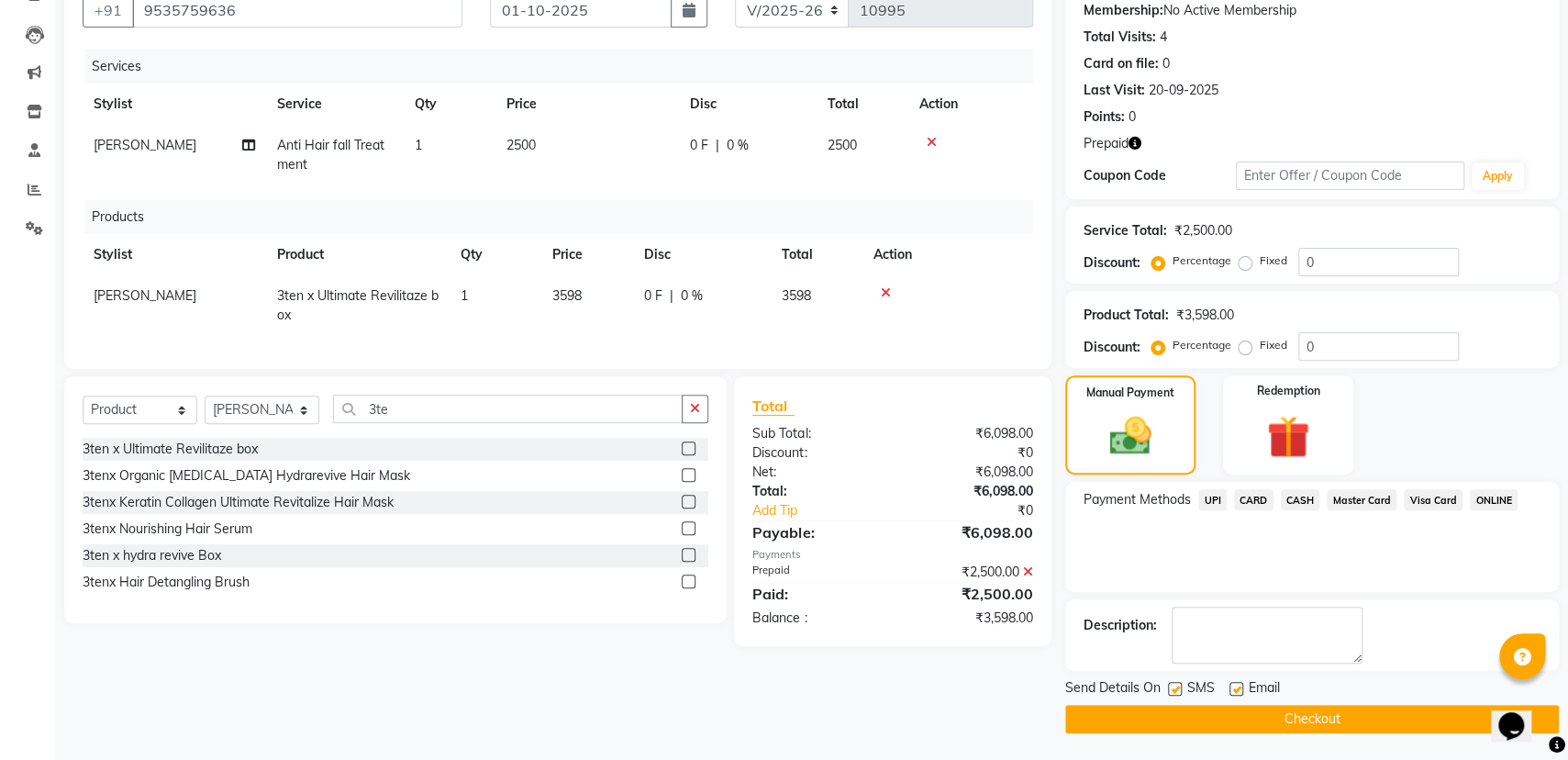
click at [1249, 497] on span "CARD" at bounding box center [1253, 499] width 39 height 21
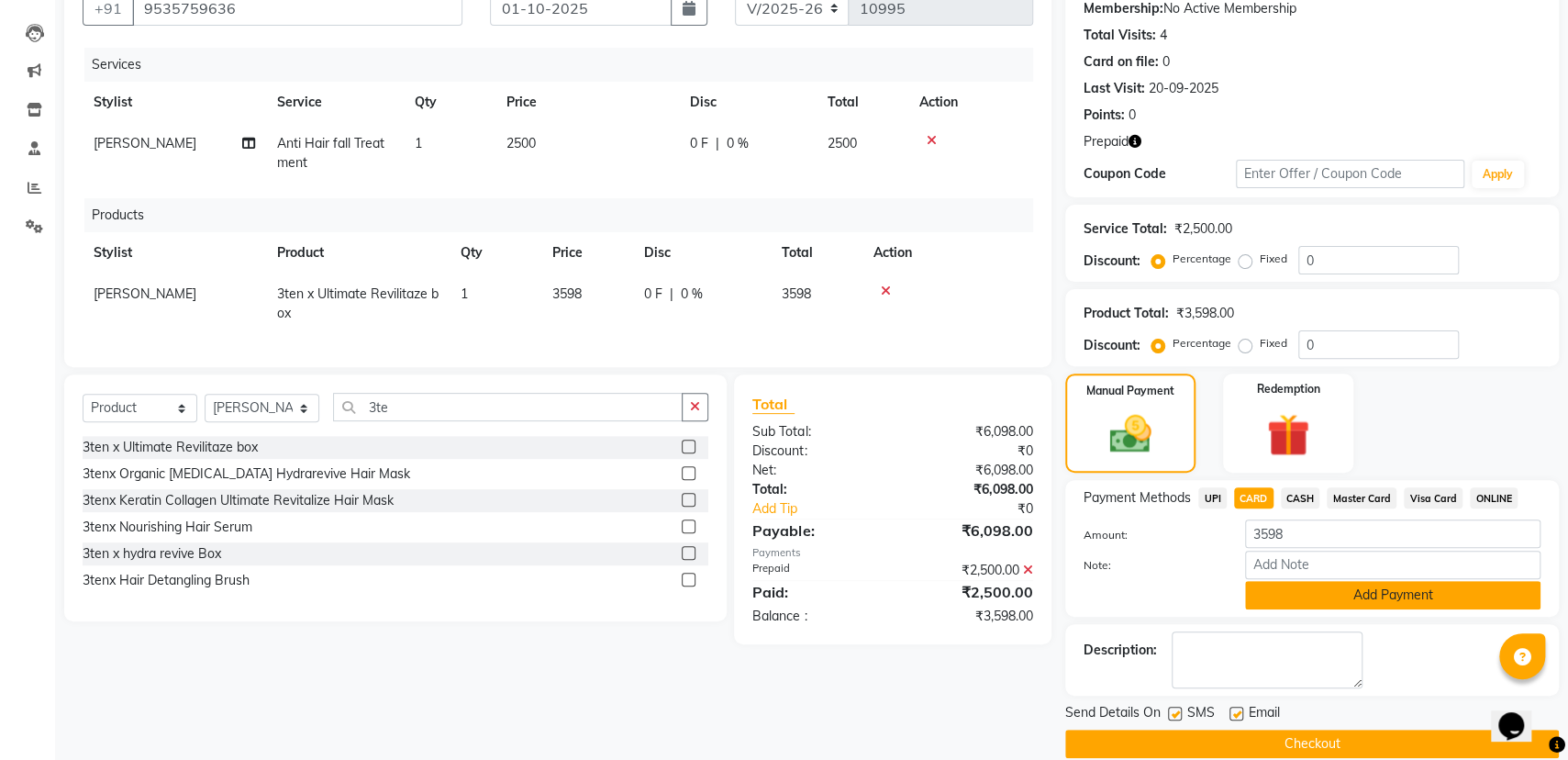
click at [1300, 597] on button "Add Payment" at bounding box center [1393, 595] width 296 height 29
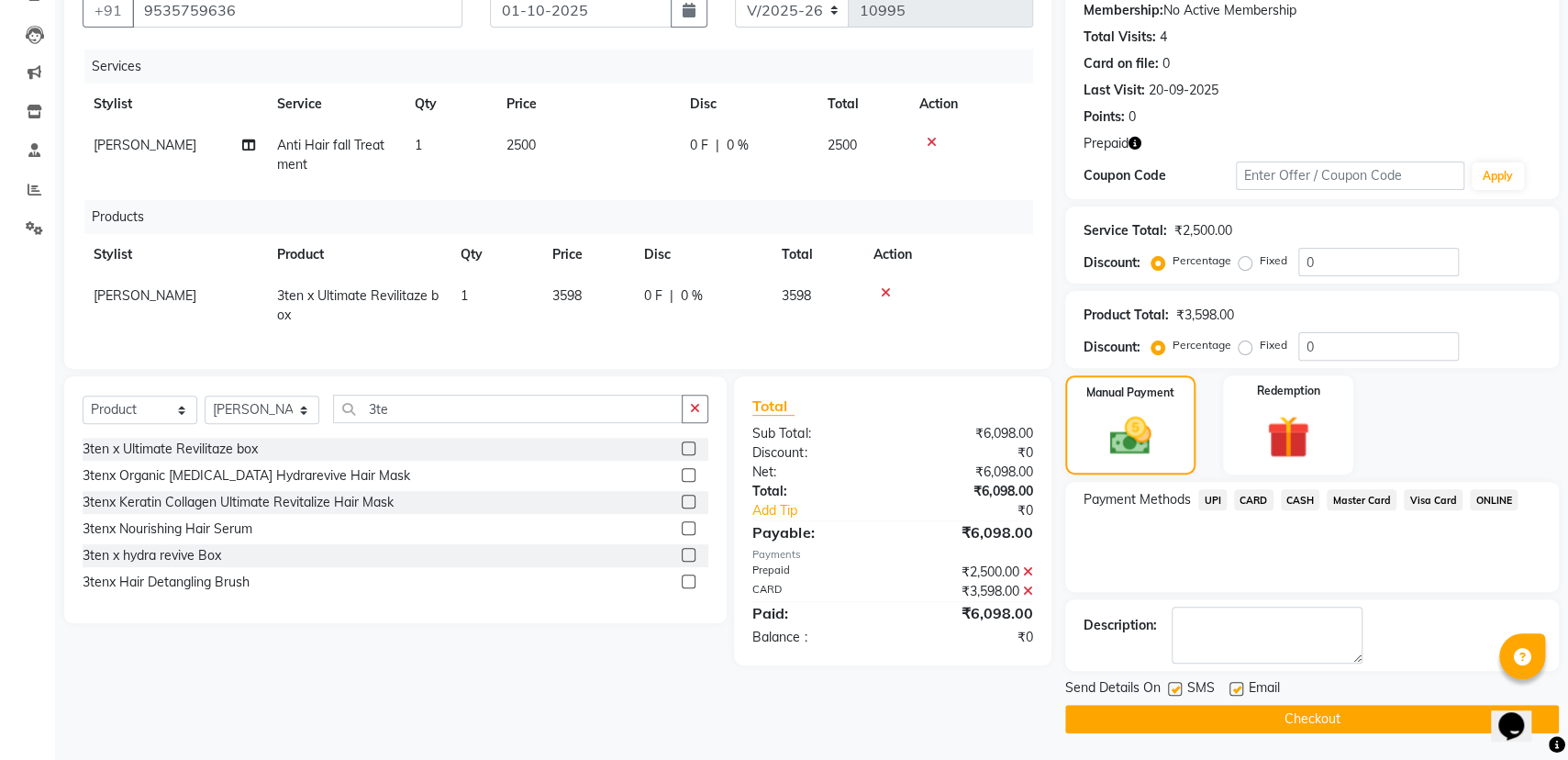
click at [1239, 686] on label at bounding box center [1236, 689] width 13 height 13
click at [1239, 686] on input "checkbox" at bounding box center [1235, 690] width 12 height 12
checkbox input "false"
click at [1229, 710] on button "Checkout" at bounding box center [1311, 719] width 494 height 29
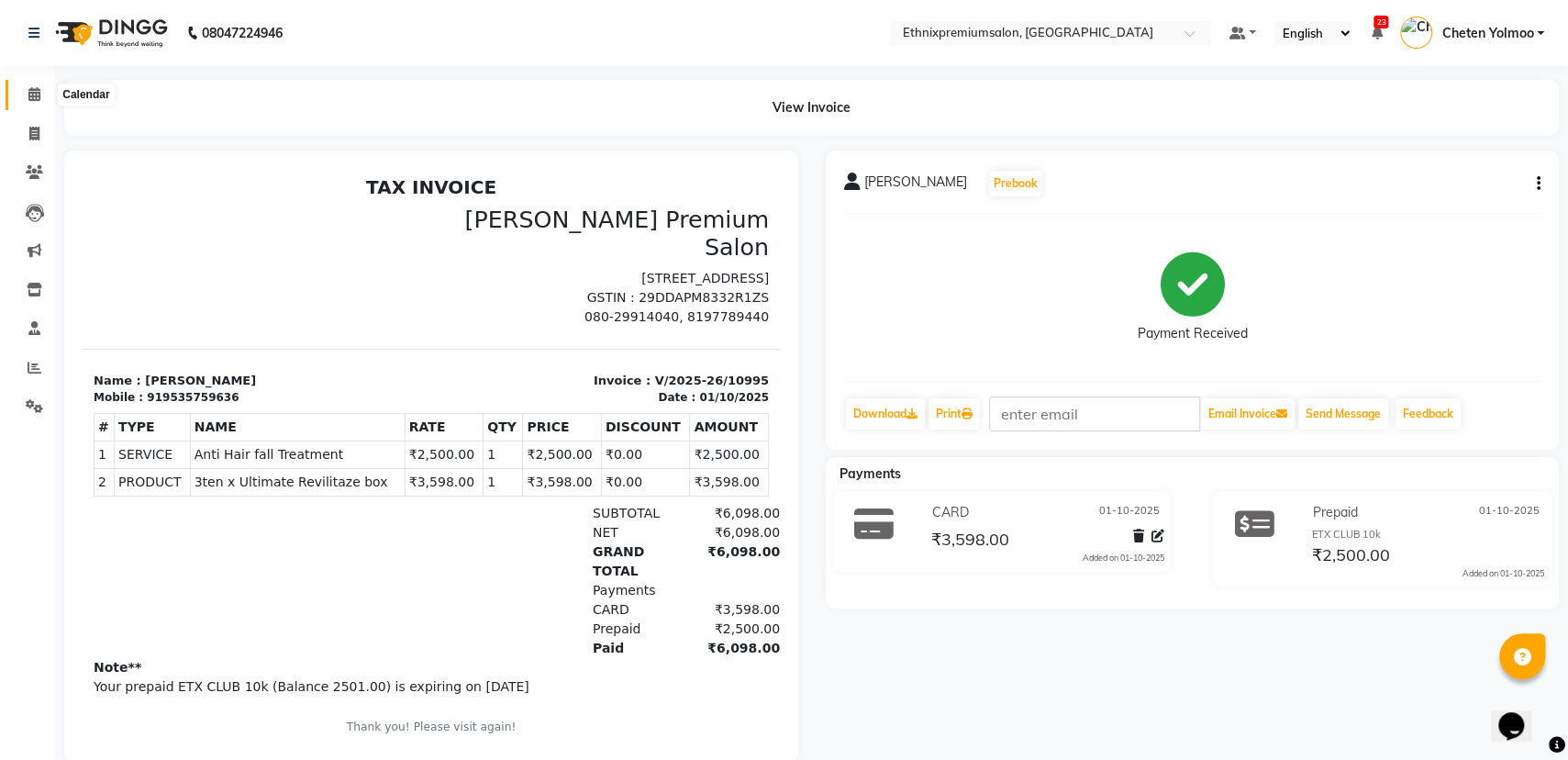
click at [39, 91] on icon at bounding box center [34, 94] width 12 height 13
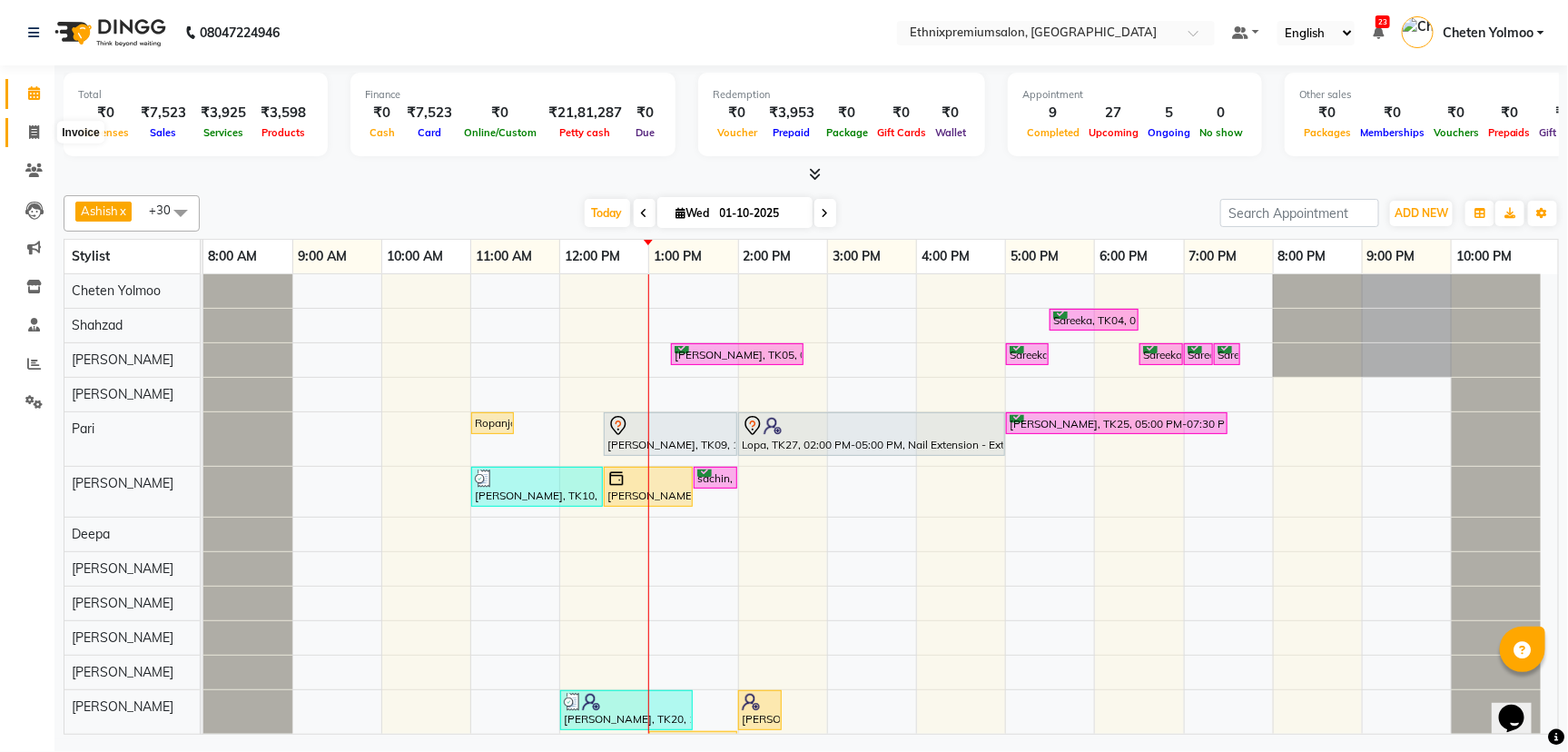
click at [35, 135] on icon at bounding box center [34, 132] width 10 height 13
select select "3625"
select select "service"
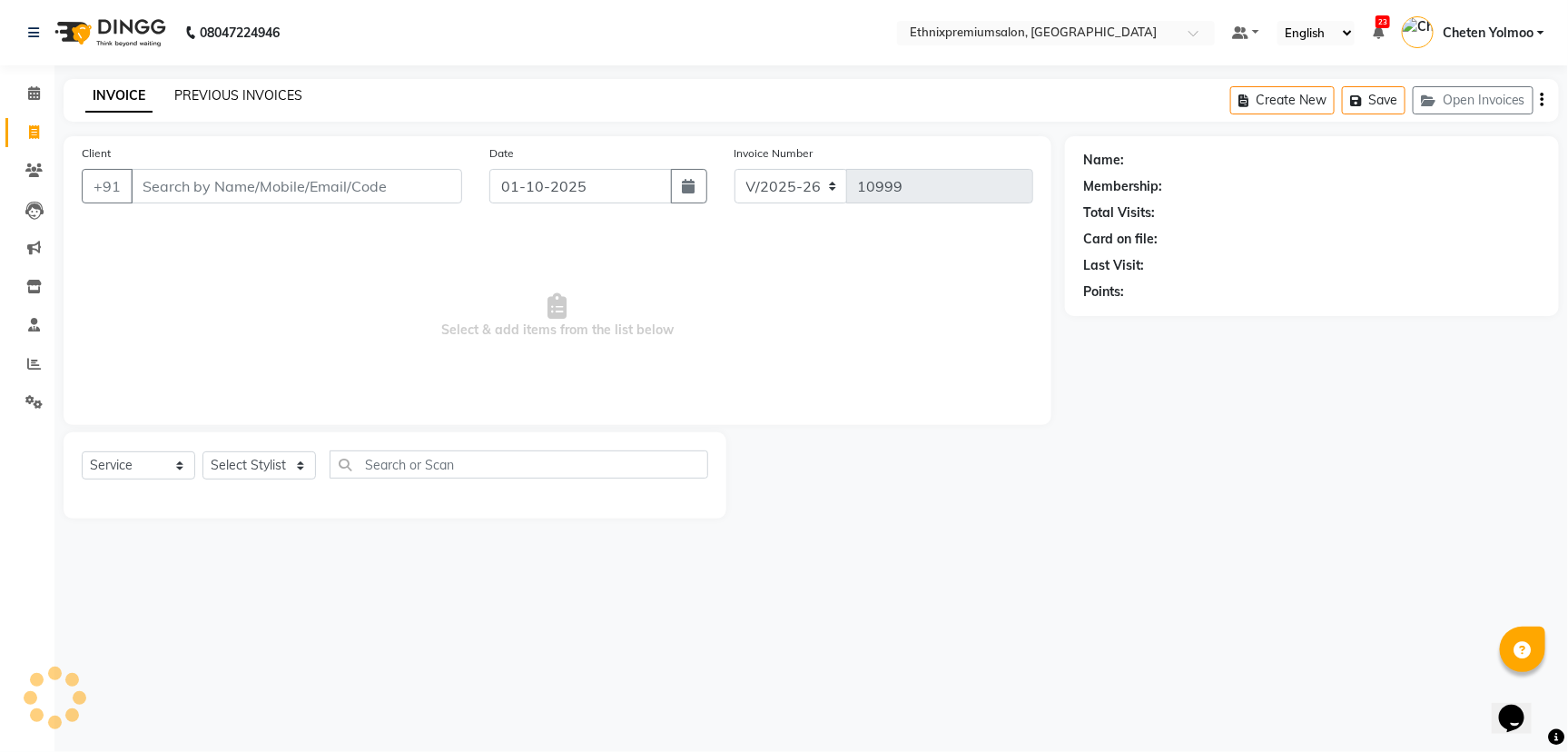
click at [245, 98] on link "PREVIOUS INVOICES" at bounding box center [238, 95] width 128 height 16
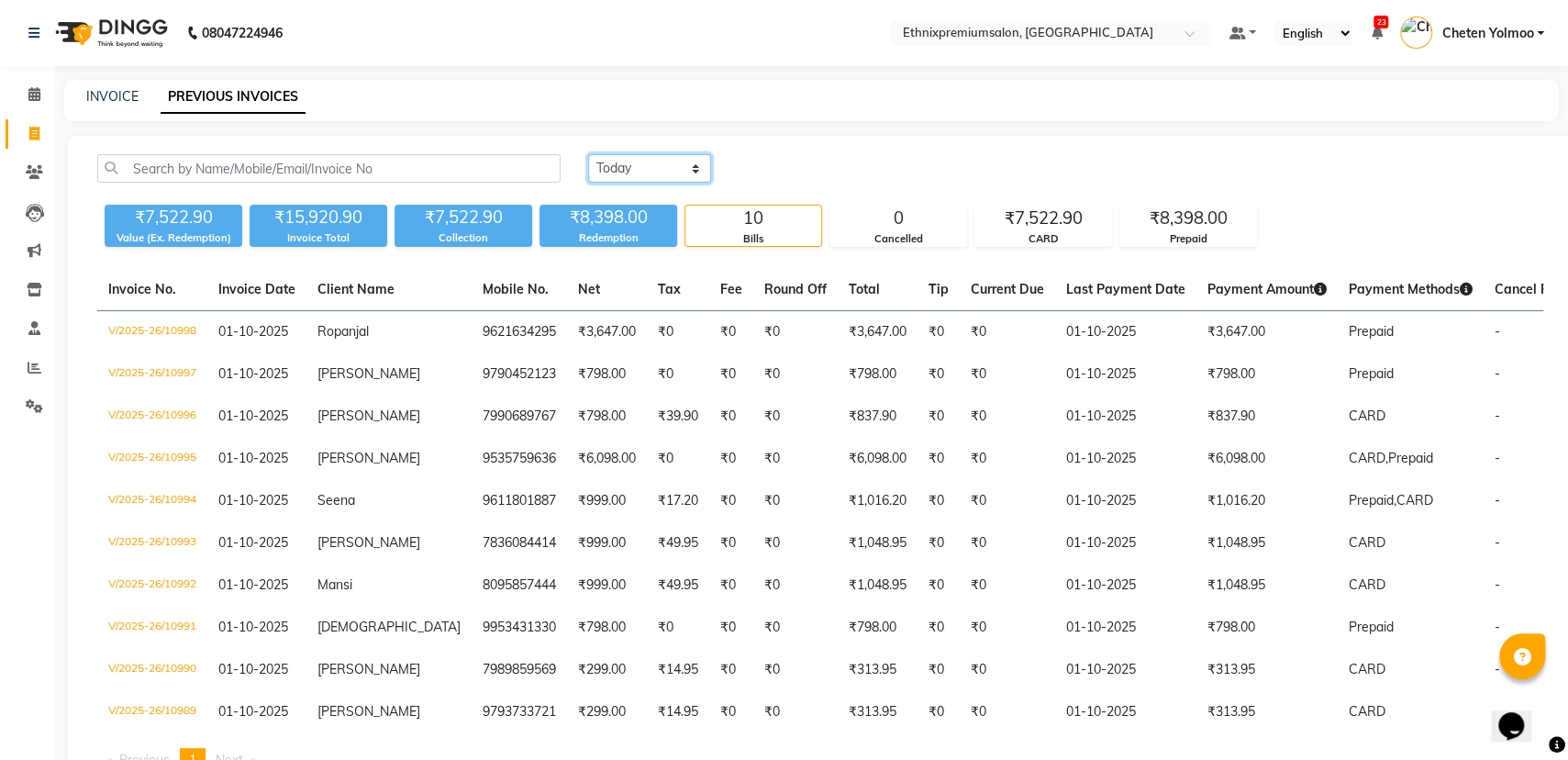
click at [626, 166] on select "[DATE] [DATE] Custom Range" at bounding box center [649, 168] width 123 height 29
select select "[DATE]"
click at [589, 154] on select "[DATE] [DATE] Custom Range" at bounding box center [649, 168] width 123 height 29
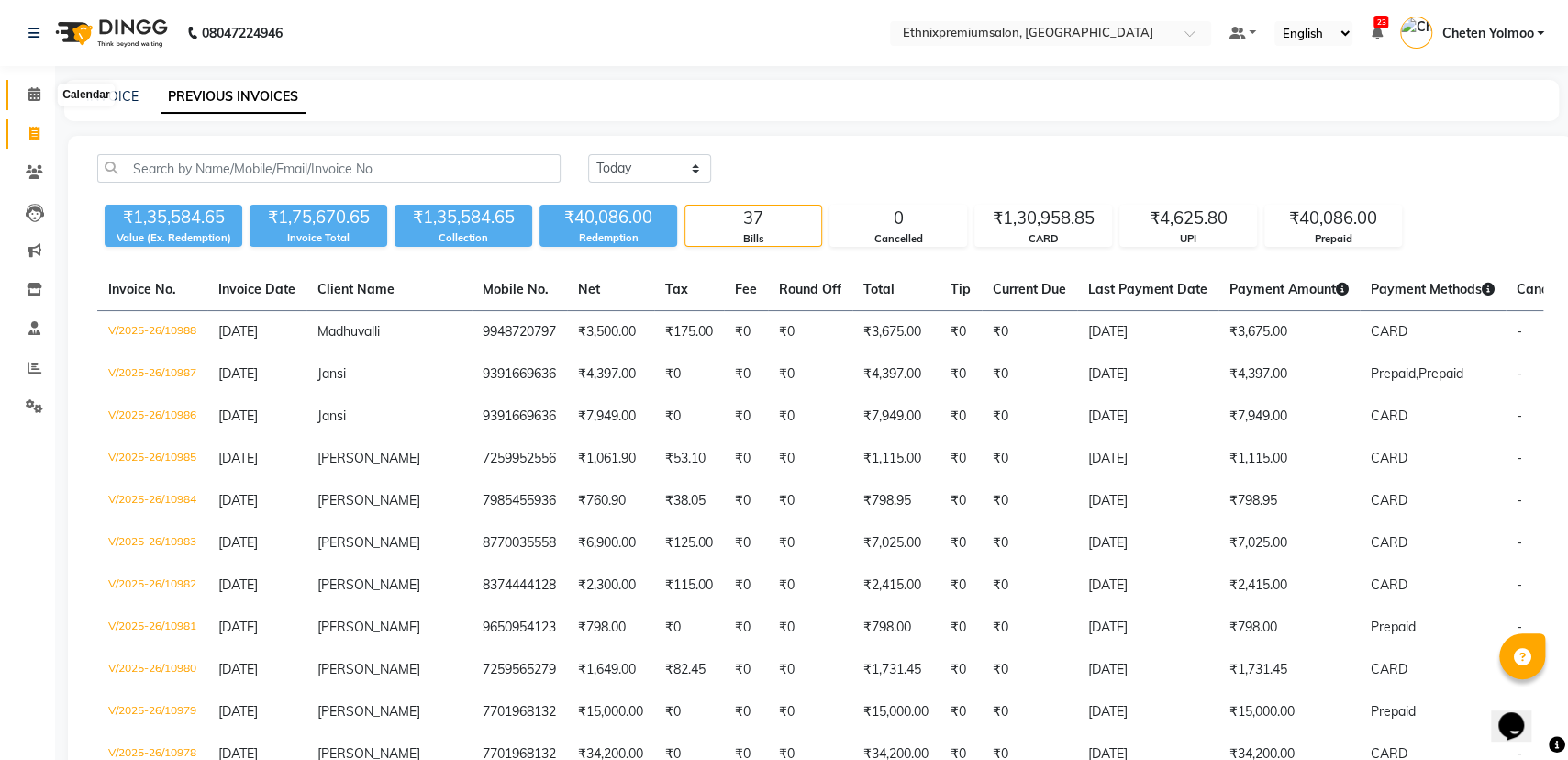
click at [29, 89] on icon at bounding box center [34, 94] width 12 height 13
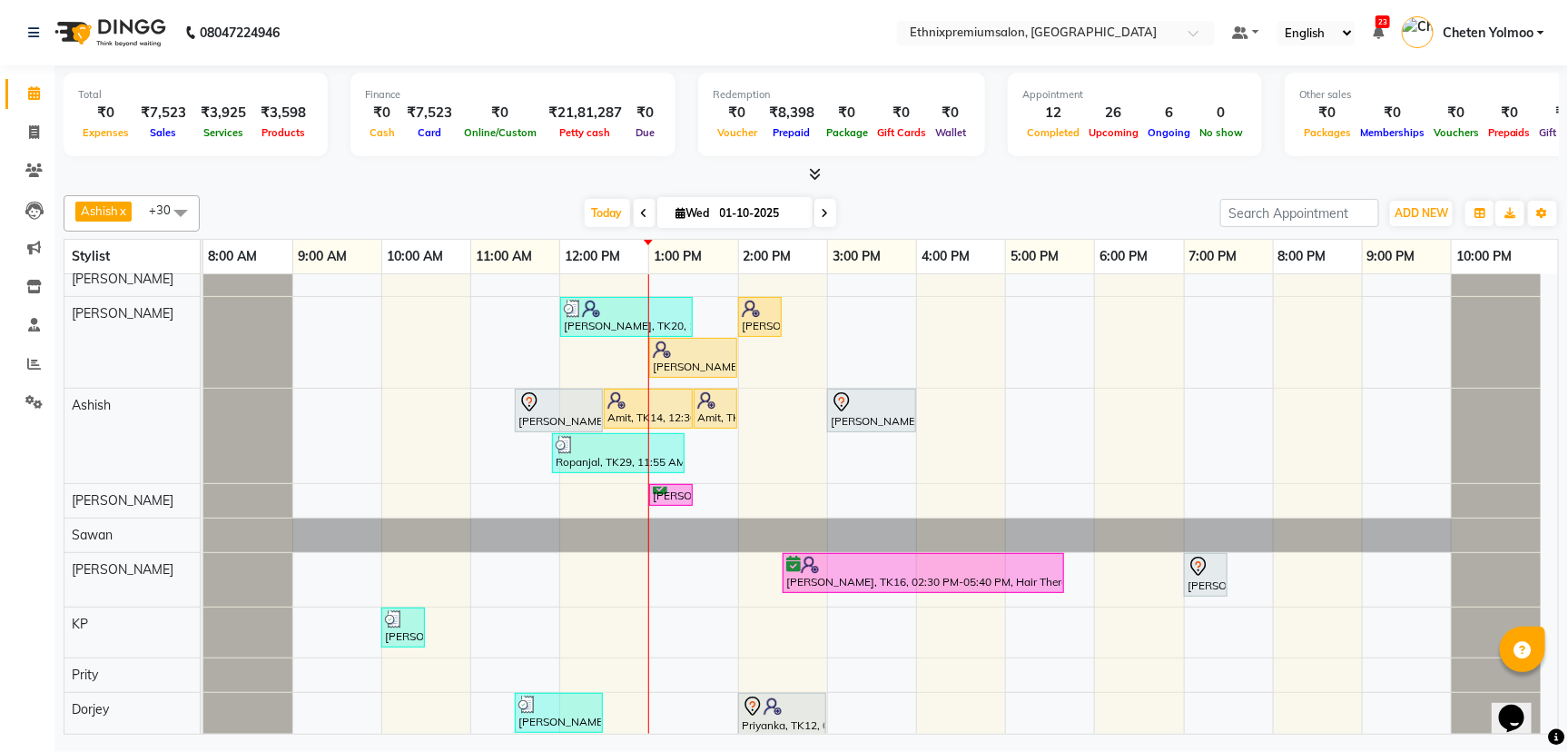
scroll to position [455, 0]
